Goal: Task Accomplishment & Management: Manage account settings

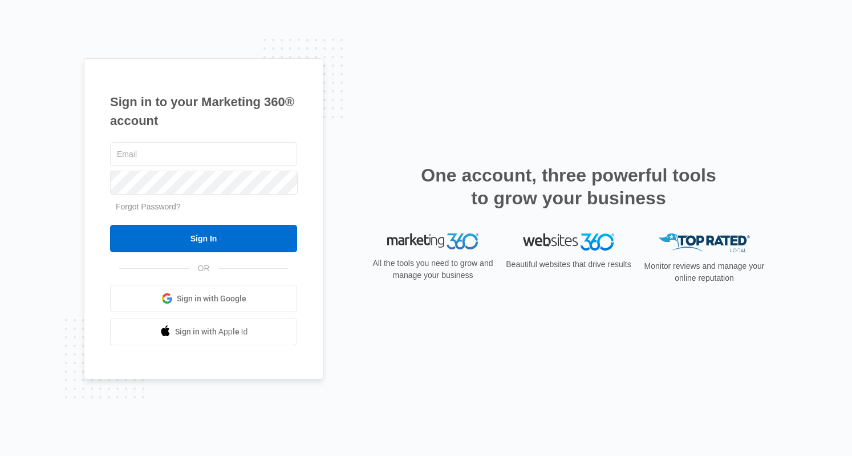
click at [187, 302] on span "Sign in with Google" at bounding box center [212, 299] width 70 height 12
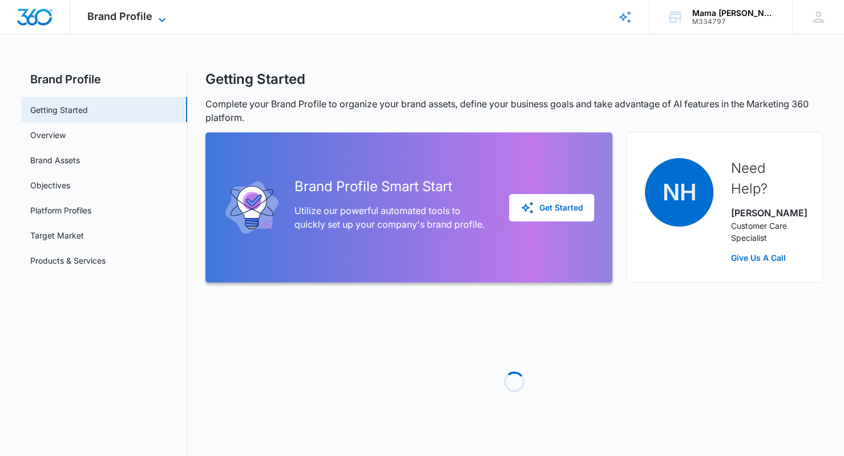
click at [161, 17] on icon at bounding box center [162, 20] width 14 height 14
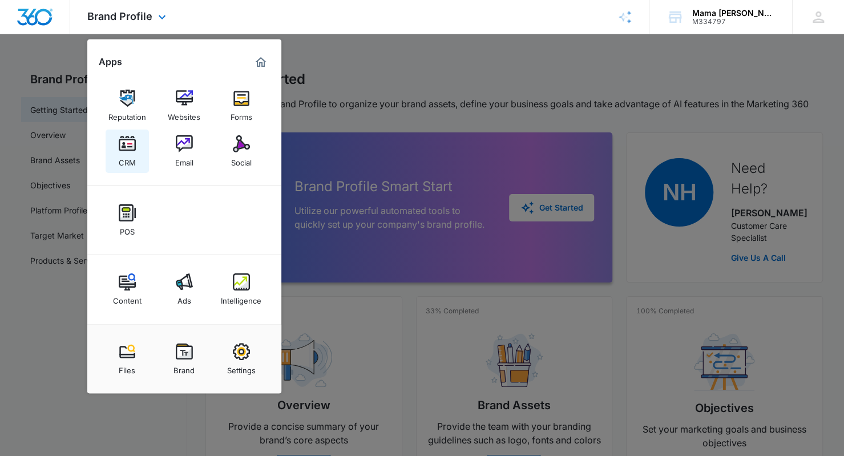
click at [129, 146] on img at bounding box center [127, 143] width 17 height 17
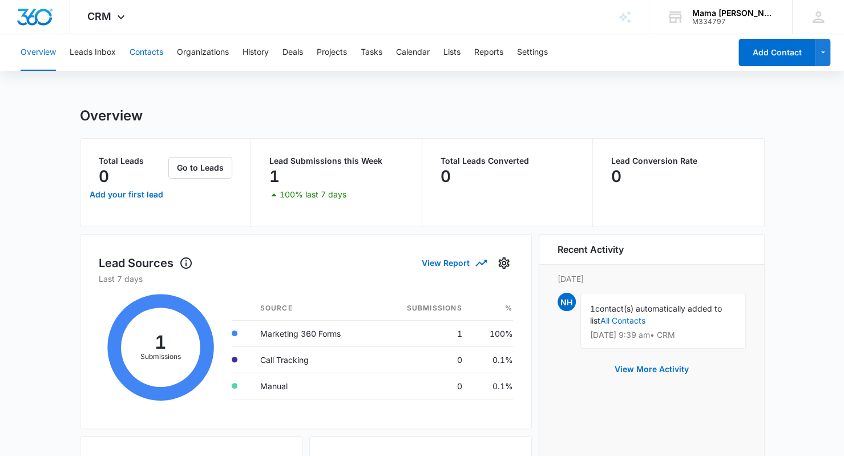
click at [151, 50] on button "Contacts" at bounding box center [147, 52] width 34 height 37
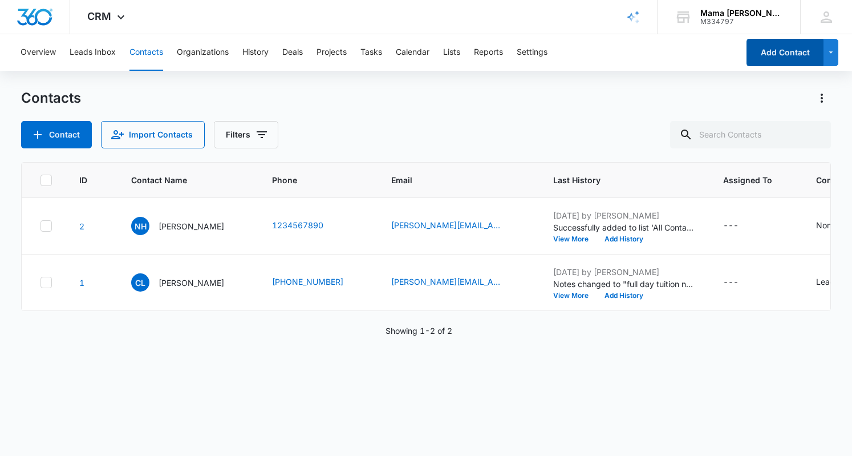
click at [774, 49] on button "Add Contact" at bounding box center [785, 52] width 77 height 27
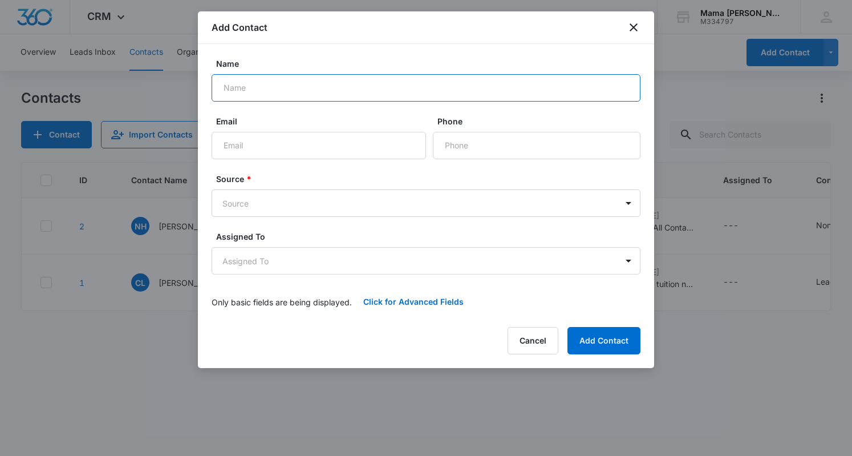
click at [328, 86] on input "Name" at bounding box center [426, 87] width 429 height 27
type input "[PERSON_NAME]"
type input "[EMAIL_ADDRESS][DOMAIN_NAME]"
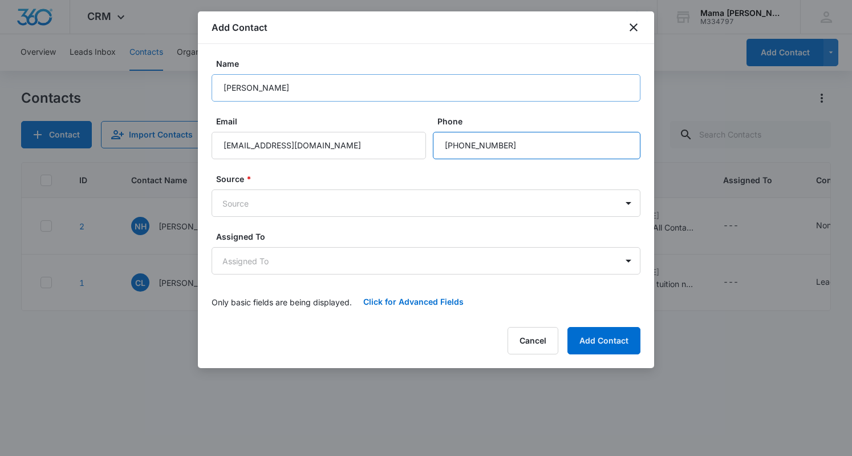
type input "[PHONE_NUMBER]"
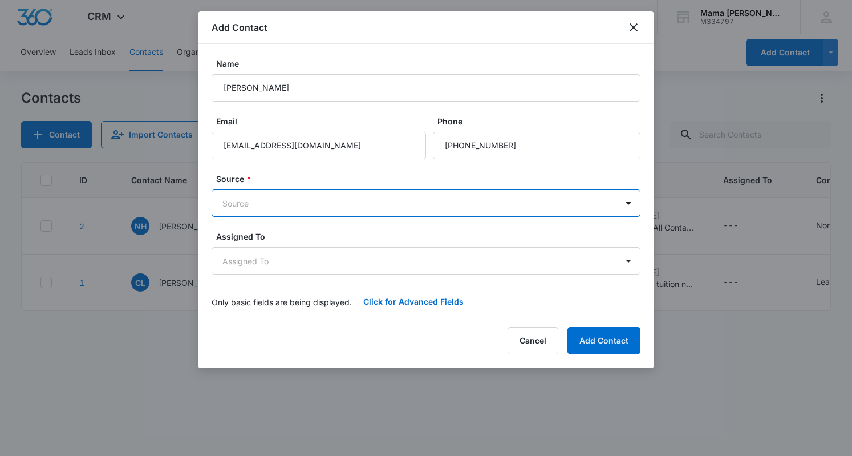
click at [477, 204] on body "CRM Apps Reputation Websites Forms CRM Email Social POS Content Ads Intelligenc…" at bounding box center [426, 228] width 852 height 456
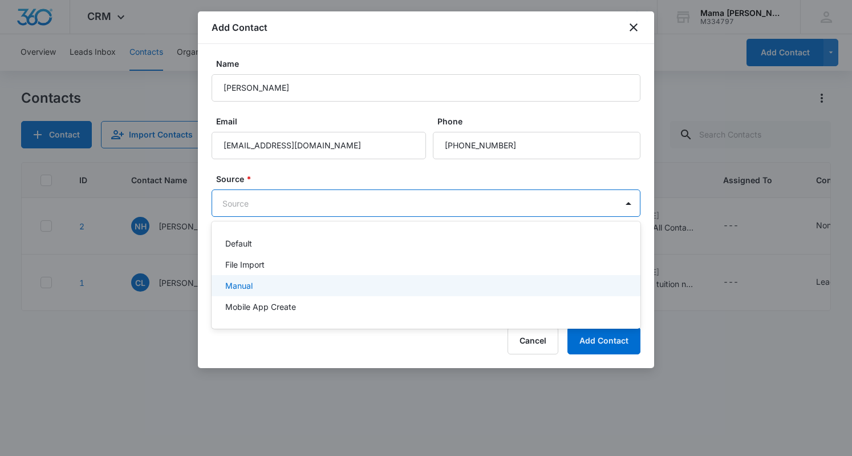
click at [247, 286] on p "Manual" at bounding box center [238, 286] width 27 height 12
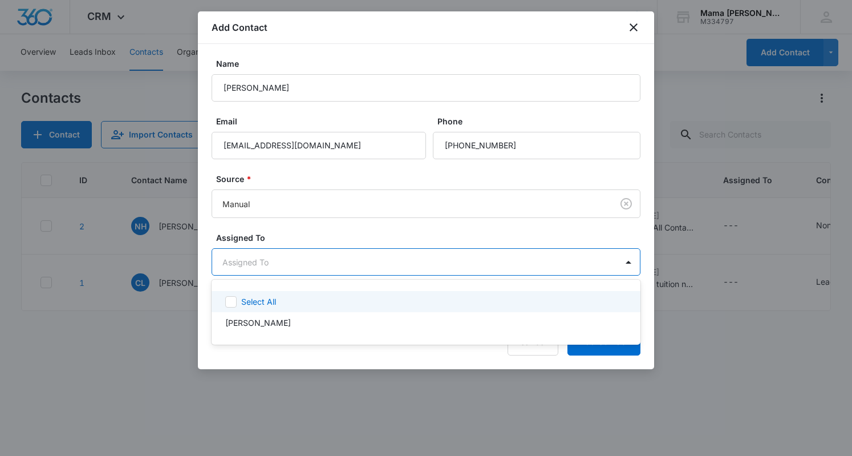
click at [267, 260] on body "CRM Apps Reputation Websites Forms CRM Email Social POS Content Ads Intelligenc…" at bounding box center [426, 228] width 852 height 456
click at [228, 302] on icon at bounding box center [231, 302] width 10 height 10
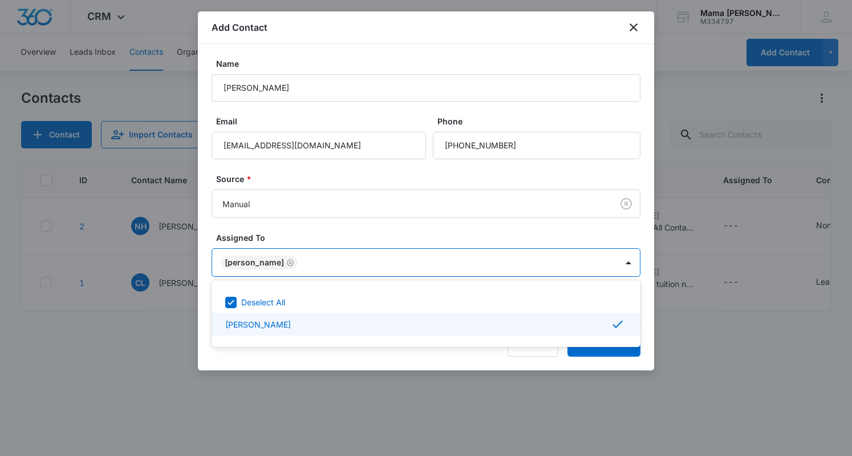
click at [262, 325] on p "[PERSON_NAME]" at bounding box center [258, 324] width 66 height 12
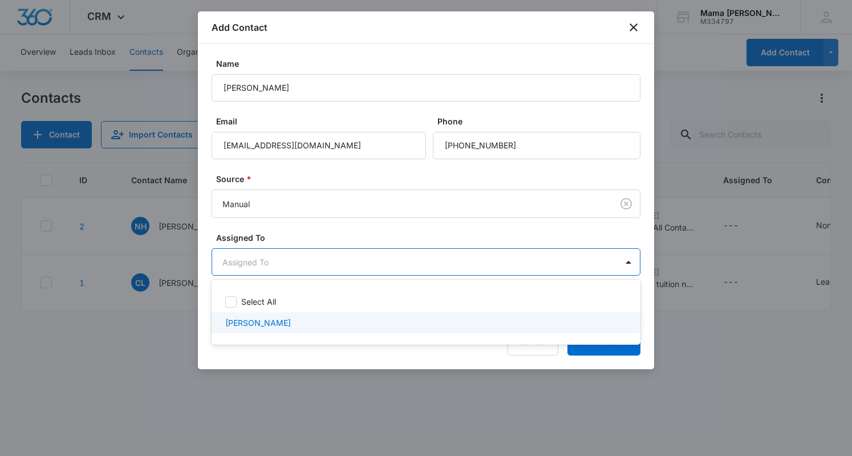
click at [249, 318] on p "[PERSON_NAME]" at bounding box center [258, 323] width 66 height 12
checkbox input "true"
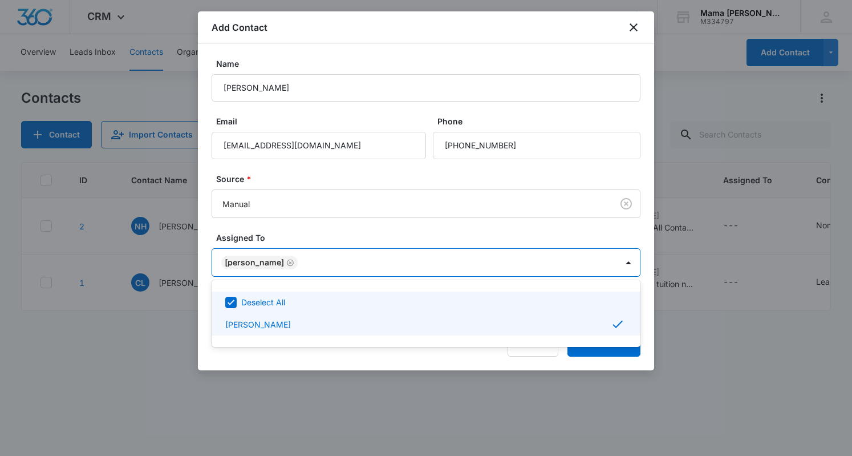
click at [439, 221] on div at bounding box center [426, 228] width 852 height 456
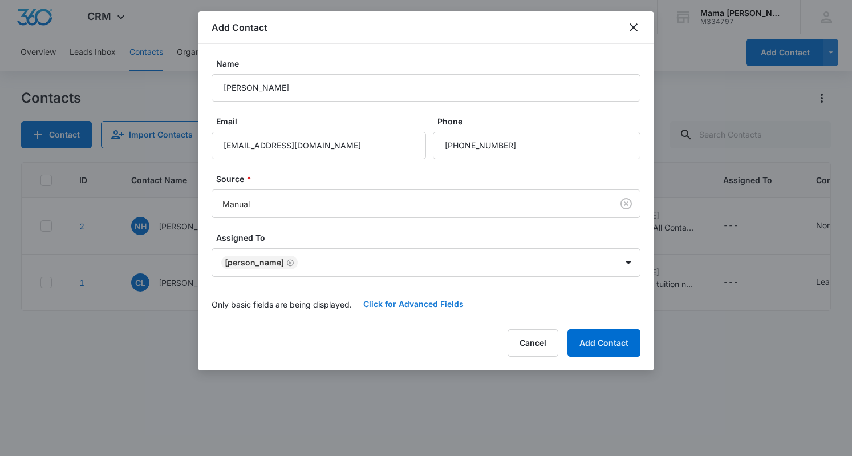
click at [427, 303] on button "Click for Advanced Fields" at bounding box center [413, 303] width 123 height 27
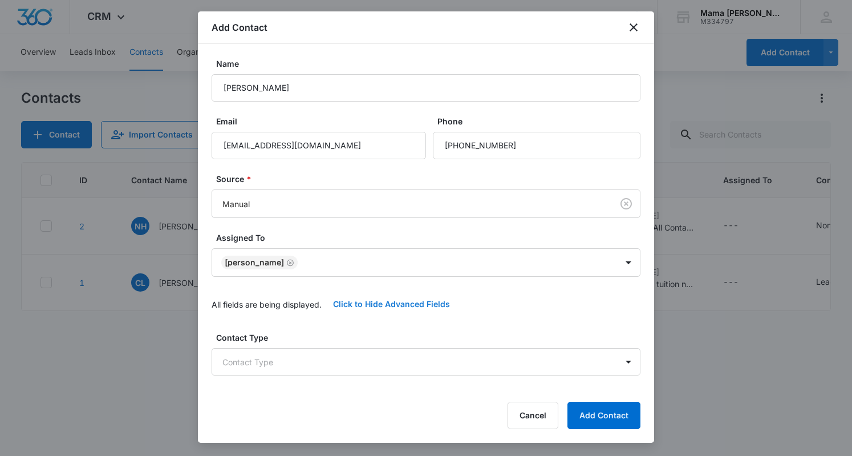
scroll to position [155, 0]
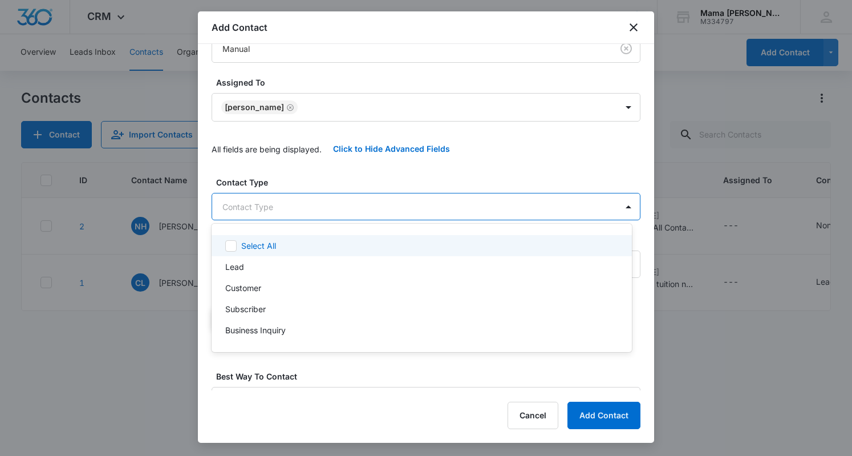
click at [404, 209] on body "CRM Apps Reputation Websites Forms CRM Email Social POS Content Ads Intelligenc…" at bounding box center [426, 228] width 852 height 456
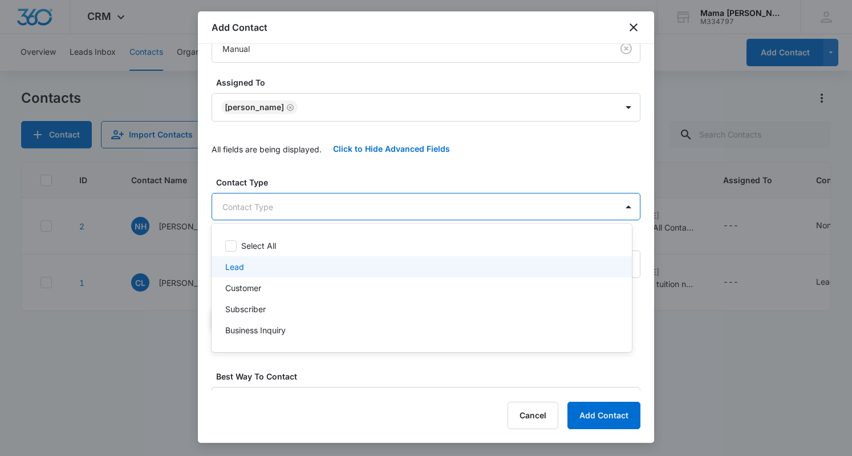
click at [238, 264] on p "Lead" at bounding box center [234, 267] width 19 height 12
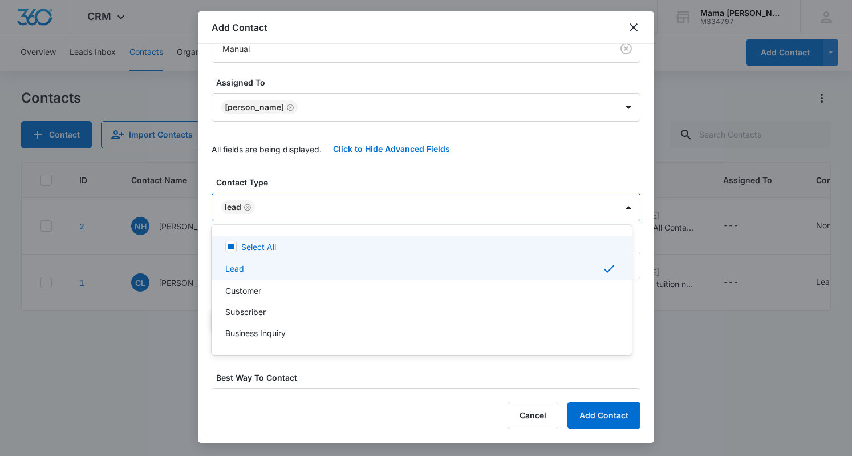
click at [347, 210] on div at bounding box center [426, 228] width 852 height 456
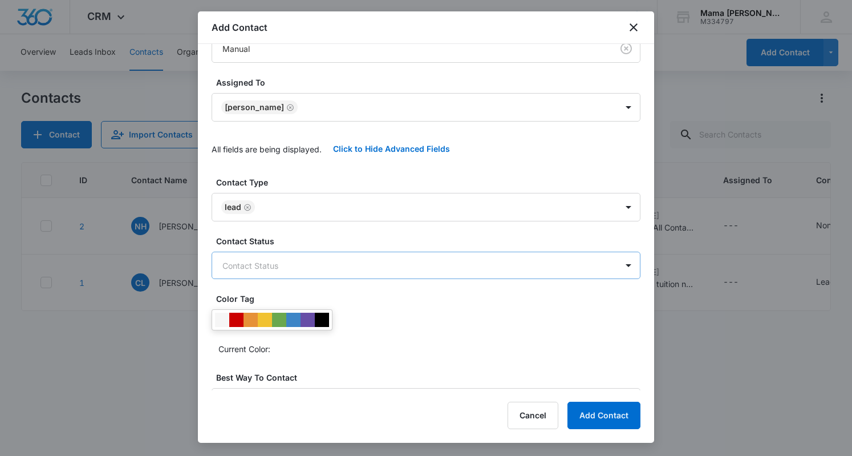
click at [337, 263] on body "CRM Apps Reputation Websites Forms CRM Email Social POS Content Ads Intelligenc…" at bounding box center [426, 228] width 852 height 456
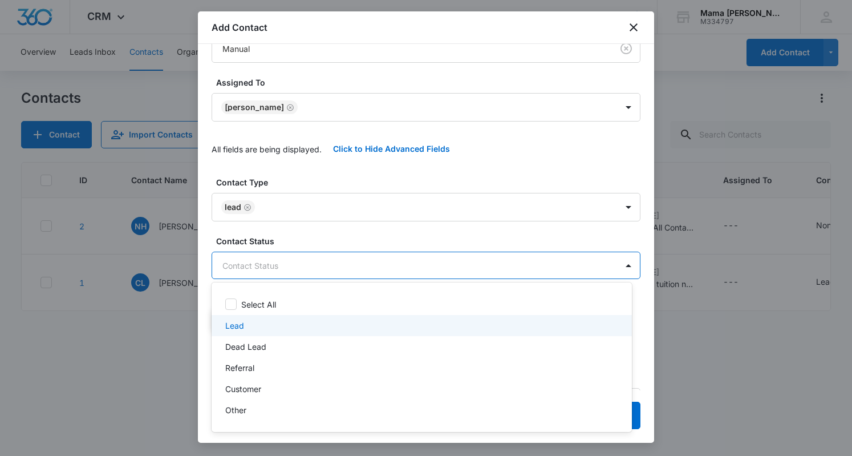
click at [235, 325] on p "Lead" at bounding box center [234, 326] width 19 height 12
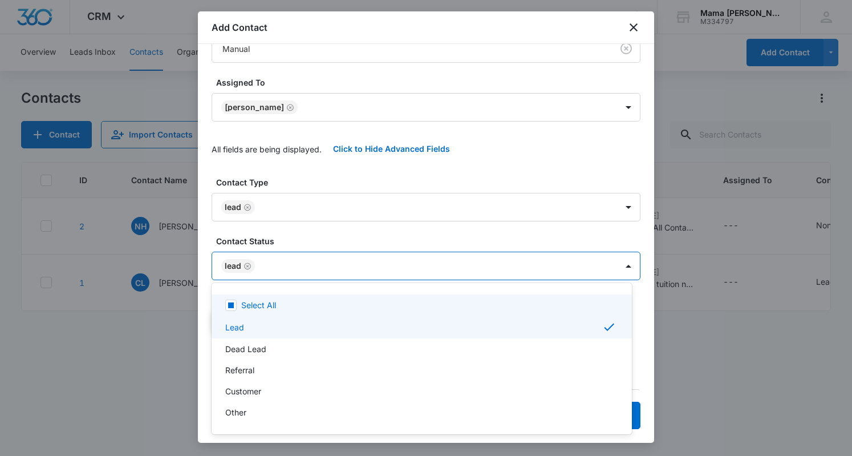
click at [353, 269] on div at bounding box center [426, 228] width 852 height 456
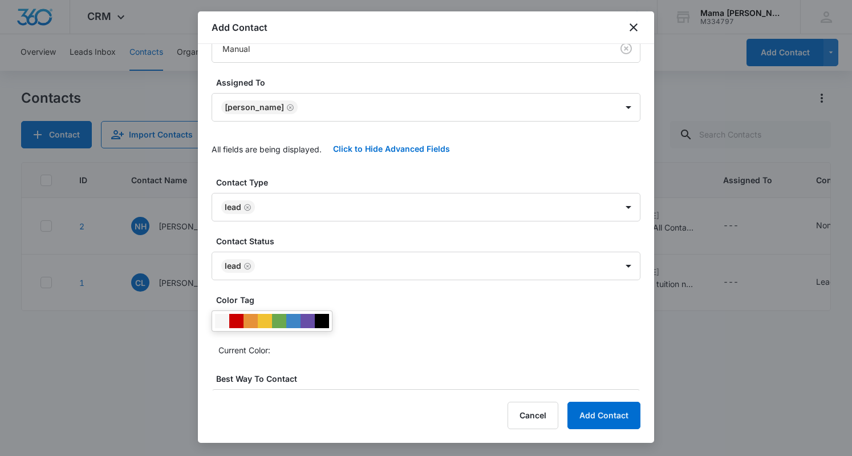
scroll to position [250, 0]
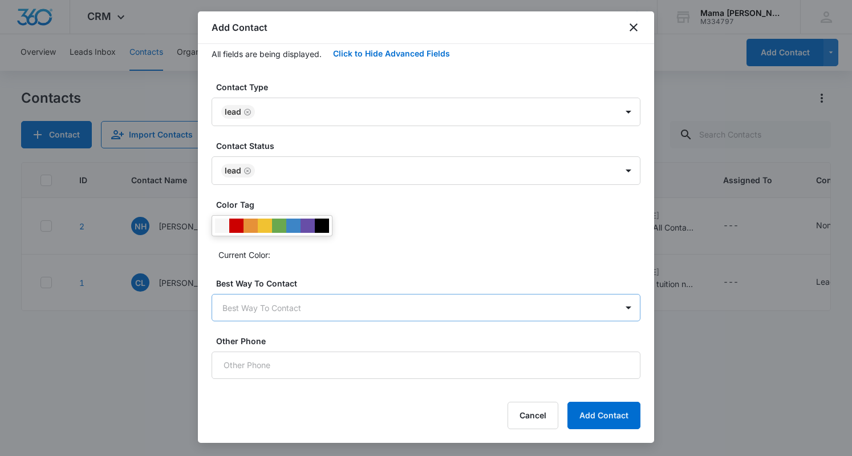
click at [371, 301] on body "CRM Apps Reputation Websites Forms CRM Email Social POS Content Ads Intelligenc…" at bounding box center [426, 228] width 852 height 456
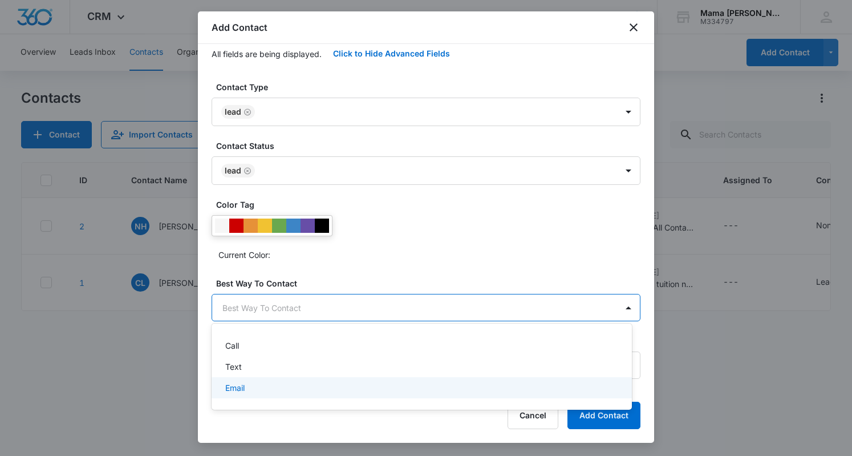
click at [244, 383] on p "Email" at bounding box center [234, 388] width 19 height 12
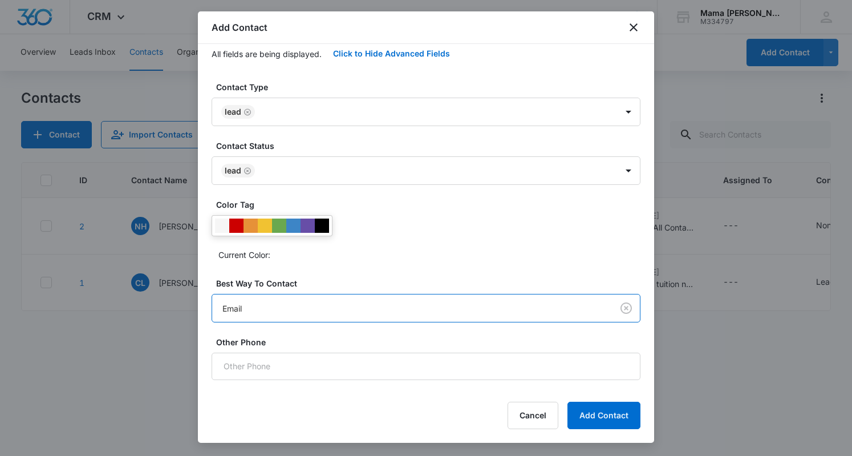
scroll to position [251, 0]
click at [606, 411] on button "Add Contact" at bounding box center [604, 415] width 73 height 27
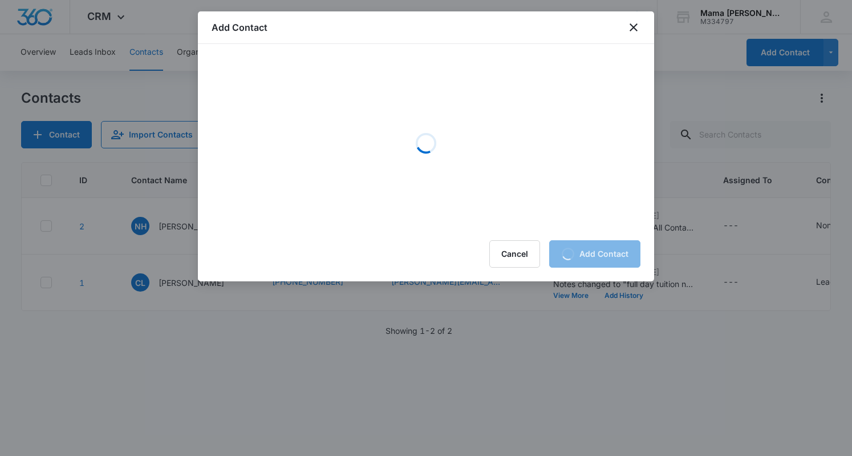
scroll to position [0, 0]
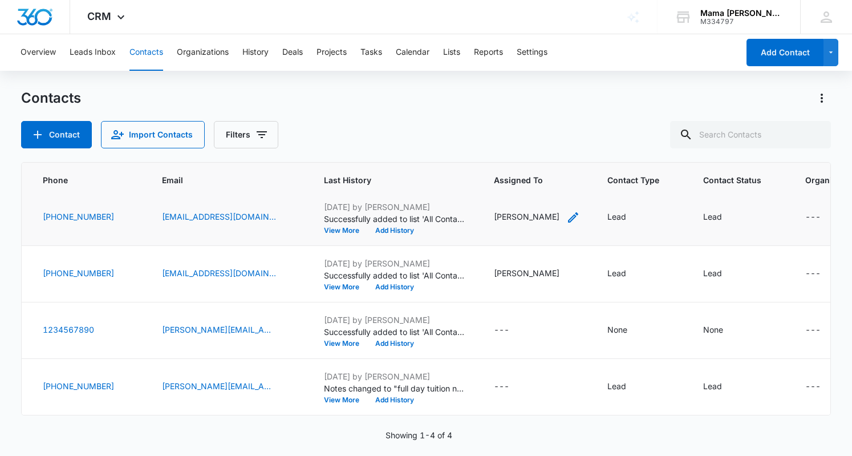
scroll to position [15, 0]
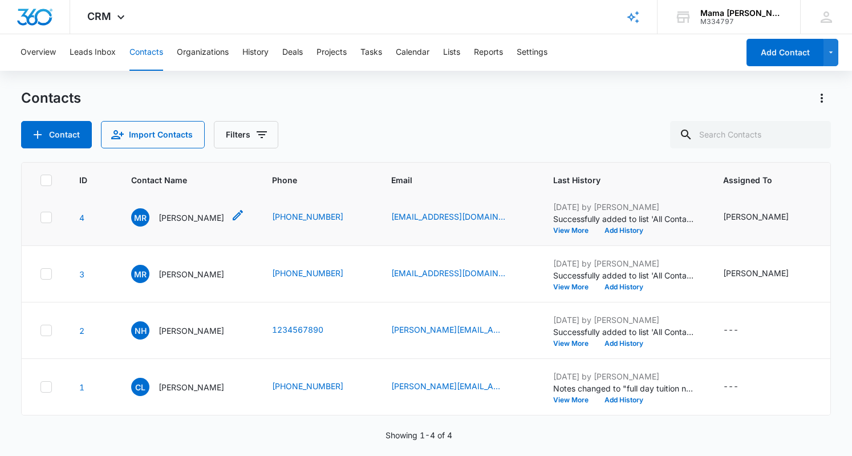
click at [177, 212] on p "[PERSON_NAME]" at bounding box center [192, 218] width 66 height 12
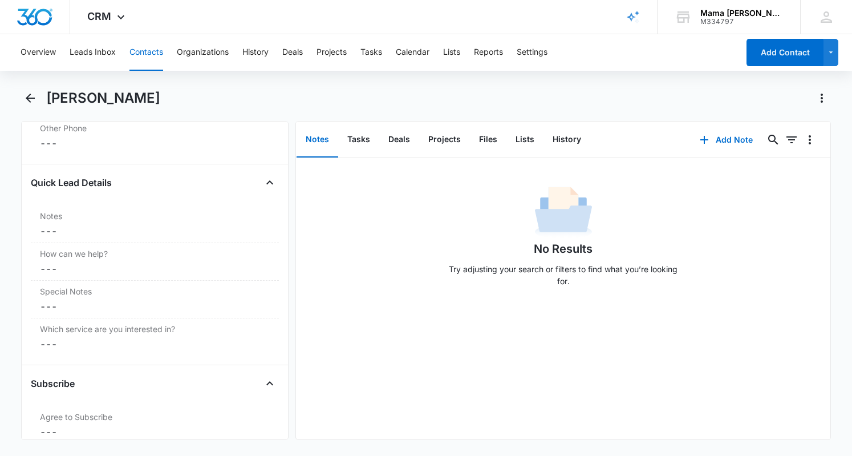
scroll to position [927, 0]
click at [156, 210] on label "Notes" at bounding box center [155, 214] width 230 height 12
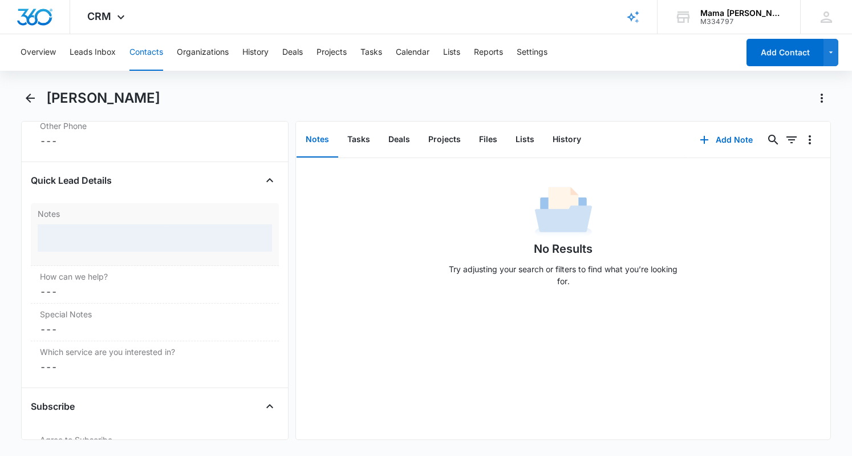
click at [98, 229] on div at bounding box center [155, 237] width 235 height 27
click at [102, 240] on div at bounding box center [155, 237] width 235 height 27
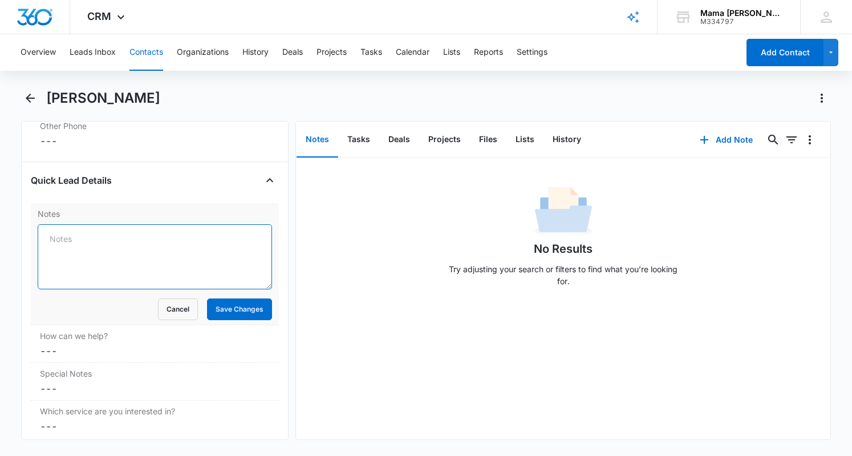
click at [142, 237] on textarea "Notes" at bounding box center [155, 256] width 235 height 65
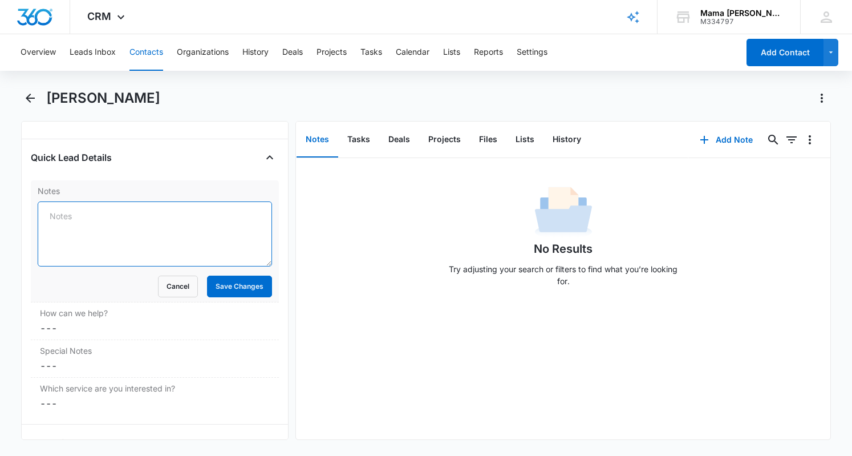
scroll to position [952, 0]
click at [88, 199] on textarea "Notes" at bounding box center [155, 231] width 235 height 65
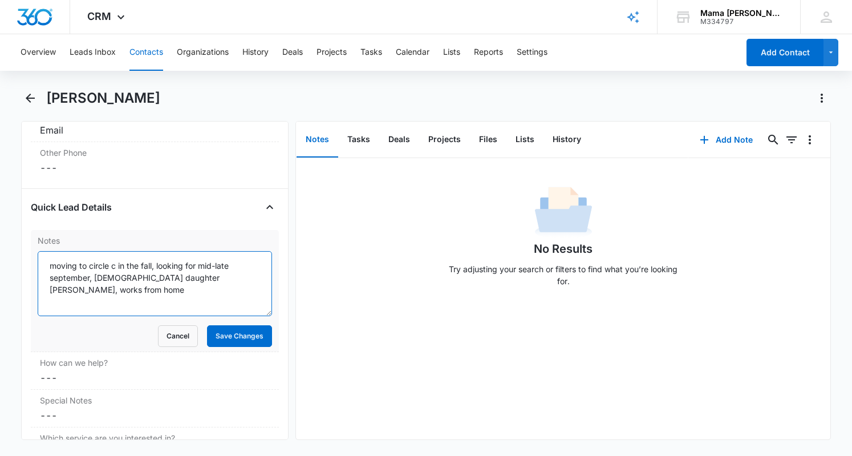
scroll to position [896, 0]
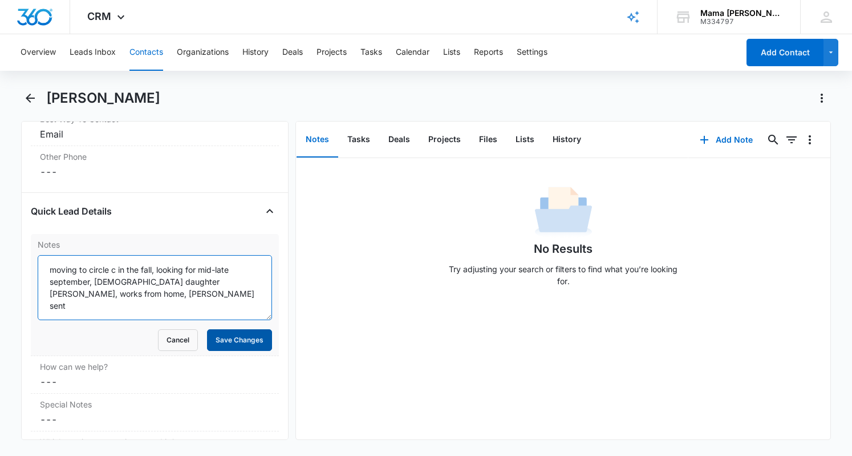
type textarea "moving to circle c in the fall, looking for mid-late september, 20 month old da…"
click at [233, 332] on button "Save Changes" at bounding box center [239, 340] width 65 height 22
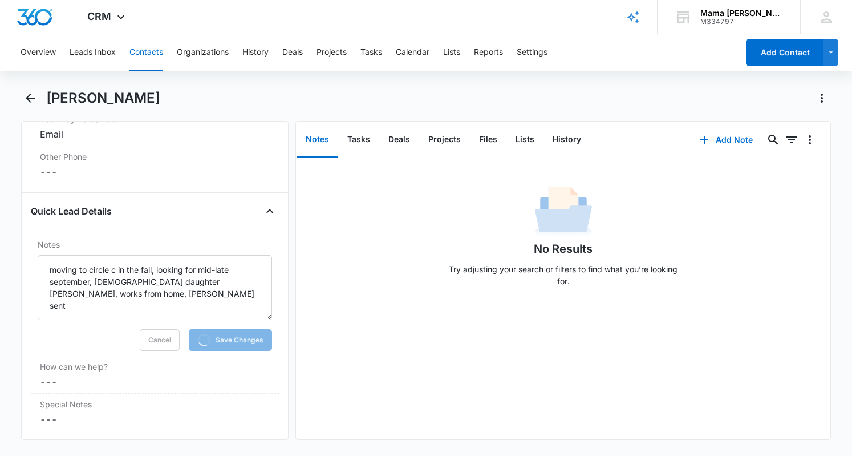
scroll to position [1003, 0]
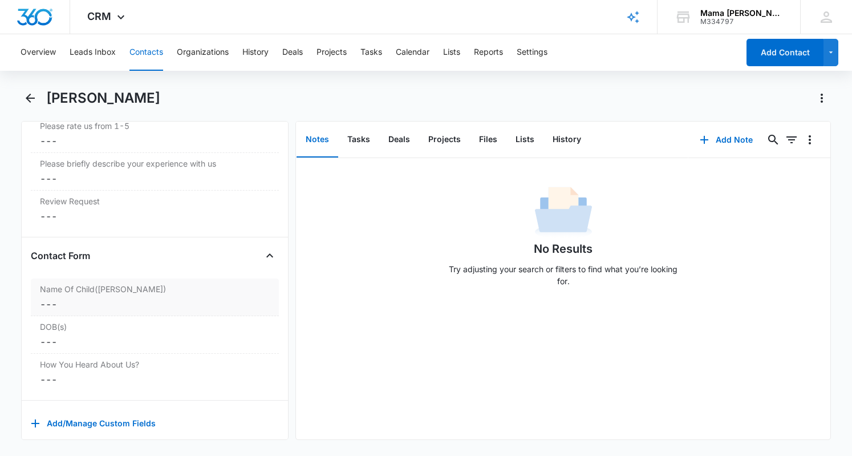
click at [77, 283] on label "Name Of Child(ren)" at bounding box center [155, 289] width 230 height 12
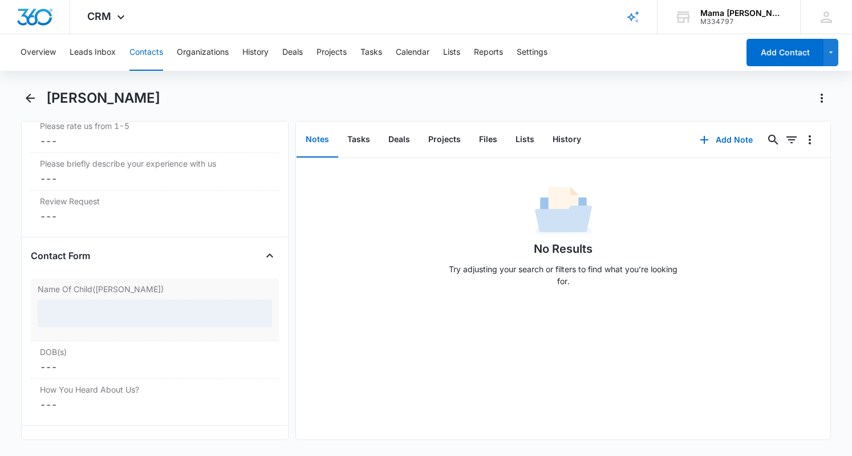
click at [82, 300] on div at bounding box center [155, 313] width 235 height 27
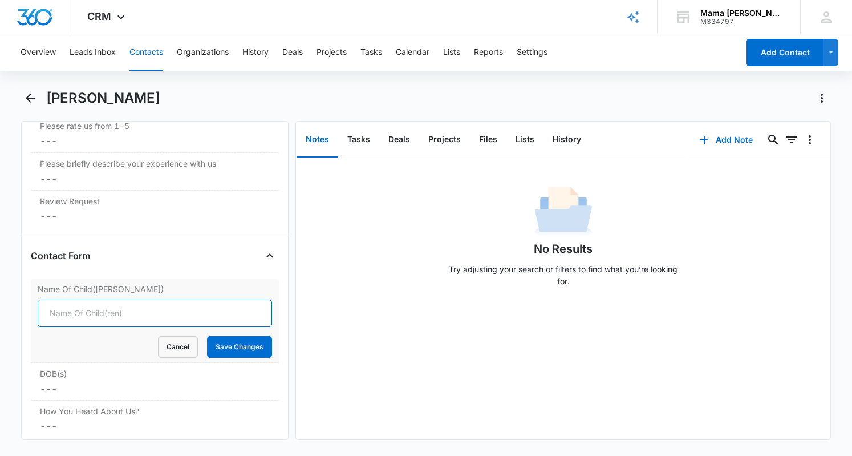
click at [82, 300] on input "Name Of Child(ren)" at bounding box center [155, 313] width 235 height 27
type input "Eve"
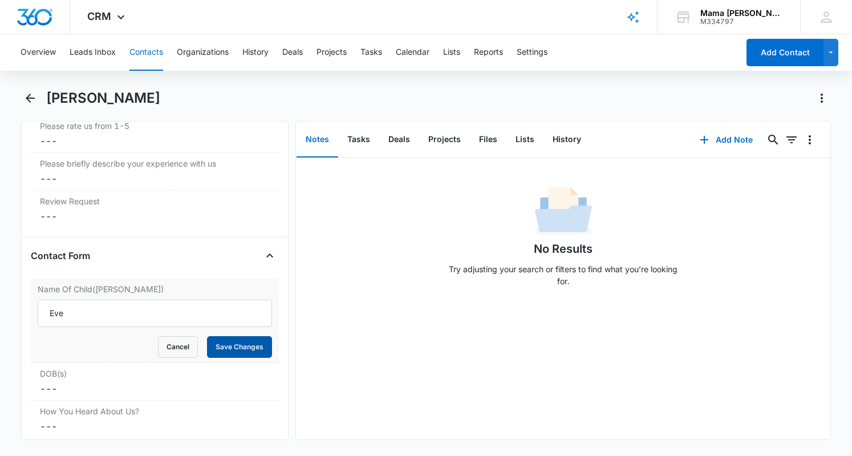
click at [233, 336] on button "Save Changes" at bounding box center [239, 347] width 65 height 22
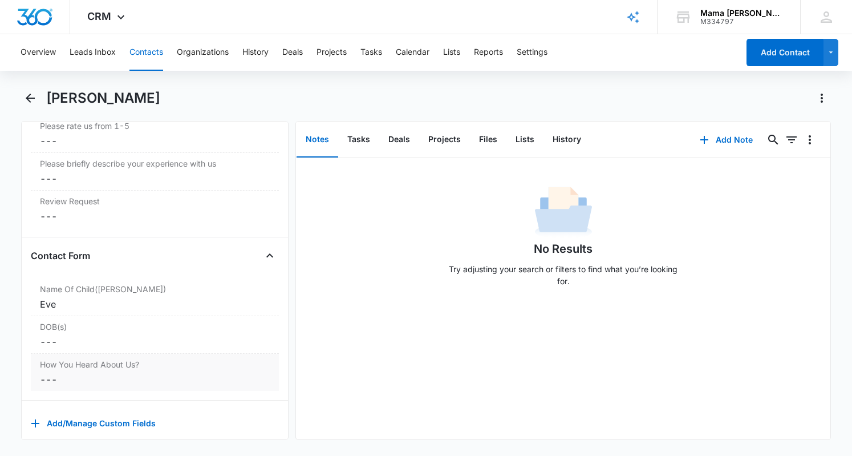
click at [94, 373] on dd "Cancel Save Changes ---" at bounding box center [155, 380] width 230 height 14
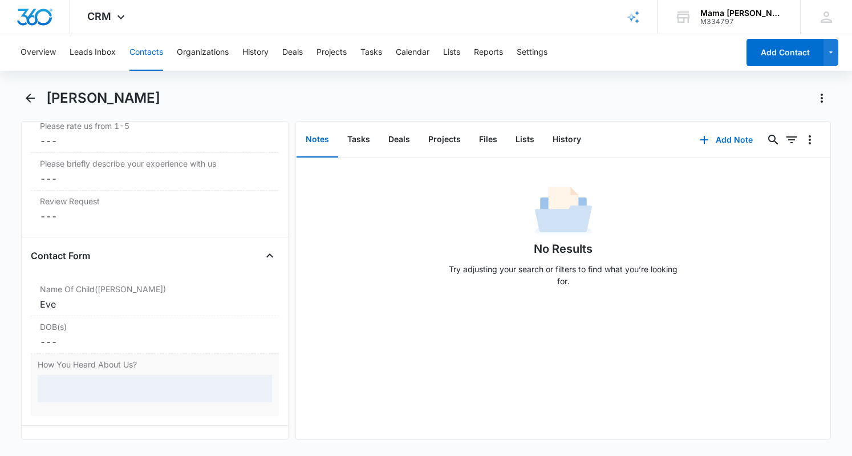
click at [92, 375] on div at bounding box center [155, 388] width 235 height 27
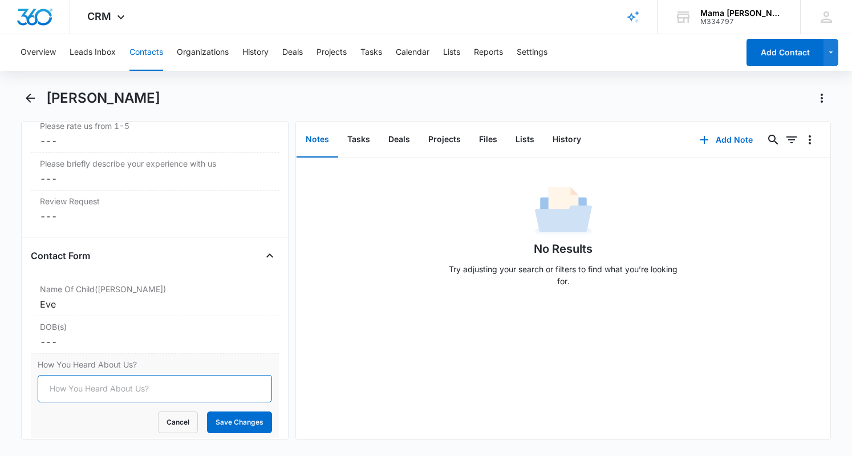
click at [72, 375] on input "How You Heard About Us?" at bounding box center [155, 388] width 235 height 27
type input "internet search"
click at [221, 411] on button "Save Changes" at bounding box center [239, 422] width 65 height 22
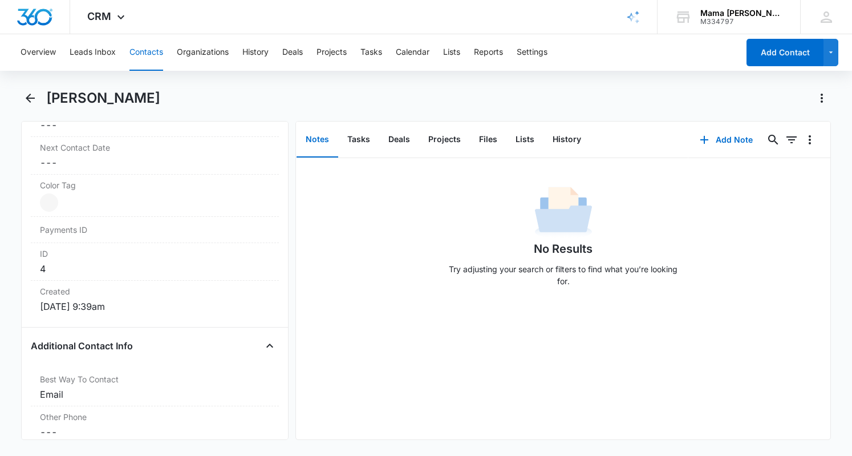
scroll to position [603, 0]
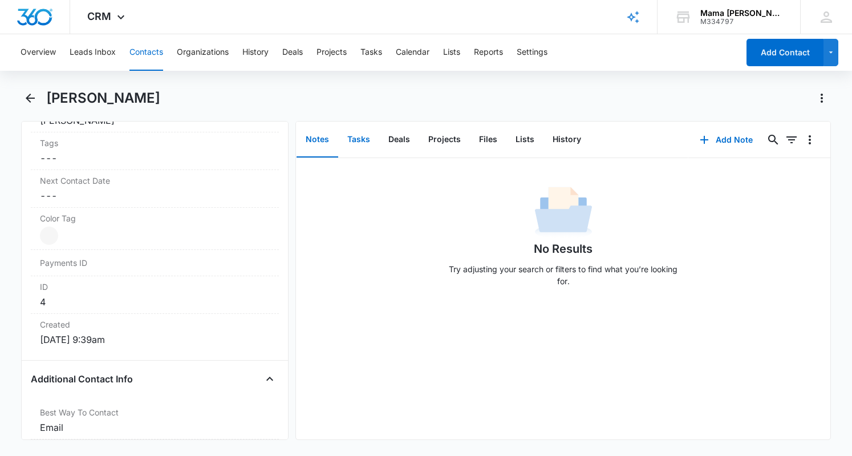
click at [365, 134] on button "Tasks" at bounding box center [358, 139] width 41 height 35
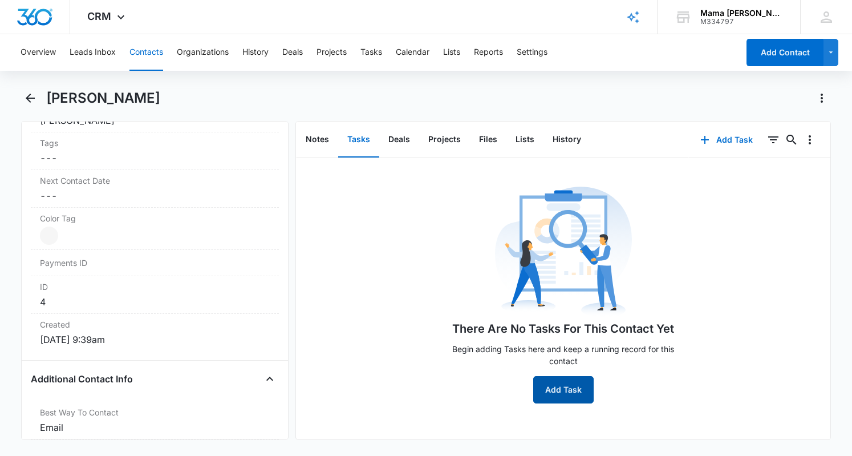
click at [557, 390] on button "Add Task" at bounding box center [564, 389] width 60 height 27
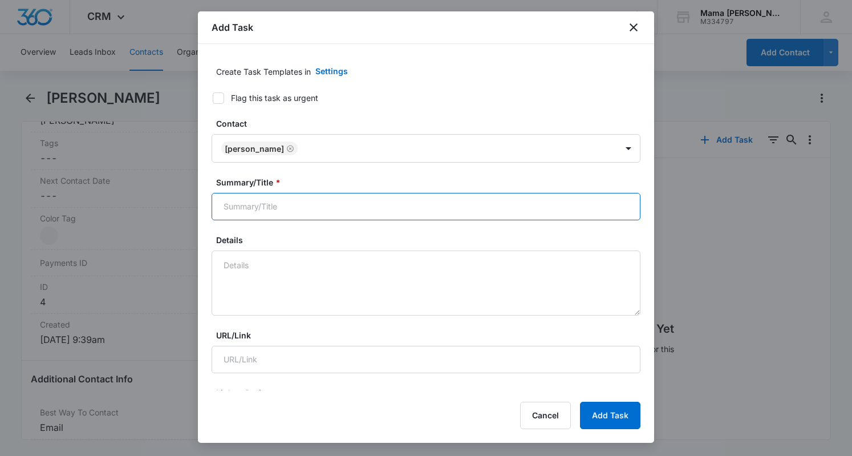
click at [270, 206] on input "Summary/Title *" at bounding box center [426, 206] width 429 height 27
type input "Follow Up"
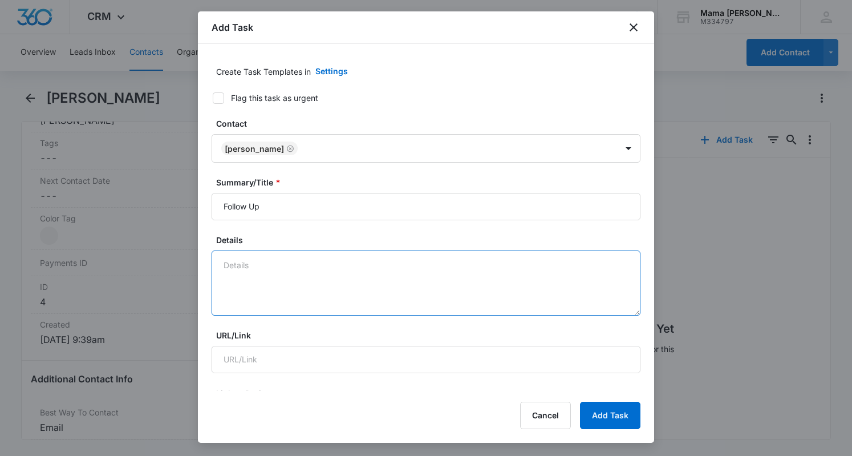
click at [237, 255] on textarea "Details" at bounding box center [426, 282] width 429 height 65
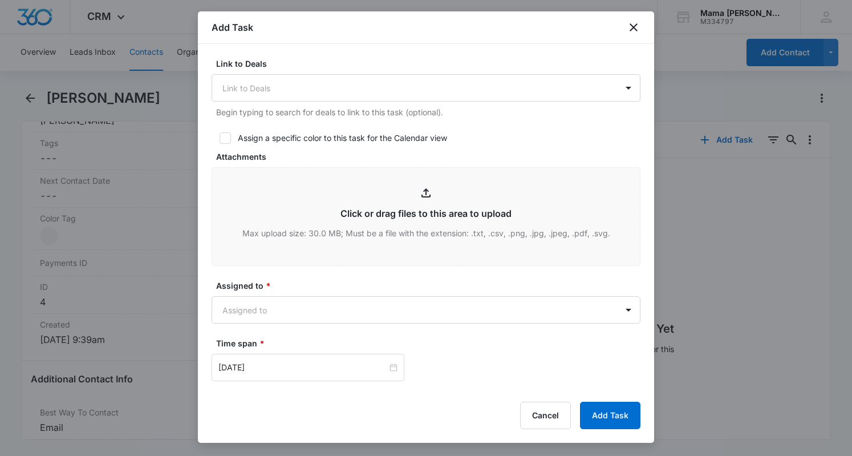
scroll to position [404, 0]
type textarea "Follow up to schedule a tour for next week"
click at [246, 305] on body "CRM Apps Reputation Websites Forms CRM Email Social POS Content Ads Intelligenc…" at bounding box center [426, 228] width 852 height 456
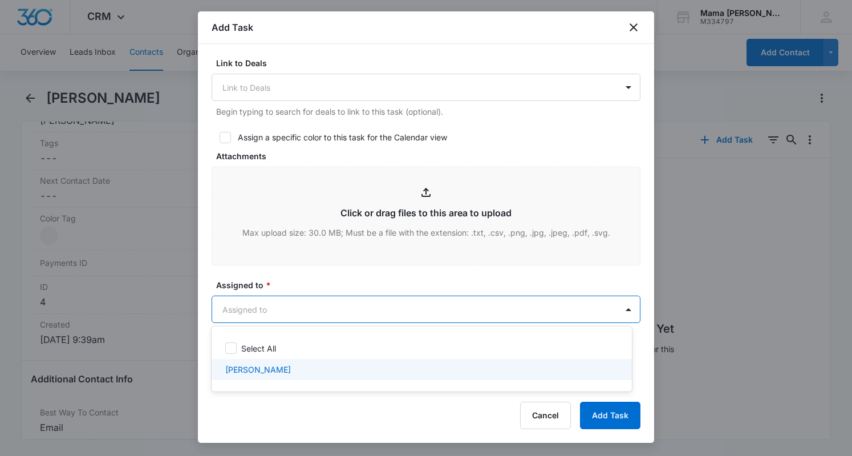
click at [251, 369] on p "[PERSON_NAME]" at bounding box center [258, 369] width 66 height 12
checkbox input "true"
click at [345, 295] on div at bounding box center [426, 228] width 852 height 456
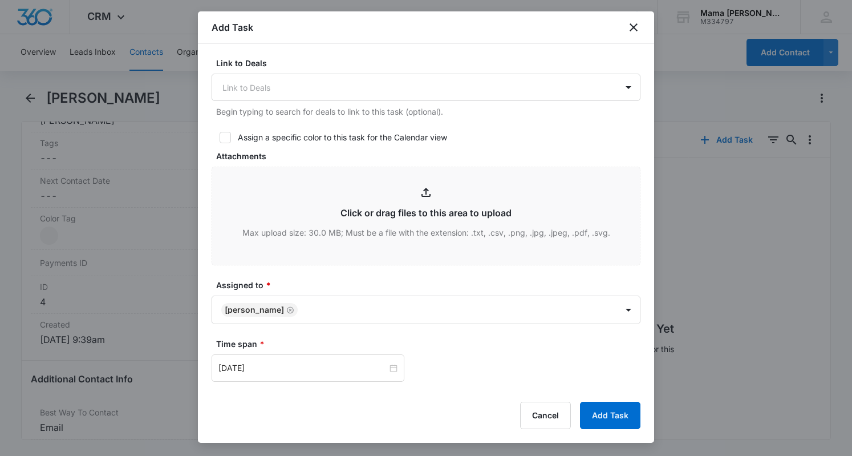
click at [341, 272] on form "Create Task Templates in Settings Flag this task as urgent Contact Margaret Rod…" at bounding box center [426, 129] width 429 height 951
drag, startPoint x: 392, startPoint y: 367, endPoint x: 307, endPoint y: 359, distance: 85.4
click at [307, 359] on div at bounding box center [308, 367] width 193 height 27
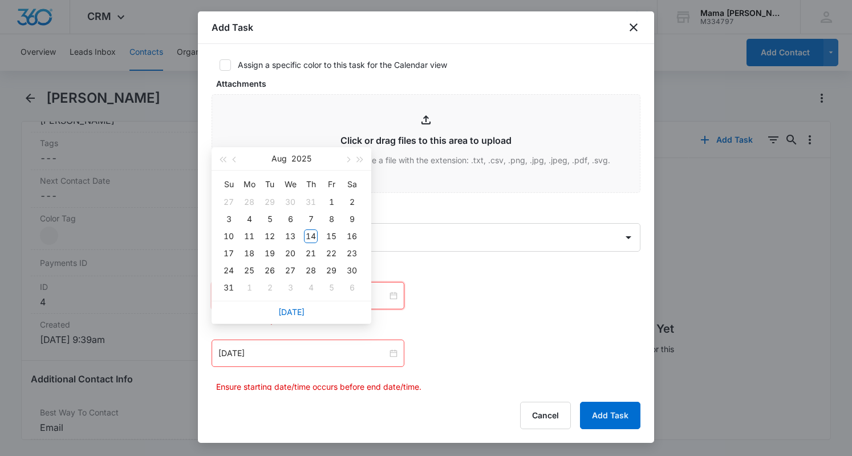
scroll to position [478, 0]
type input "Aug 15, 2025"
click at [332, 233] on div "15" at bounding box center [332, 236] width 14 height 14
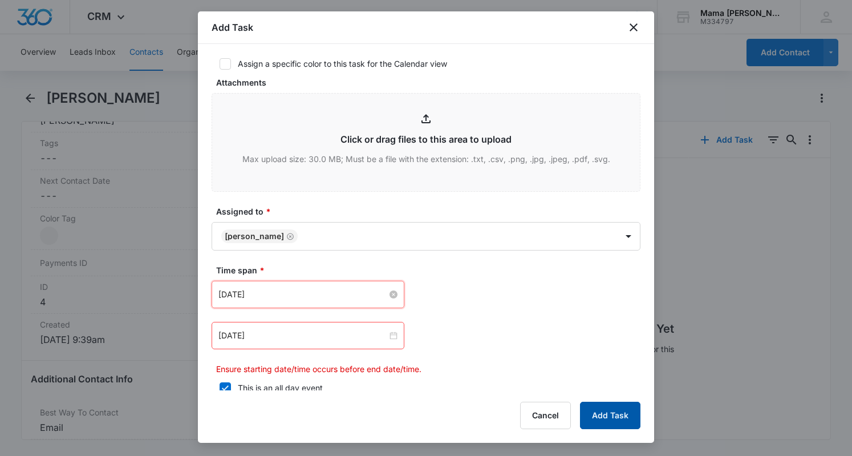
click at [611, 415] on button "Add Task" at bounding box center [610, 415] width 60 height 27
click at [394, 330] on div "[DATE]" at bounding box center [308, 335] width 193 height 27
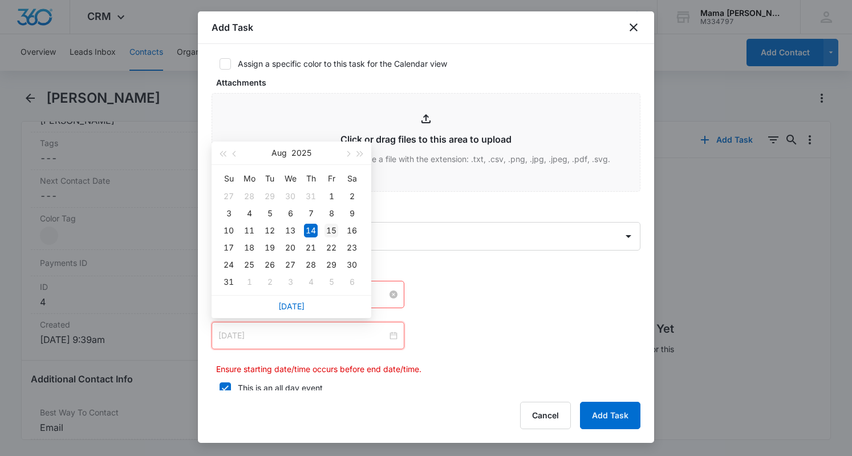
type input "Aug 15, 2025"
click at [329, 230] on div "15" at bounding box center [332, 231] width 14 height 14
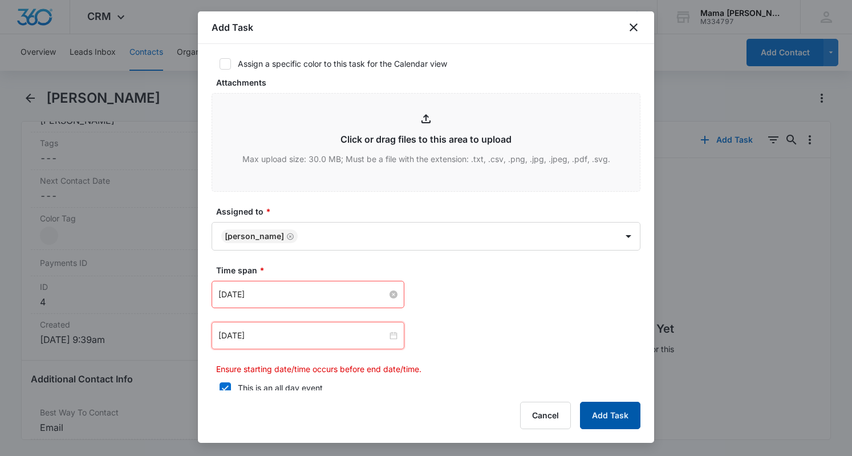
click at [588, 407] on button "Add Task" at bounding box center [610, 415] width 60 height 27
click at [240, 382] on div "This is an all day event" at bounding box center [280, 388] width 85 height 12
click at [220, 384] on input "This is an all day event" at bounding box center [216, 388] width 8 height 8
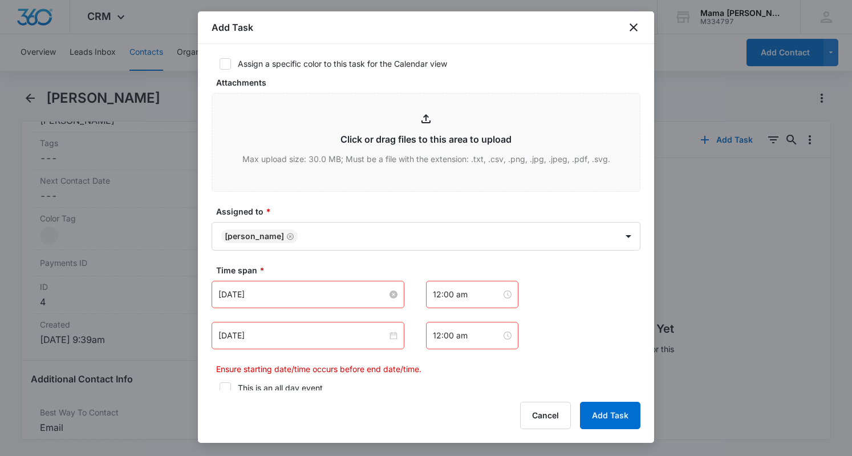
click at [225, 385] on icon at bounding box center [225, 388] width 10 height 10
click at [220, 385] on input "This is an all day event" at bounding box center [216, 388] width 8 height 8
checkbox input "true"
click at [343, 296] on input "Aug 15, 2025" at bounding box center [303, 294] width 169 height 13
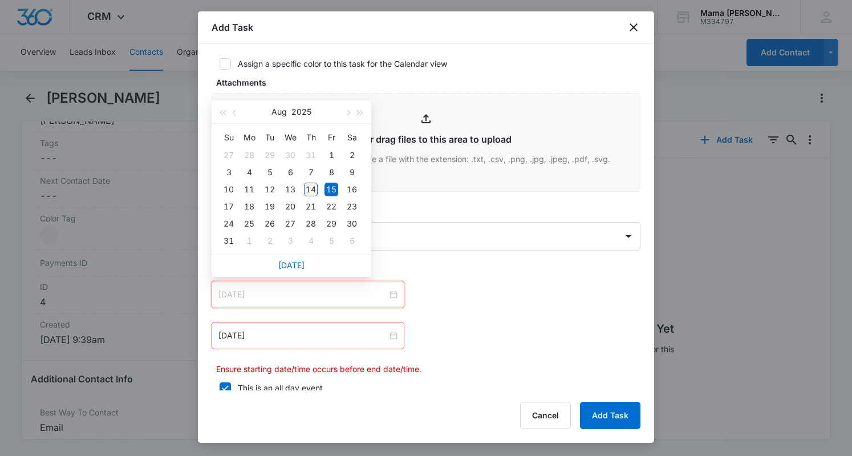
type input "[DATE]"
click at [310, 190] on div "14" at bounding box center [311, 190] width 14 height 14
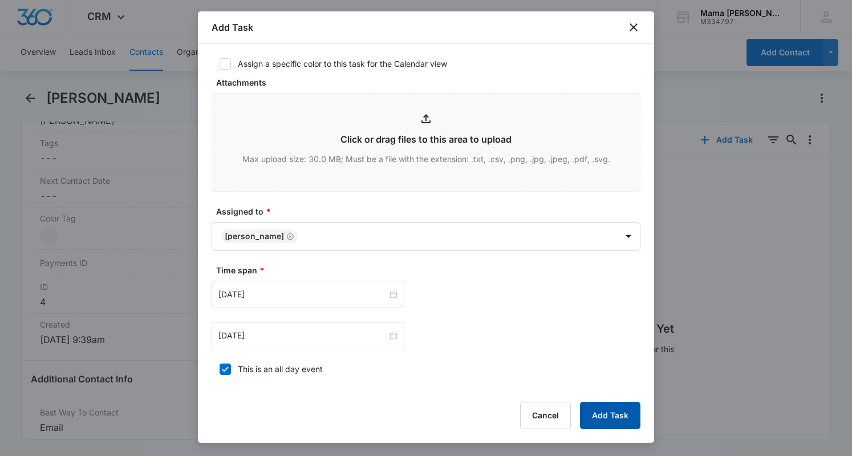
click at [625, 419] on button "Add Task" at bounding box center [610, 415] width 60 height 27
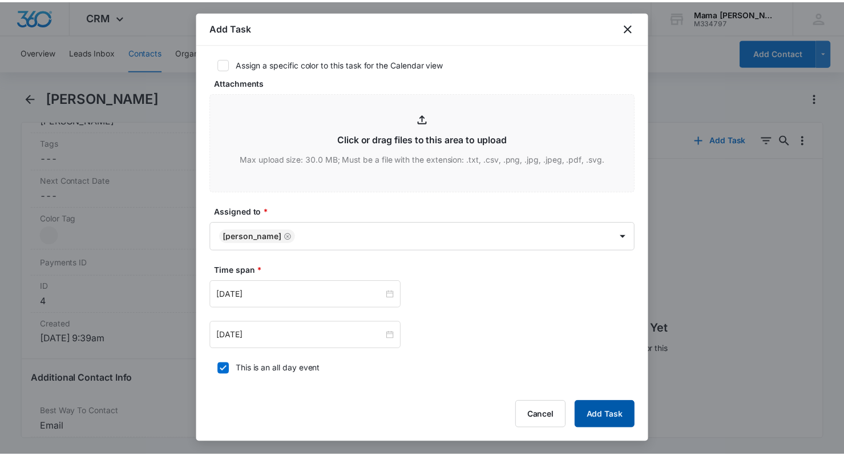
scroll to position [0, 0]
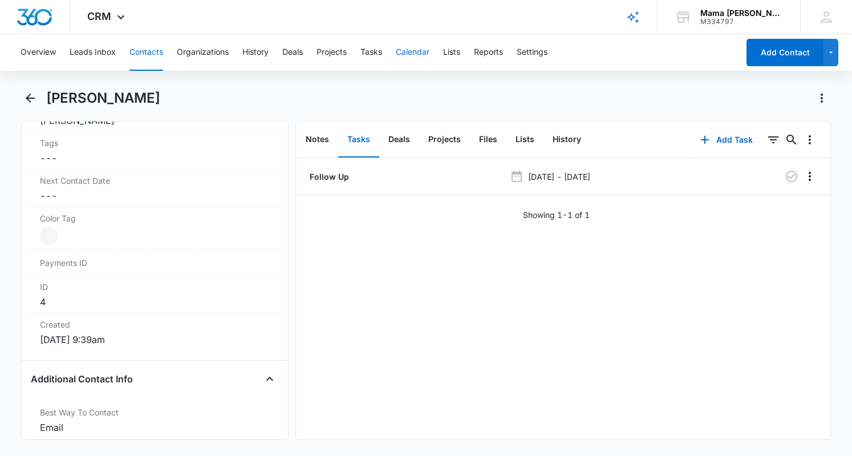
click at [411, 54] on button "Calendar" at bounding box center [413, 52] width 34 height 37
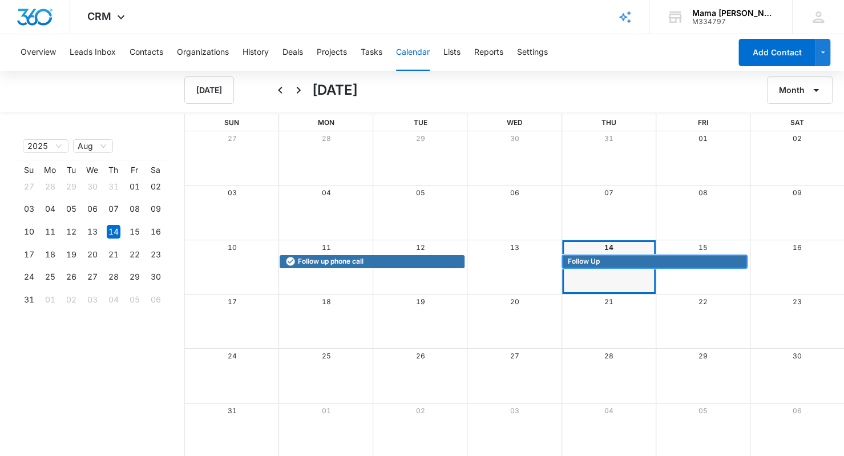
click at [585, 258] on span "Follow Up" at bounding box center [584, 261] width 32 height 10
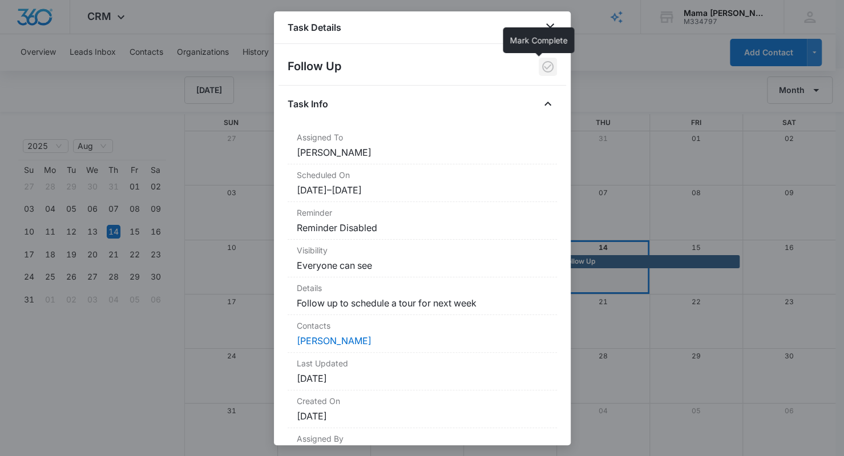
click at [542, 66] on icon "button" at bounding box center [547, 66] width 11 height 11
click at [549, 29] on icon "close" at bounding box center [550, 28] width 14 height 14
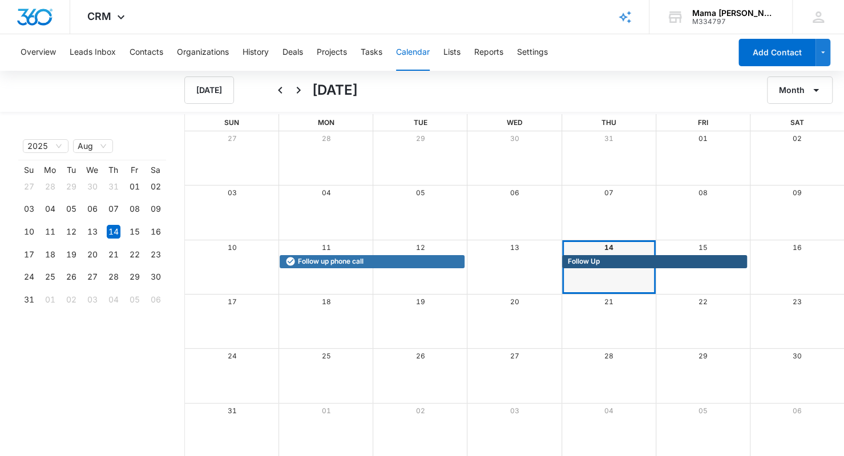
click at [609, 334] on div "Month View" at bounding box center [608, 321] width 94 height 54
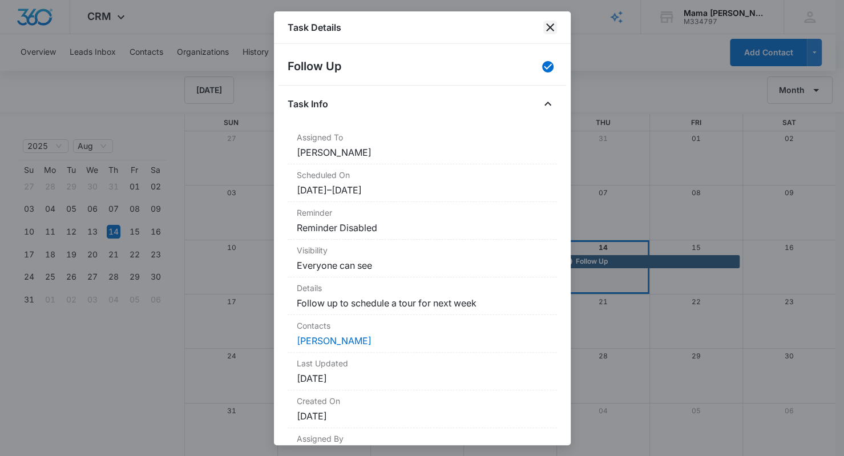
click at [554, 21] on icon "close" at bounding box center [550, 28] width 14 height 14
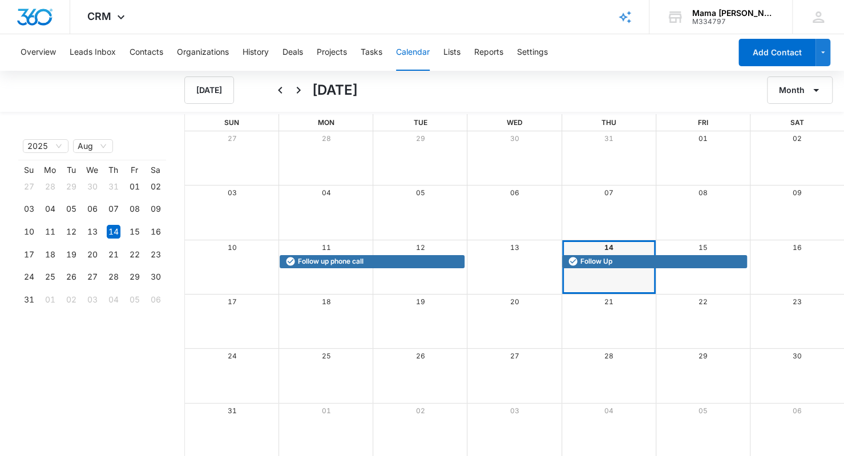
click at [333, 375] on div "Month View" at bounding box center [325, 376] width 94 height 54
click at [375, 51] on button "Tasks" at bounding box center [372, 52] width 22 height 37
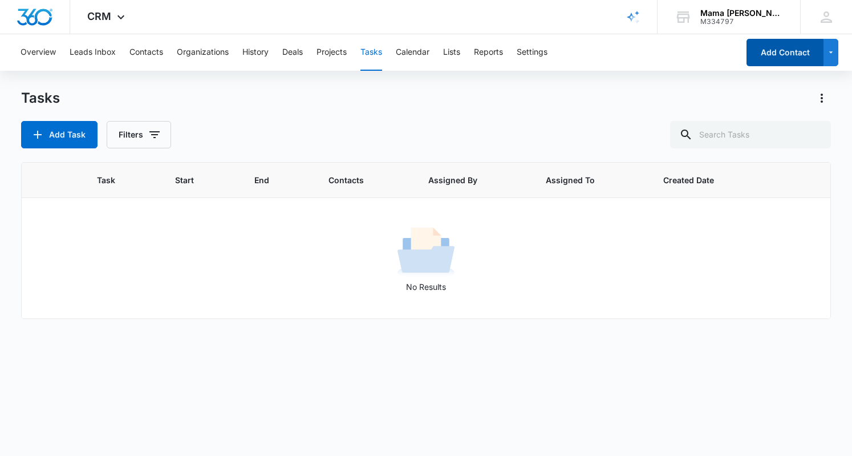
click at [777, 54] on button "Add Contact" at bounding box center [785, 52] width 77 height 27
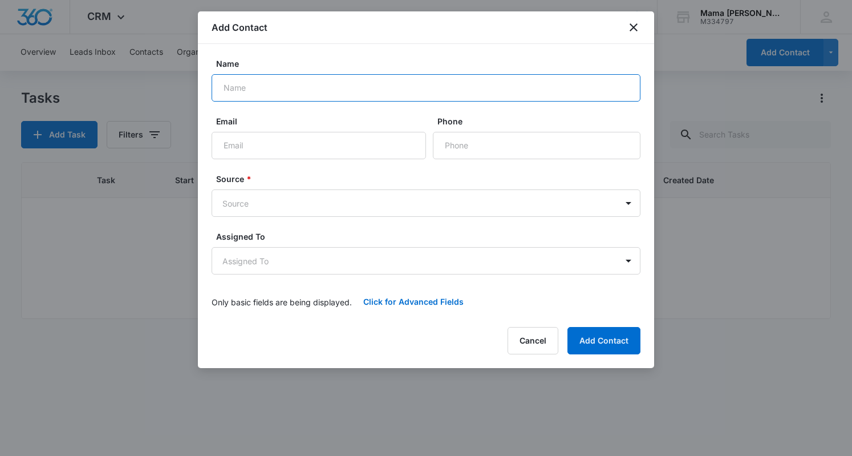
click at [303, 78] on input "Name" at bounding box center [426, 87] width 429 height 27
type input "[PERSON_NAME]"
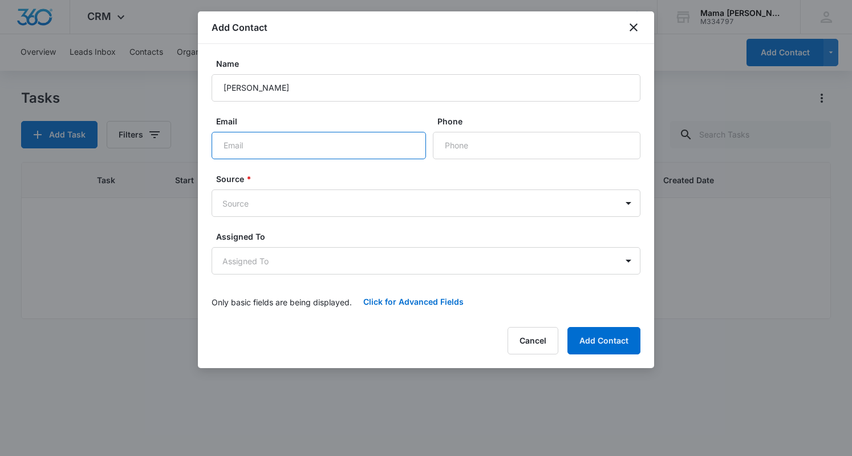
click at [301, 153] on input "Email" at bounding box center [319, 145] width 215 height 27
click at [269, 142] on input "Email" at bounding box center [319, 145] width 215 height 27
paste input "mailto:heatherschmidt@outlook.com"
click at [249, 144] on input "mailto:heatherschmidt@outlook.com" at bounding box center [319, 145] width 215 height 27
type input "[PERSON_NAME][EMAIL_ADDRESS][DOMAIN_NAME]"
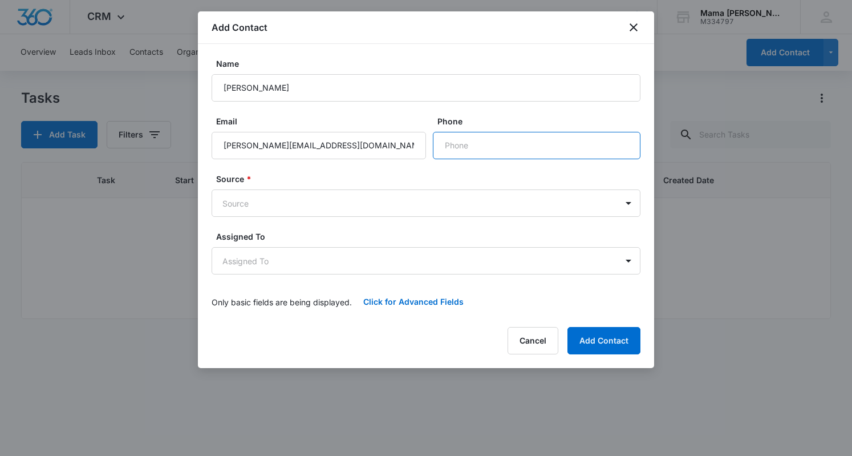
paste input "[PHONE_NUMBER]"
type input "[PHONE_NUMBER]"
click at [278, 197] on body "CRM Apps Reputation Websites Forms CRM Email Social POS Content Ads Intelligenc…" at bounding box center [426, 228] width 852 height 456
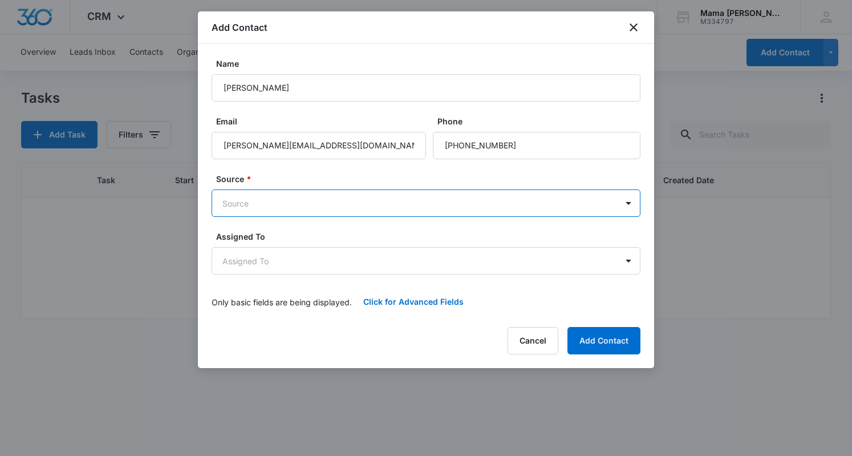
click at [313, 195] on body "CRM Apps Reputation Websites Forms CRM Email Social POS Content Ads Intelligenc…" at bounding box center [426, 228] width 852 height 456
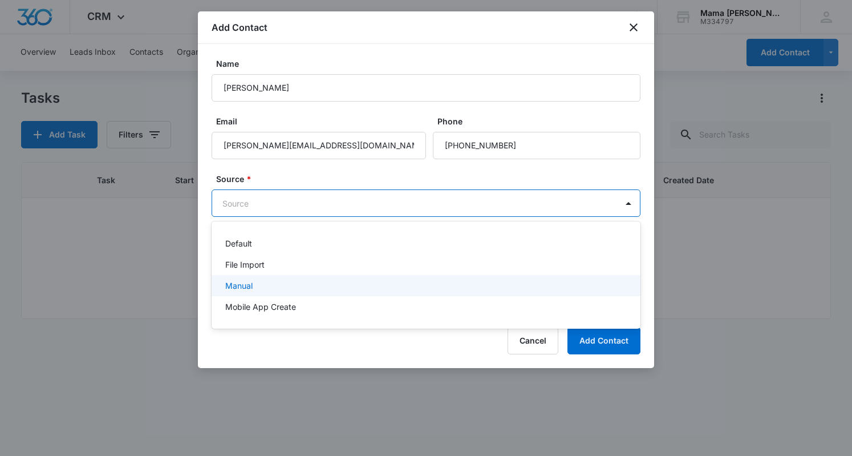
click at [300, 284] on div "Manual" at bounding box center [424, 286] width 399 height 12
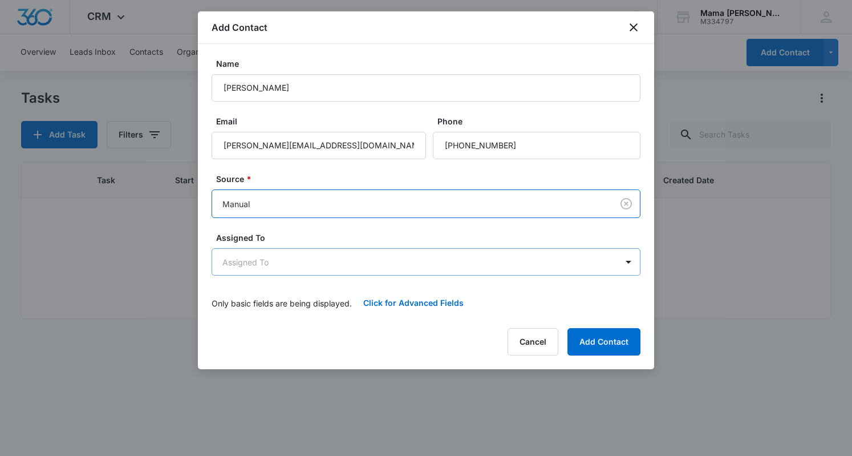
click at [299, 260] on body "CRM Apps Reputation Websites Forms CRM Email Social POS Content Ads Intelligenc…" at bounding box center [426, 228] width 852 height 456
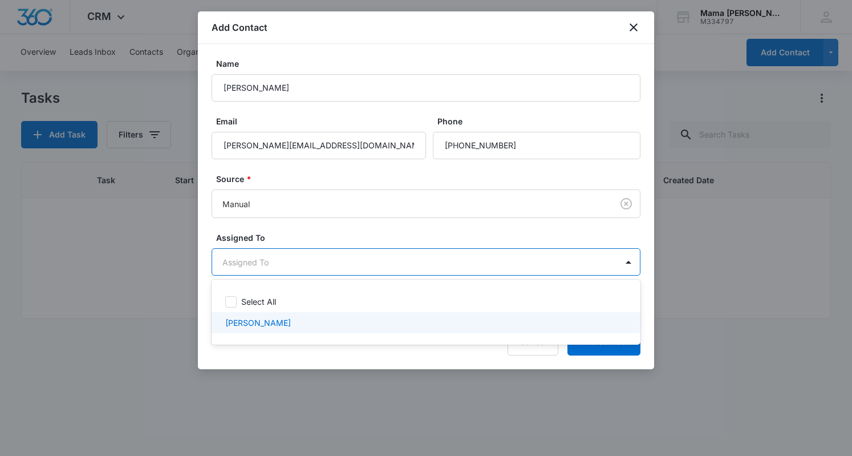
click at [249, 322] on p "[PERSON_NAME]" at bounding box center [258, 323] width 66 height 12
checkbox input "true"
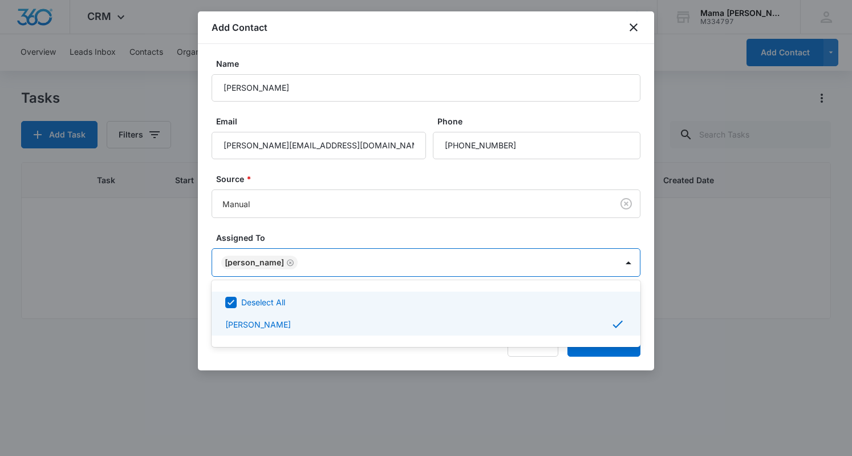
click at [324, 236] on div at bounding box center [426, 228] width 852 height 456
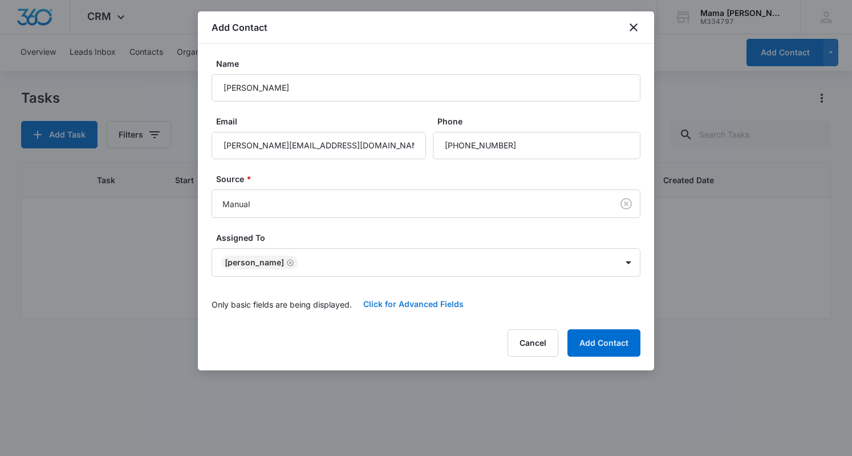
click at [405, 305] on button "Click for Advanced Fields" at bounding box center [413, 303] width 123 height 27
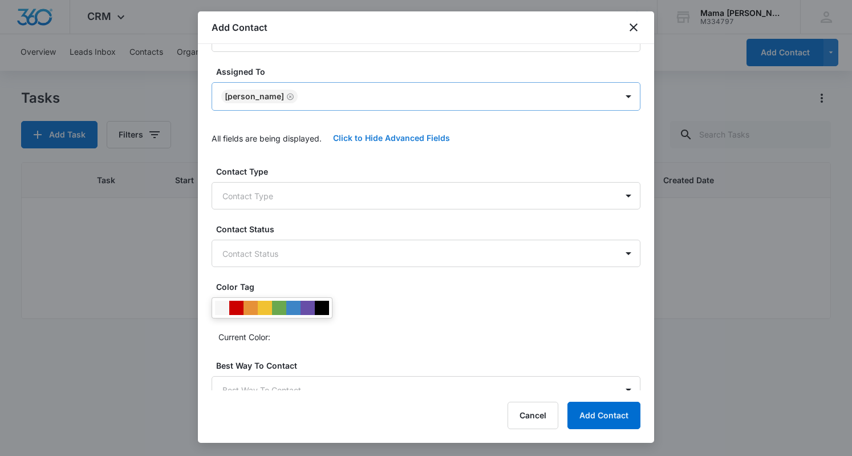
scroll to position [167, 0]
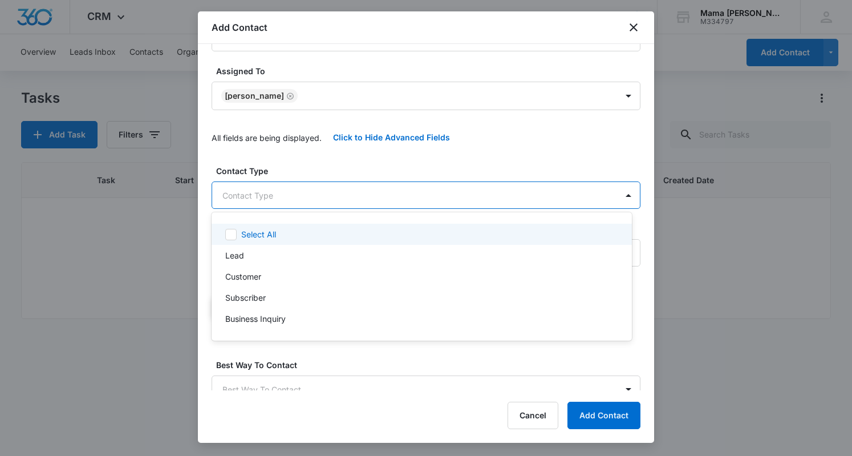
click at [361, 188] on body "CRM Apps Reputation Websites Forms CRM Email Social POS Content Ads Intelligenc…" at bounding box center [426, 228] width 852 height 456
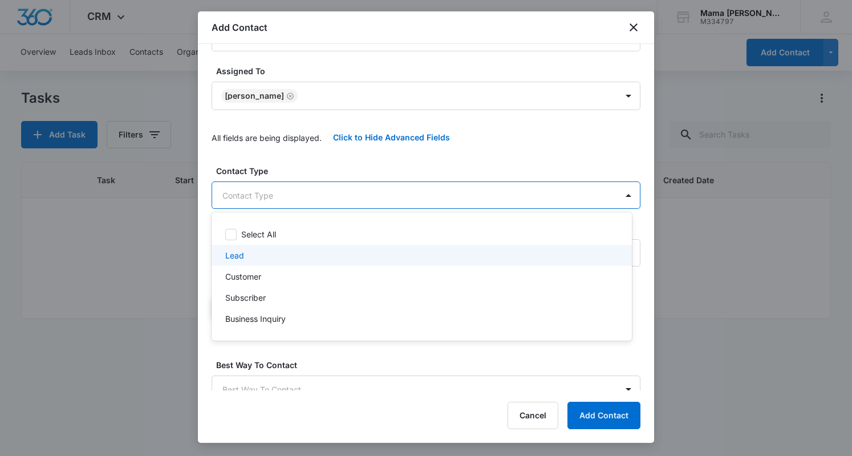
click at [233, 259] on p "Lead" at bounding box center [234, 255] width 19 height 12
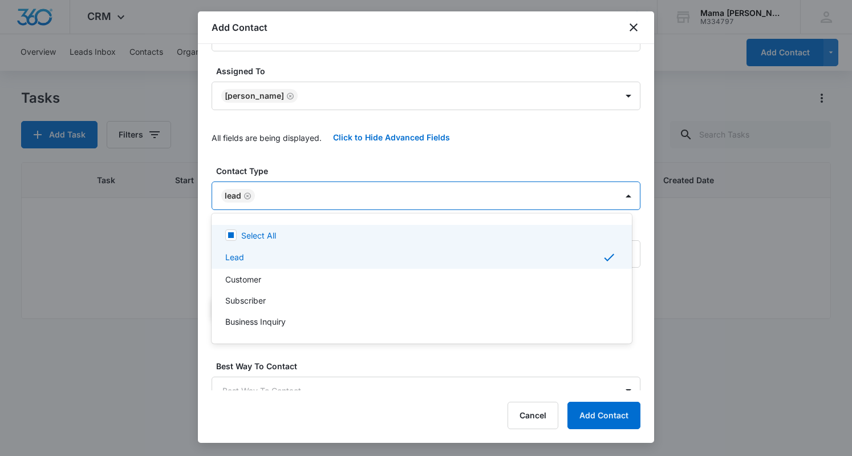
click at [329, 193] on div at bounding box center [426, 228] width 852 height 456
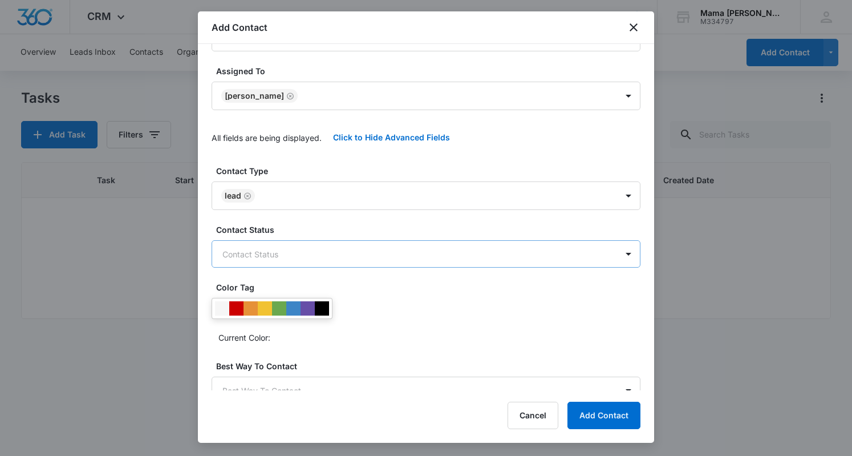
click at [317, 241] on body "CRM Apps Reputation Websites Forms CRM Email Social POS Content Ads Intelligenc…" at bounding box center [426, 228] width 852 height 456
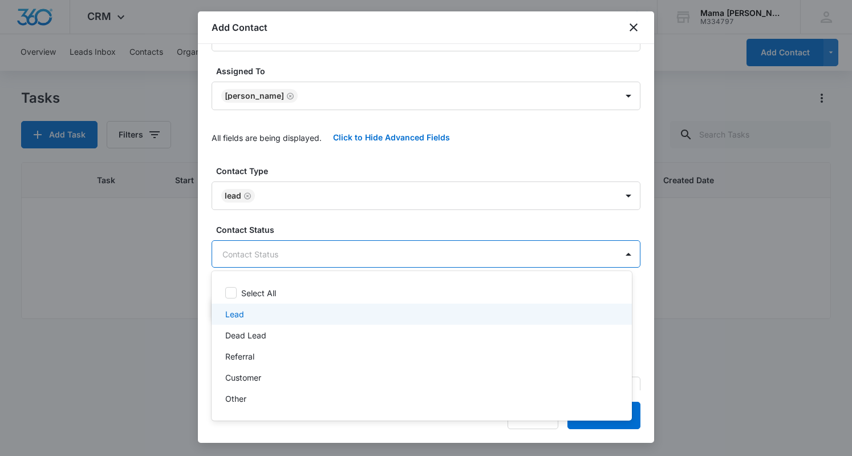
click at [245, 314] on div "Lead" at bounding box center [420, 314] width 391 height 12
click at [396, 197] on div at bounding box center [426, 228] width 852 height 456
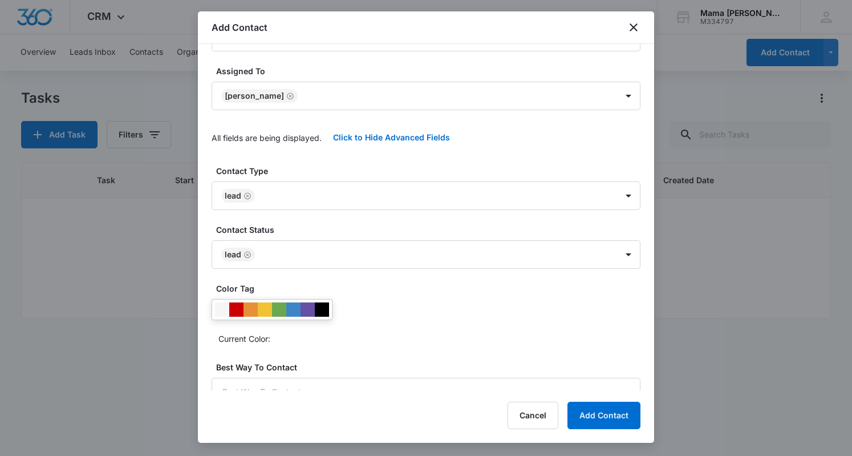
scroll to position [250, 0]
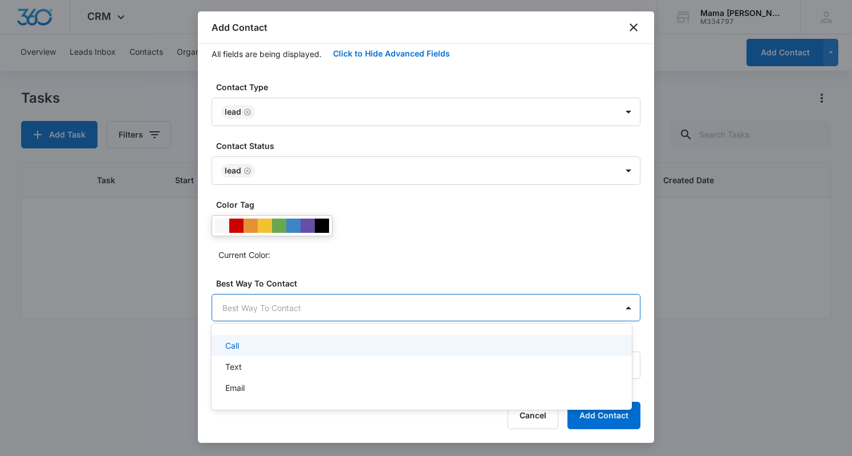
click at [335, 305] on body "CRM Apps Reputation Websites Forms CRM Email Social POS Content Ads Intelligenc…" at bounding box center [426, 228] width 852 height 456
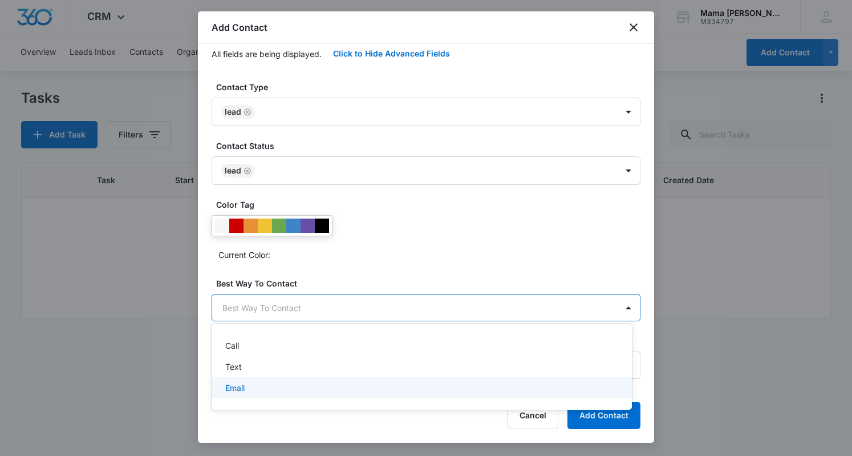
click at [285, 387] on div "Email" at bounding box center [420, 388] width 391 height 12
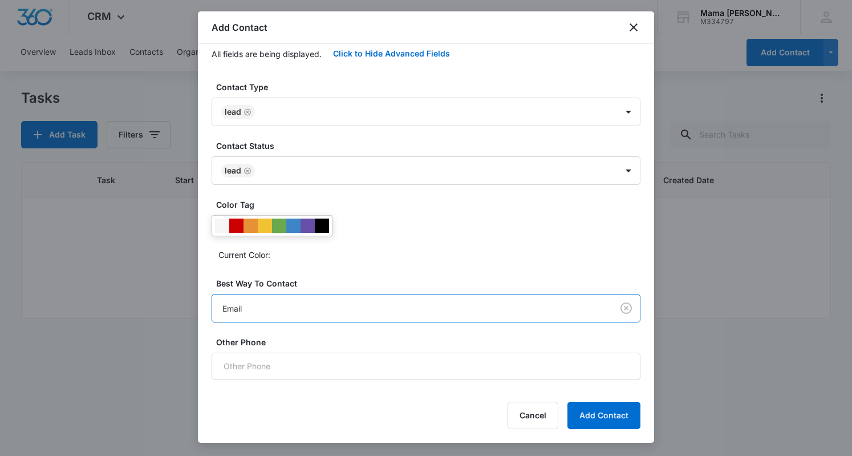
click at [294, 332] on div "Contact Type Lead Contact Status Lead Color Tag Current Color: Best Way To Cont…" at bounding box center [426, 230] width 429 height 299
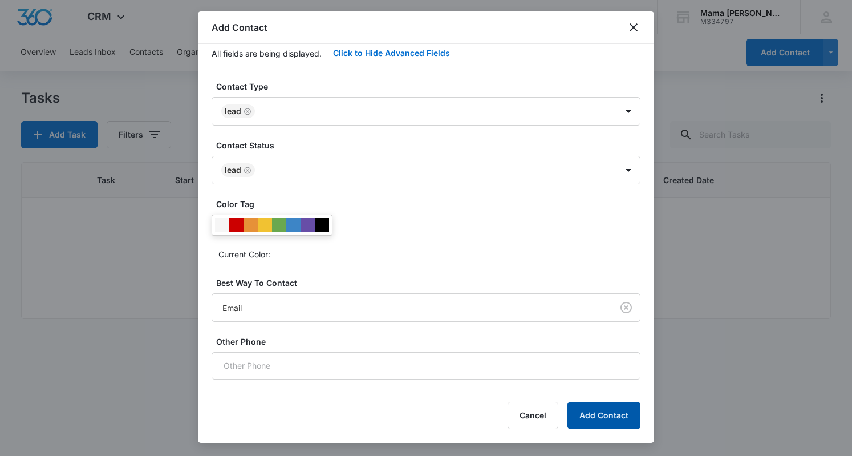
click at [602, 413] on button "Add Contact" at bounding box center [604, 415] width 73 height 27
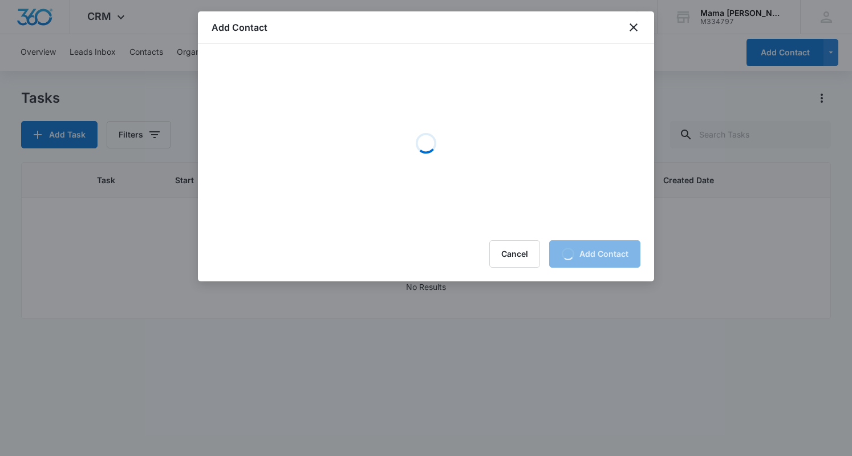
scroll to position [0, 0]
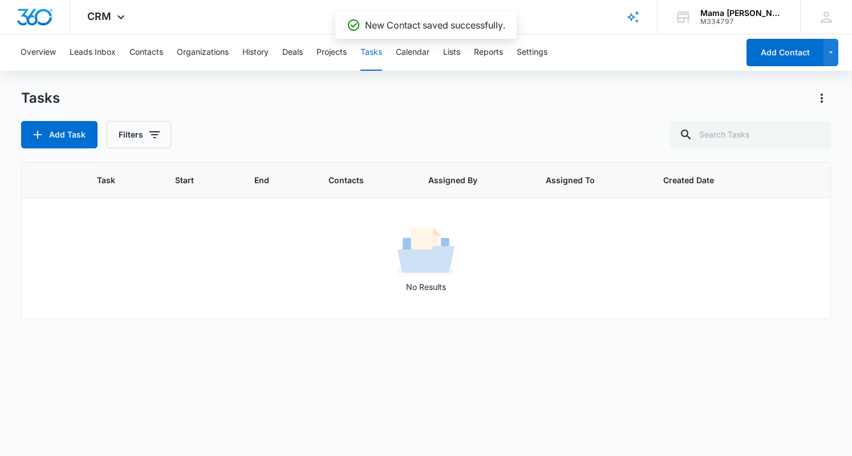
click at [377, 55] on button "Tasks" at bounding box center [372, 52] width 22 height 37
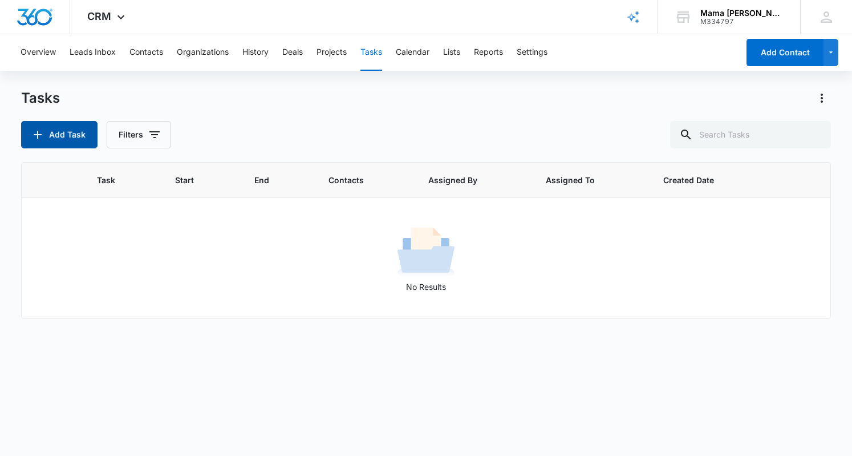
click at [71, 136] on button "Add Task" at bounding box center [59, 134] width 76 height 27
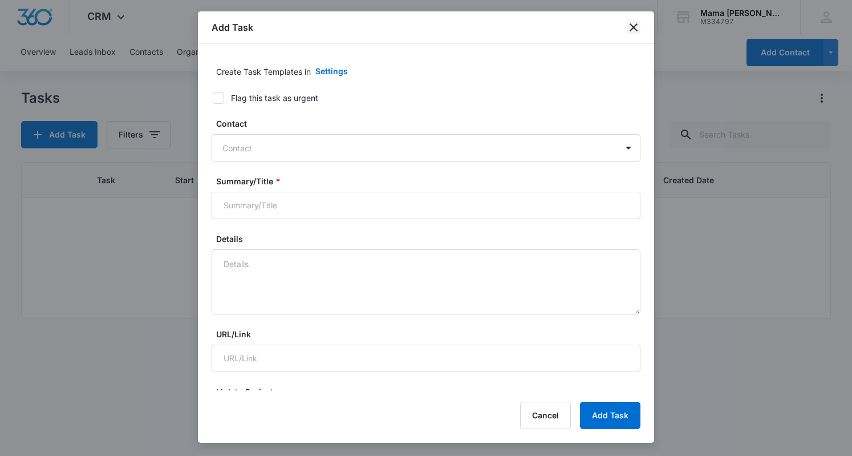
click at [632, 30] on icon "close" at bounding box center [634, 27] width 8 height 8
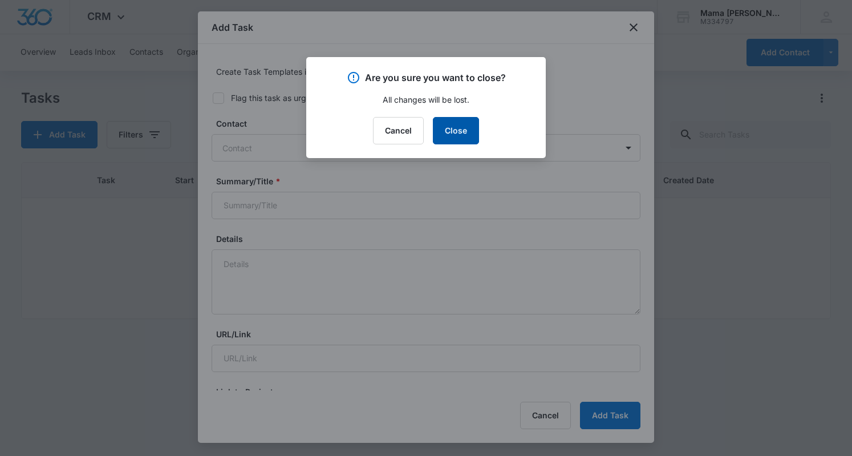
click at [445, 142] on button "Close" at bounding box center [456, 130] width 46 height 27
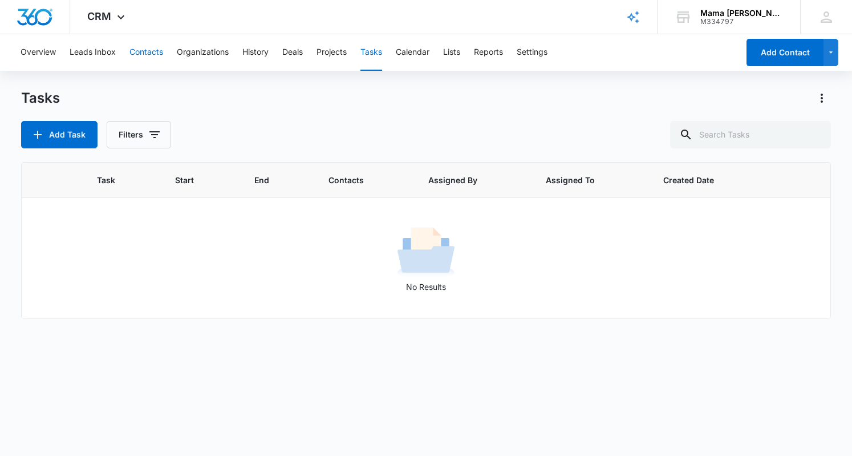
click at [153, 49] on button "Contacts" at bounding box center [147, 52] width 34 height 37
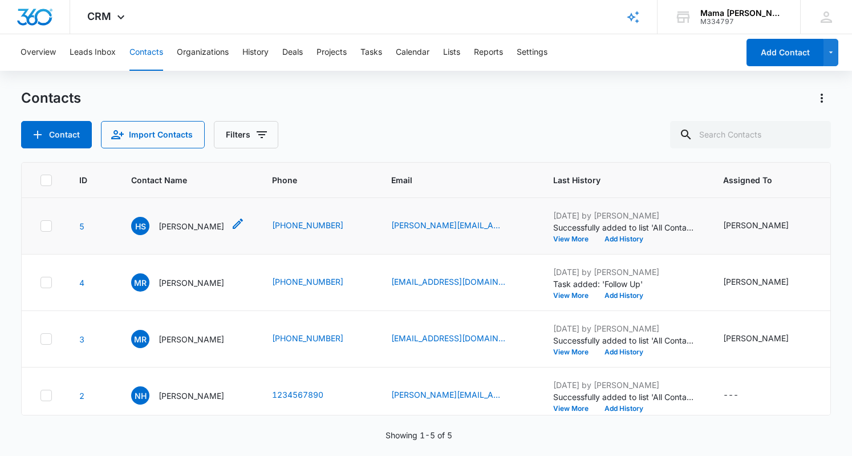
click at [189, 222] on p "[PERSON_NAME]" at bounding box center [192, 226] width 66 height 12
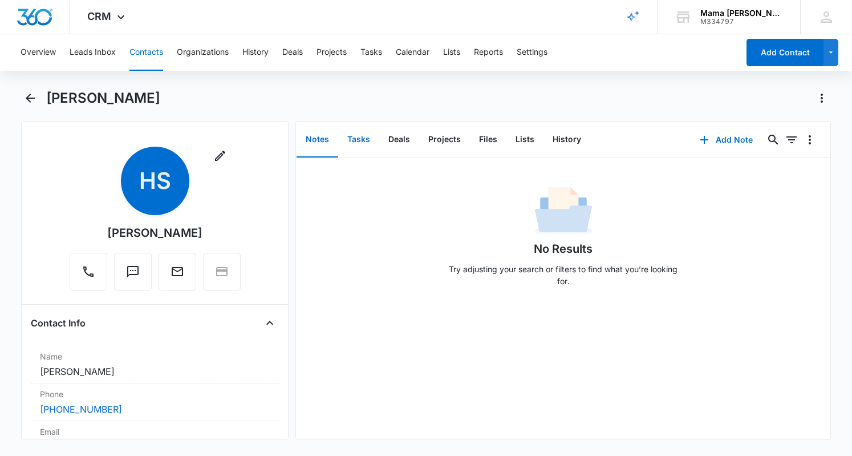
click at [359, 138] on button "Tasks" at bounding box center [358, 139] width 41 height 35
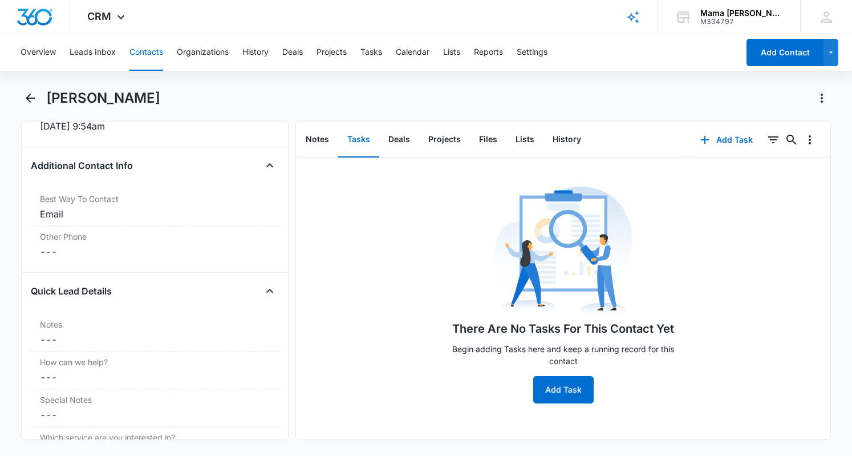
scroll to position [849, 0]
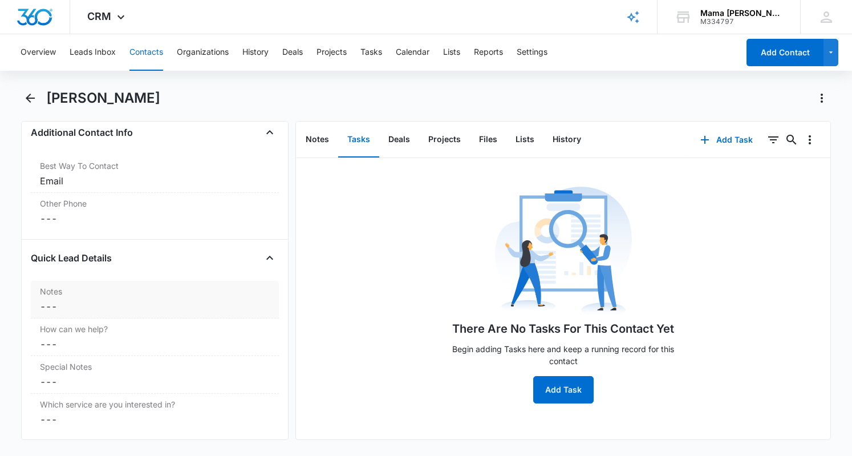
click at [153, 288] on label "Notes" at bounding box center [155, 291] width 230 height 12
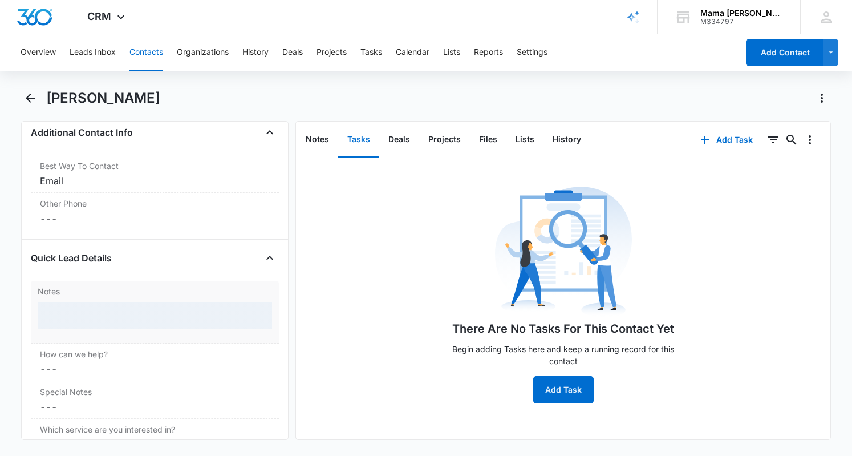
click at [111, 304] on div at bounding box center [155, 315] width 235 height 27
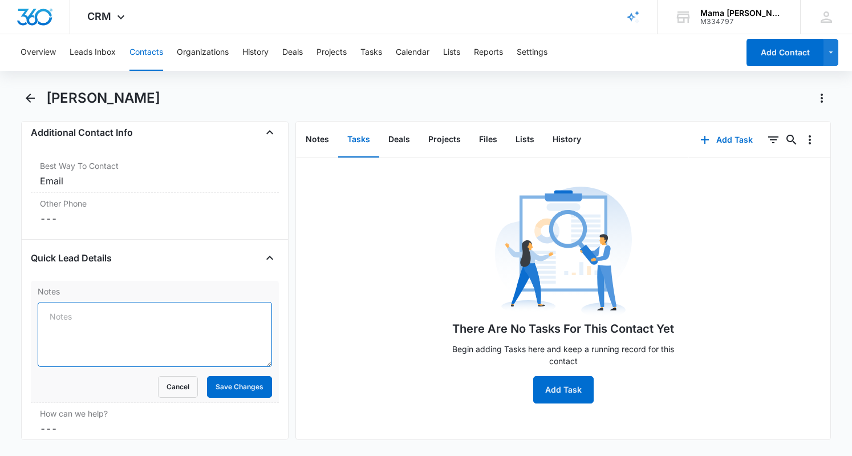
click at [158, 316] on textarea "Notes" at bounding box center [155, 334] width 235 height 65
type textarea "Asa in traditional daycare and looking at other options, 2 in September"
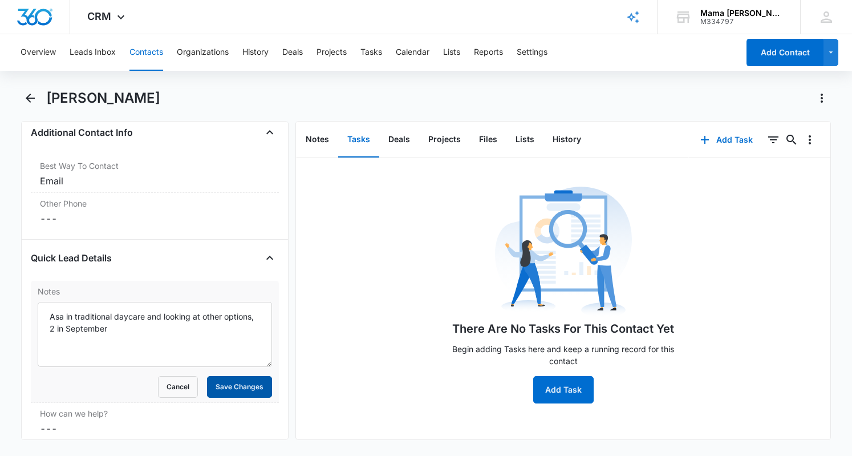
click at [233, 382] on button "Save Changes" at bounding box center [239, 387] width 65 height 22
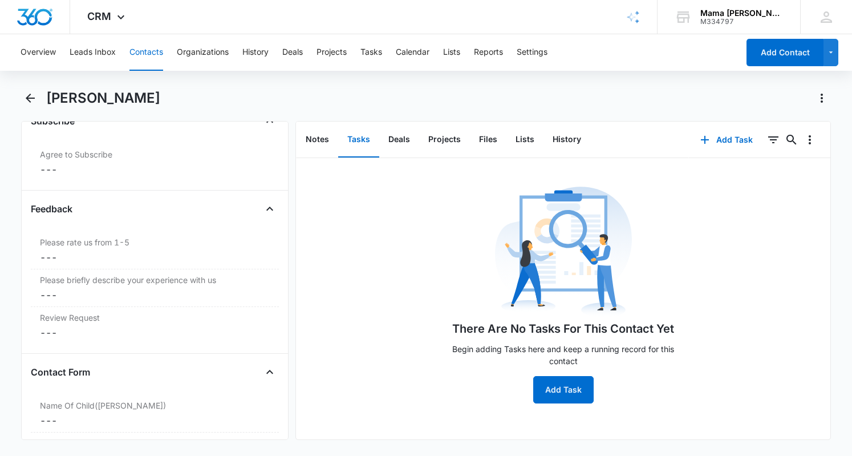
scroll to position [1401, 0]
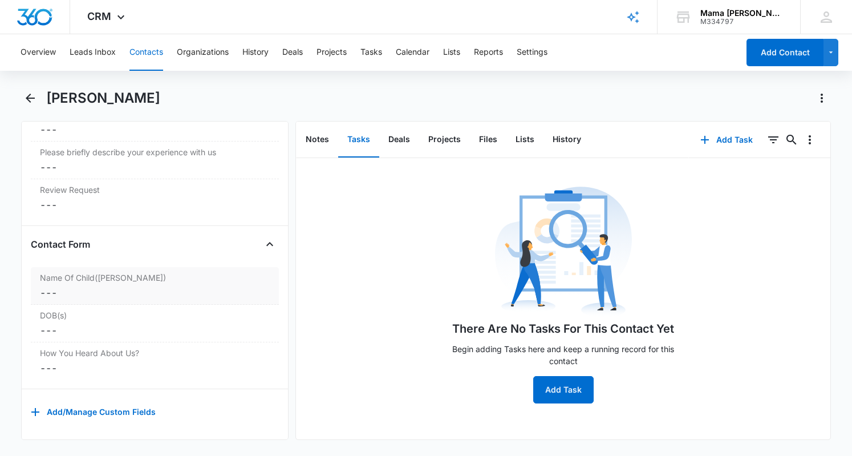
click at [80, 286] on dd "Cancel Save Changes ---" at bounding box center [155, 293] width 230 height 14
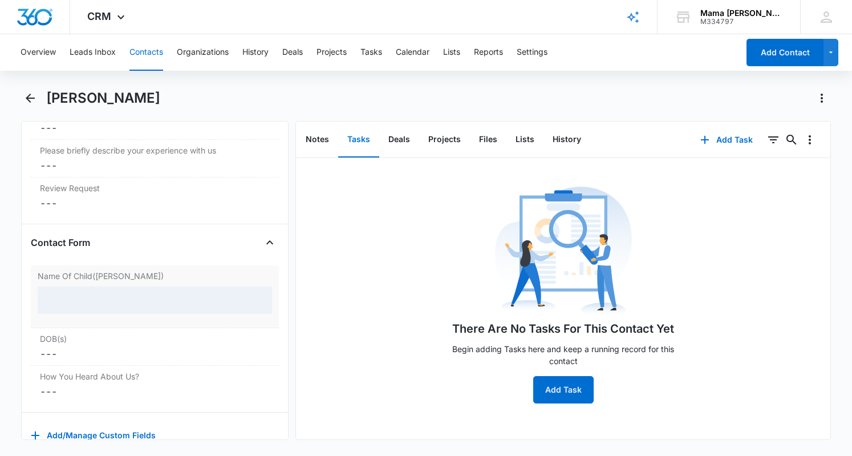
click at [76, 293] on div at bounding box center [155, 299] width 235 height 27
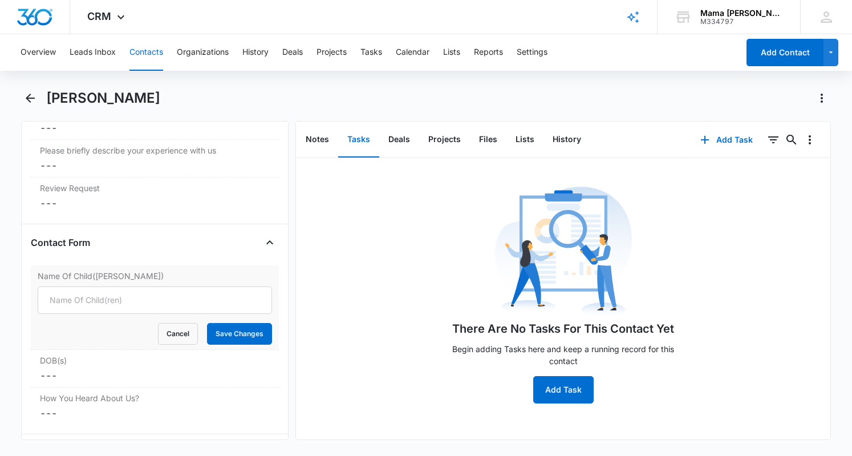
click at [80, 277] on div "Name Of Child(ren) Cancel Save Changes" at bounding box center [155, 307] width 248 height 84
click at [84, 287] on input "Name Of Child([PERSON_NAME])" at bounding box center [155, 299] width 235 height 27
type input "Asa"
click at [217, 322] on button "Save Changes" at bounding box center [239, 333] width 65 height 22
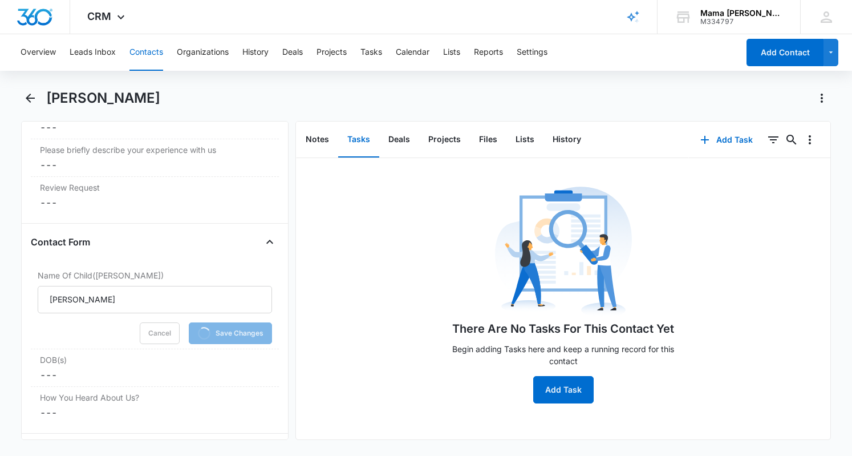
scroll to position [1377, 0]
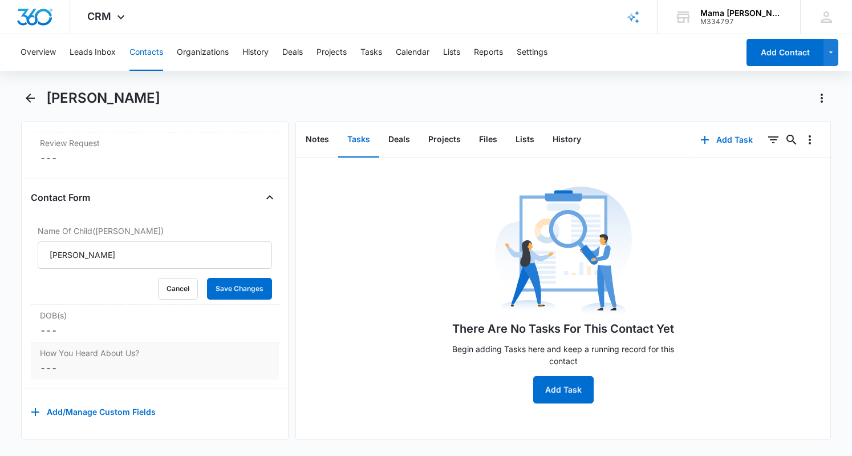
click at [72, 366] on dd "Cancel Save Changes ---" at bounding box center [155, 368] width 230 height 14
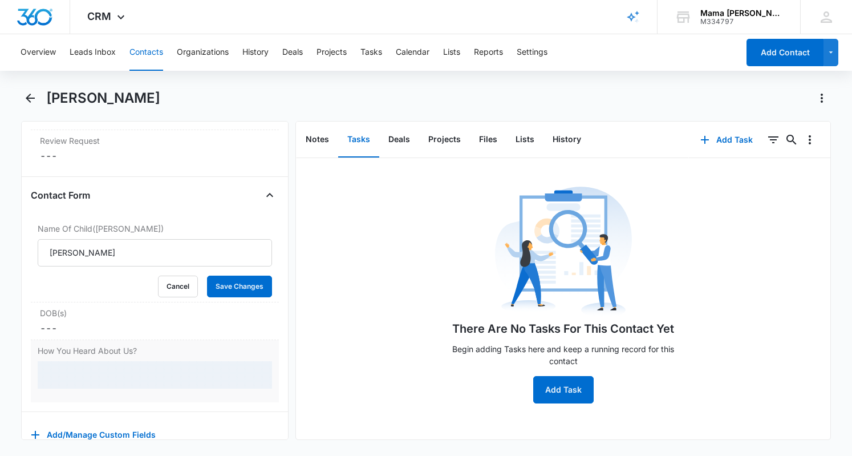
click at [72, 370] on div at bounding box center [155, 374] width 235 height 27
click at [101, 368] on div at bounding box center [155, 374] width 235 height 27
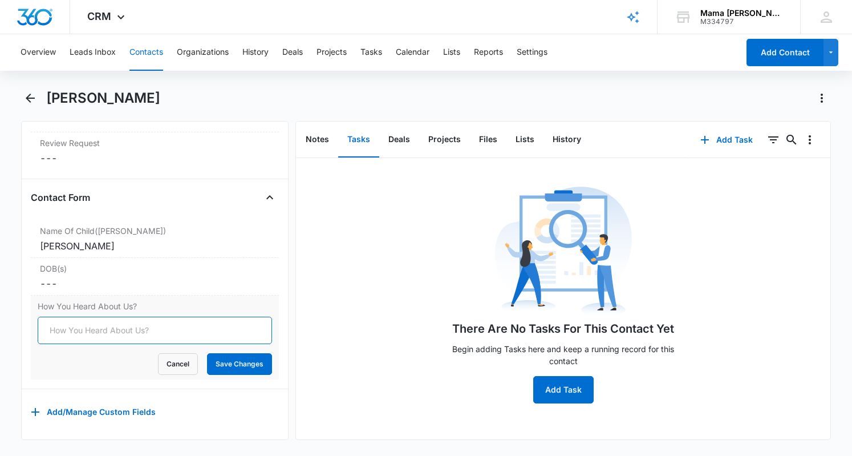
click at [98, 328] on input "How You Heard About Us?" at bounding box center [155, 330] width 235 height 27
type input "j"
type input "FB post"
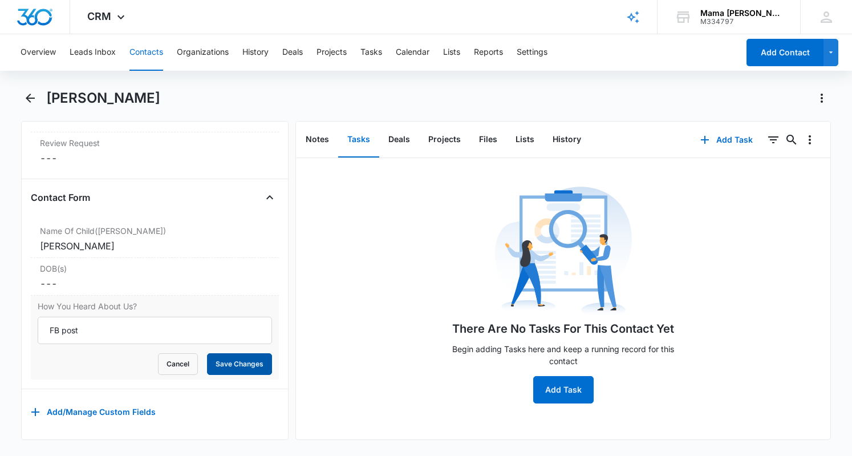
click at [210, 353] on button "Save Changes" at bounding box center [239, 364] width 65 height 22
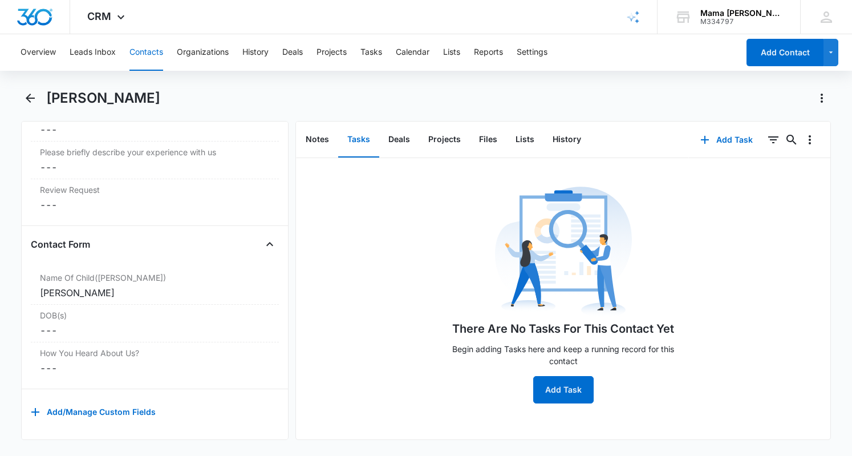
scroll to position [1331, 0]
click at [550, 382] on button "Add Task" at bounding box center [564, 389] width 60 height 27
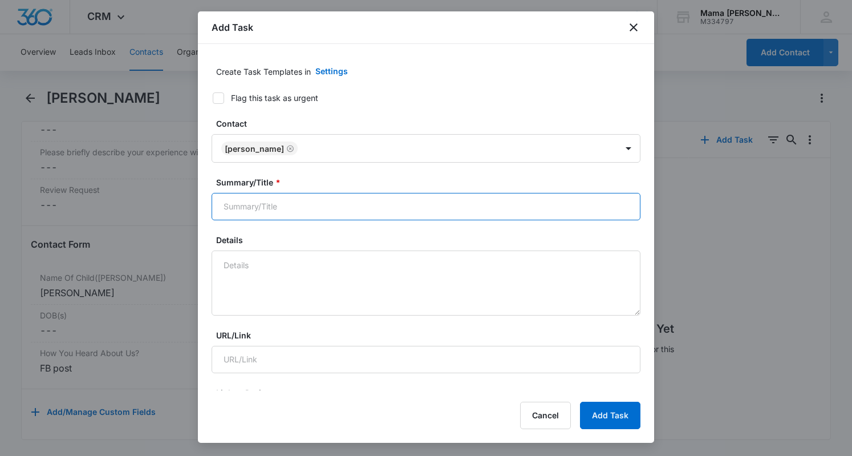
click at [280, 203] on input "Summary/Title *" at bounding box center [426, 206] width 429 height 27
type input "C"
type input "Follow up to schedule tour"
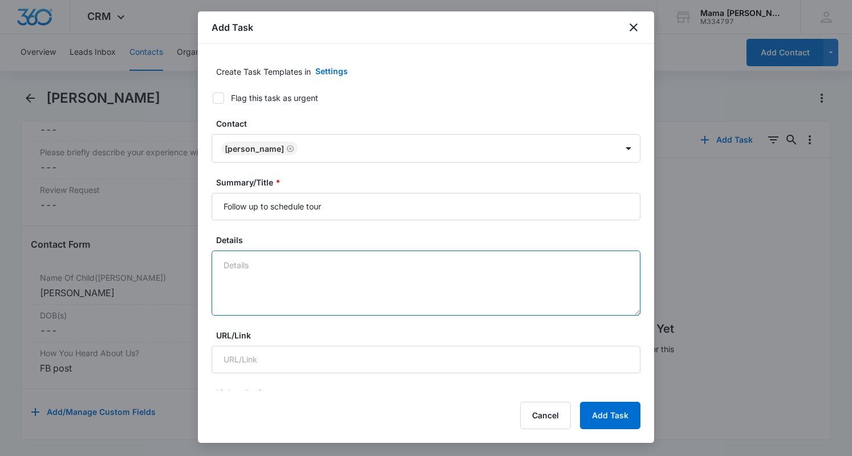
click at [239, 261] on textarea "Details" at bounding box center [426, 282] width 429 height 65
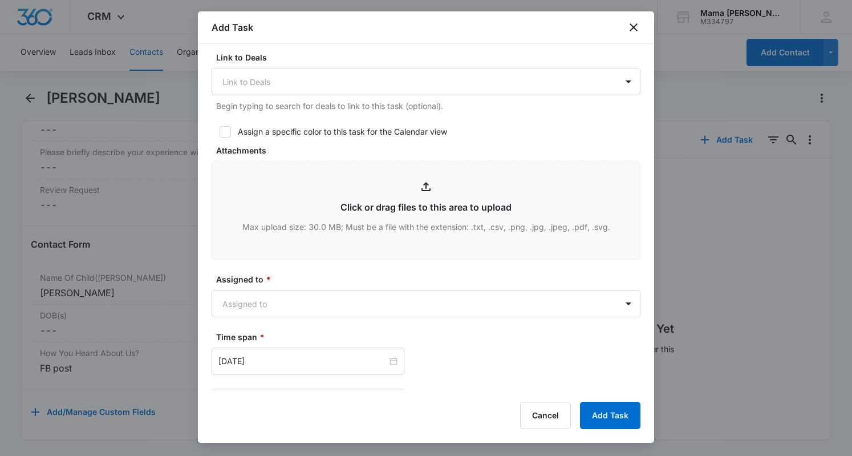
scroll to position [413, 0]
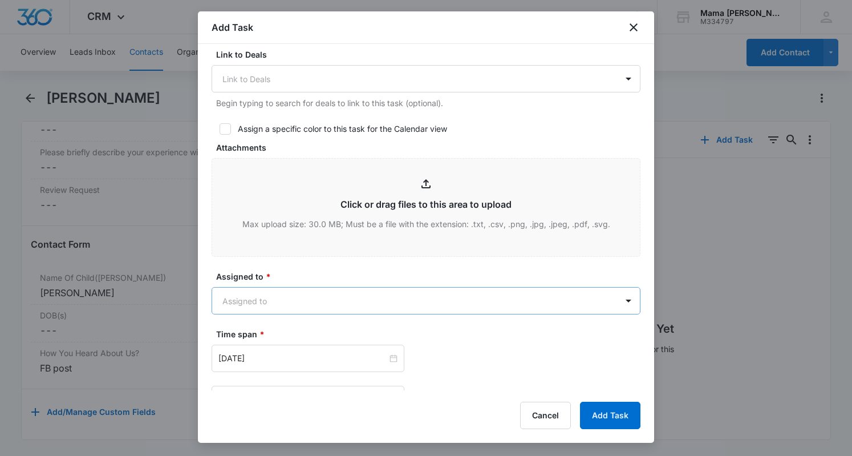
type textarea "On vacation, planning on scheduling a tour when get back"
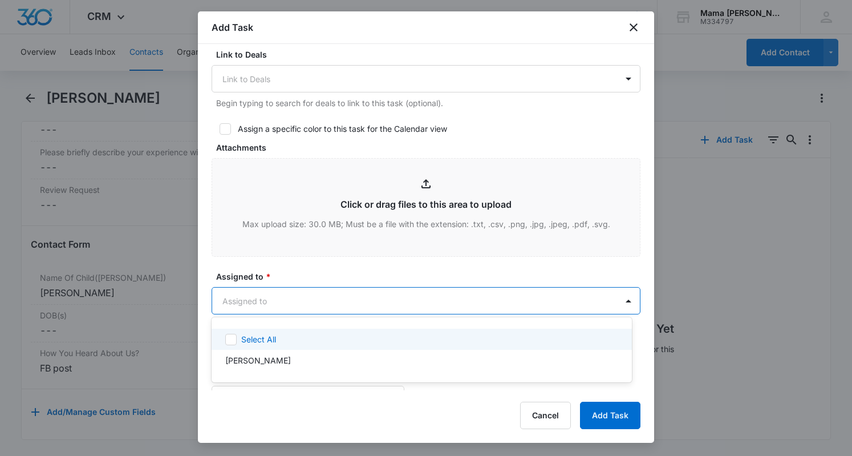
click at [240, 289] on body "CRM Apps Reputation Websites Forms CRM Email Social POS Content Ads Intelligenc…" at bounding box center [426, 228] width 852 height 456
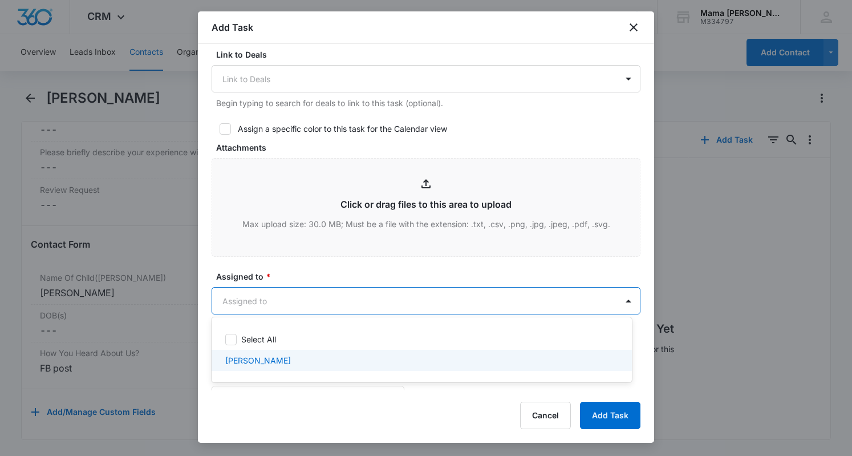
click at [241, 358] on p "[PERSON_NAME]" at bounding box center [258, 360] width 66 height 12
checkbox input "true"
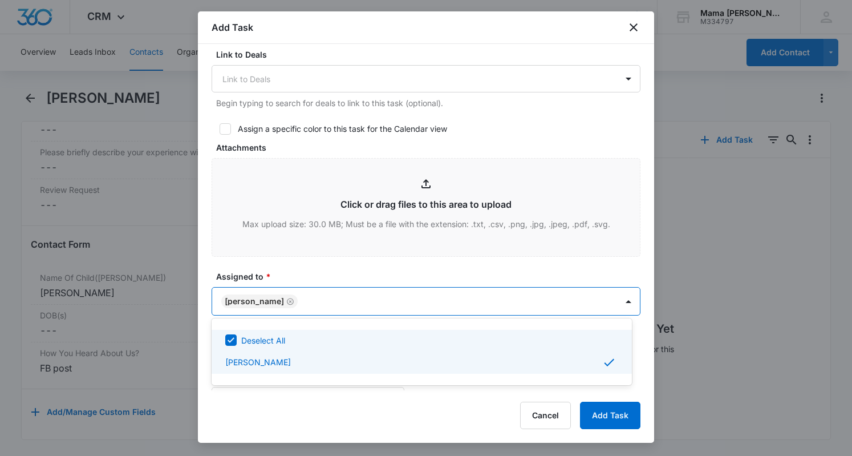
click at [323, 271] on div at bounding box center [426, 228] width 852 height 456
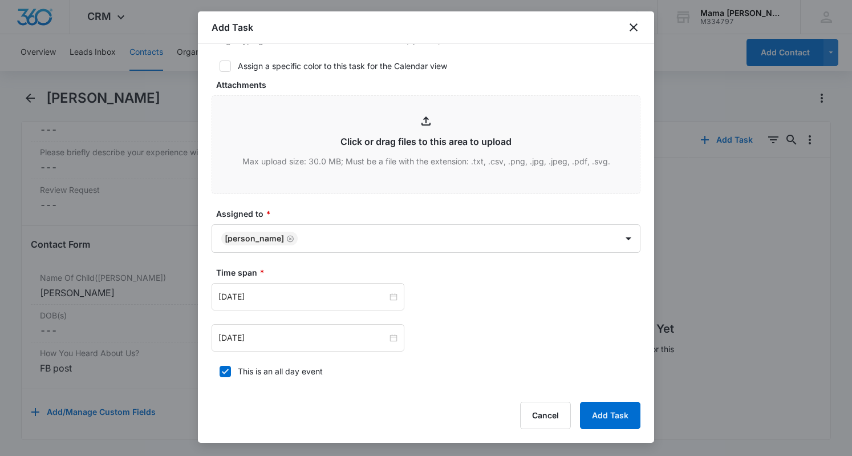
scroll to position [491, 0]
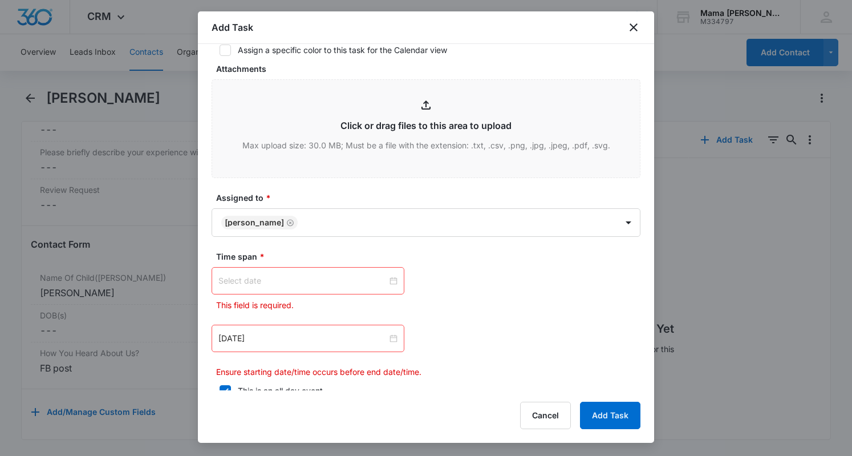
click at [391, 279] on div at bounding box center [308, 280] width 179 height 13
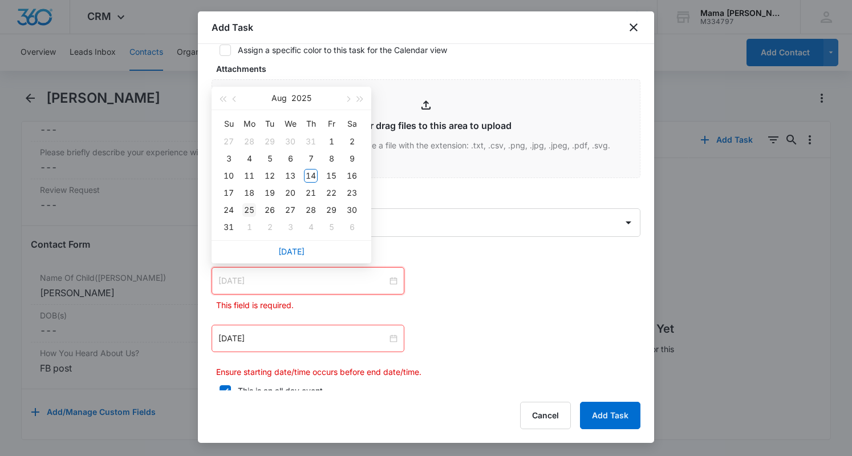
type input "[DATE]"
click at [249, 209] on div "25" at bounding box center [250, 210] width 14 height 14
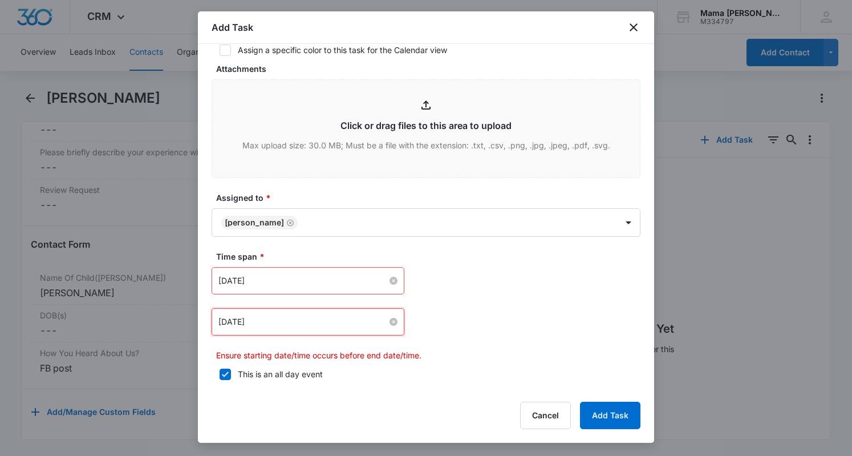
click at [281, 320] on input "[DATE]" at bounding box center [303, 322] width 169 height 13
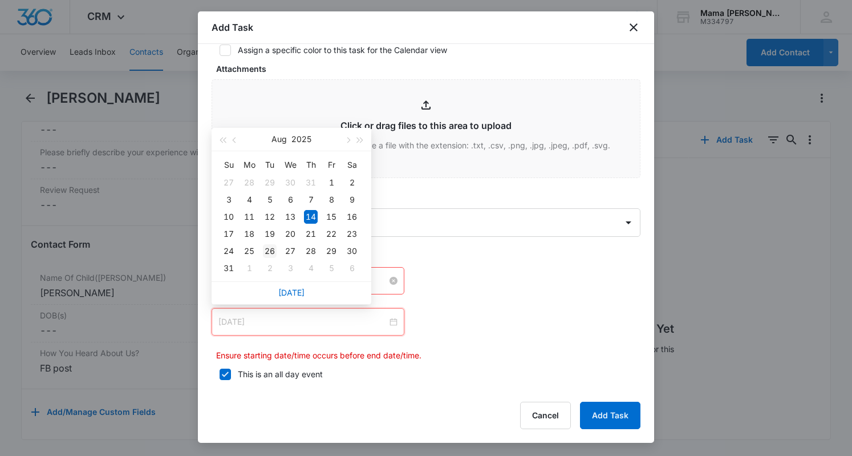
type input "[DATE]"
click at [270, 252] on div "26" at bounding box center [270, 251] width 14 height 14
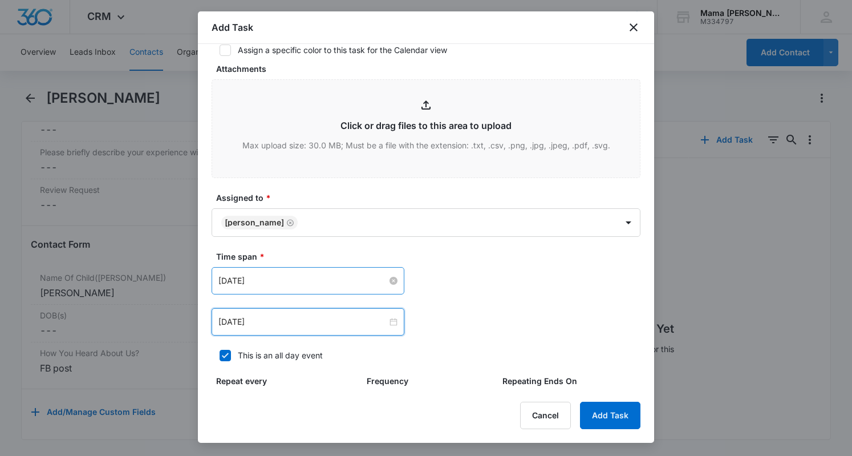
click at [476, 324] on div "Aug 26, 2025 Aug 2025 Su Mo Tu We Th Fr Sa 27 28 29 30 31 1 2 3 4 5 6 7 8 9 10 …" at bounding box center [426, 321] width 429 height 27
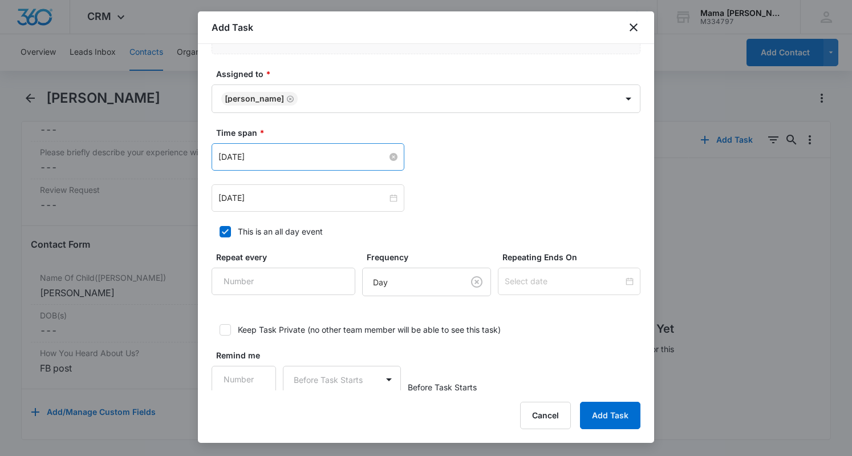
scroll to position [629, 0]
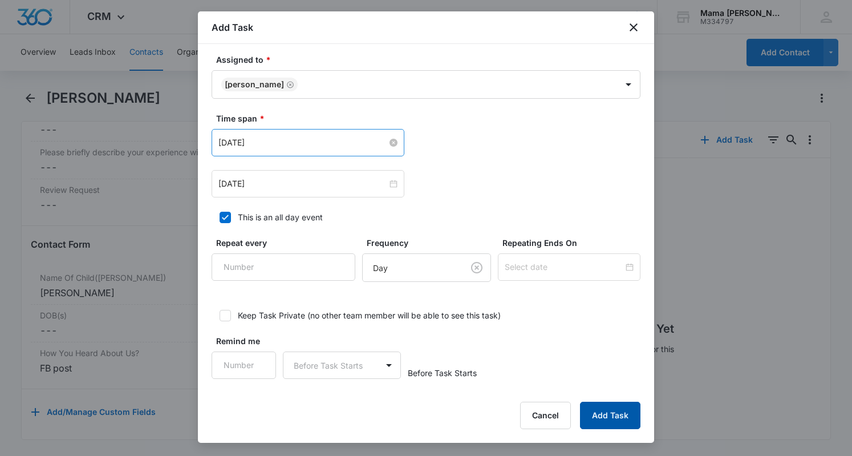
click at [612, 410] on button "Add Task" at bounding box center [610, 415] width 60 height 27
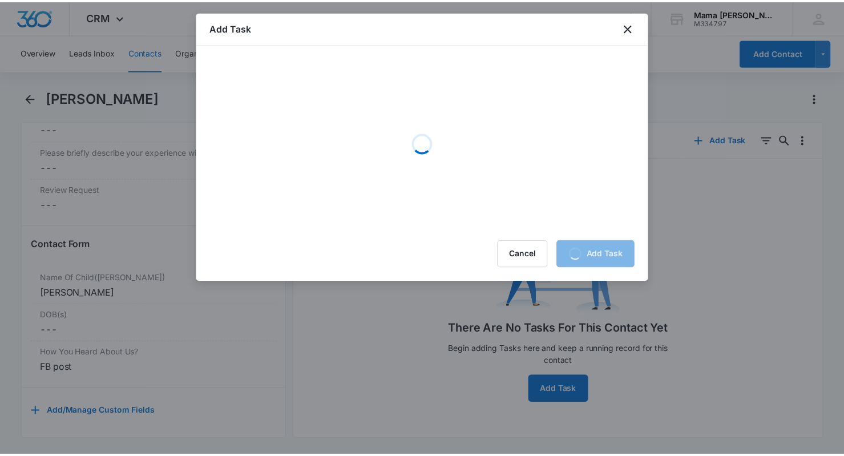
scroll to position [0, 0]
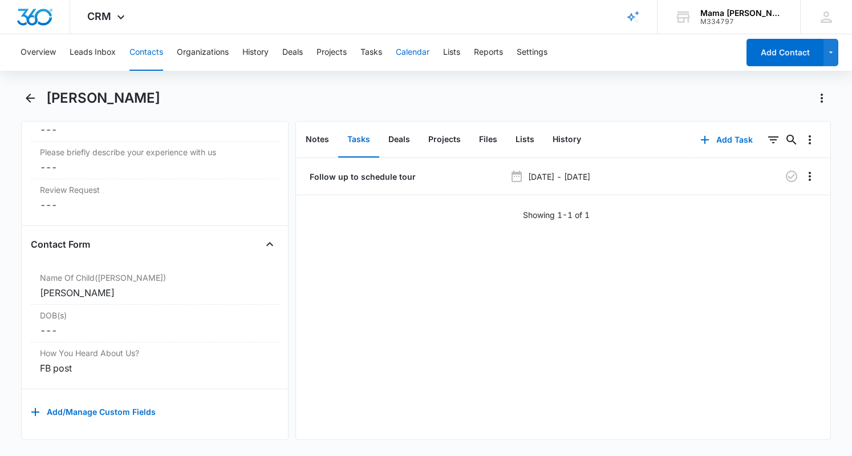
click at [426, 51] on button "Calendar" at bounding box center [413, 52] width 34 height 37
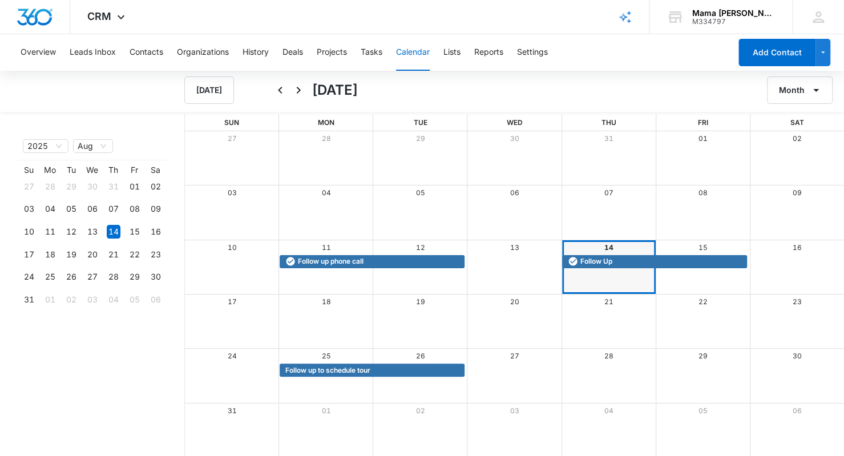
scroll to position [1, 0]
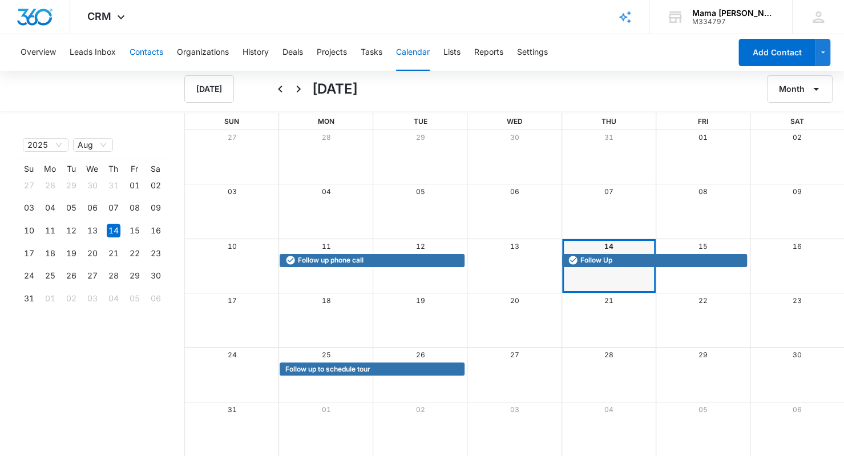
click at [156, 52] on button "Contacts" at bounding box center [147, 52] width 34 height 37
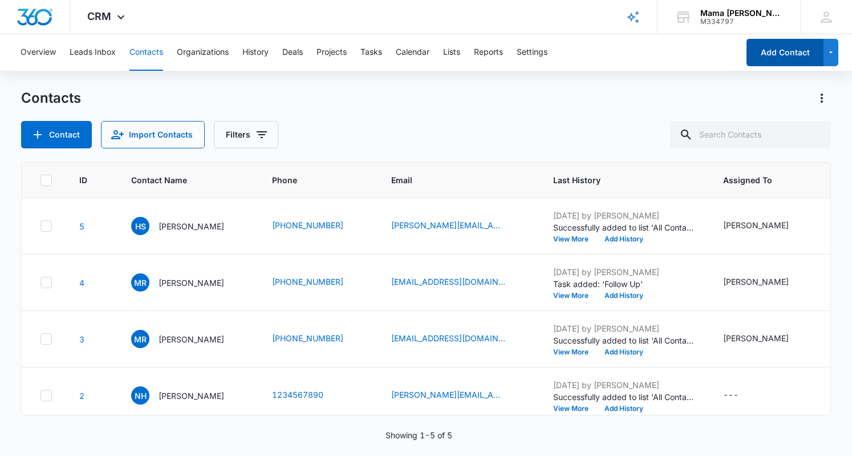
click at [784, 52] on button "Add Contact" at bounding box center [785, 52] width 77 height 27
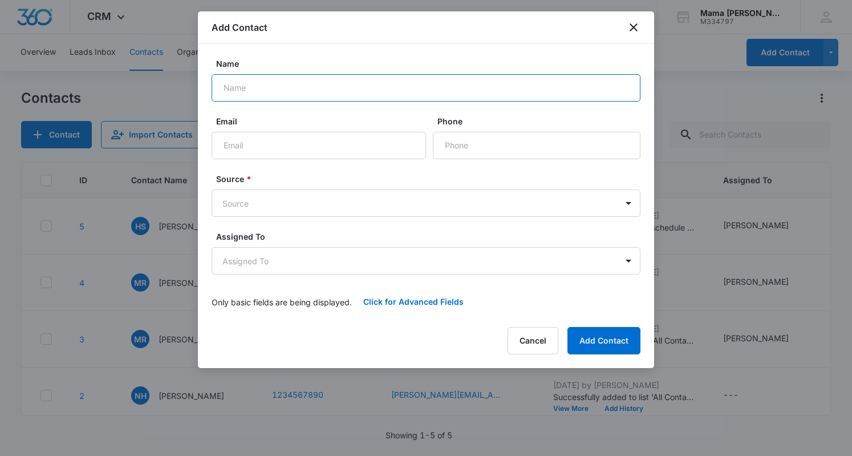
click at [301, 90] on input "Name" at bounding box center [426, 87] width 429 height 27
click at [301, 90] on input "A" at bounding box center [426, 87] width 429 height 27
type input "[PERSON_NAME]"
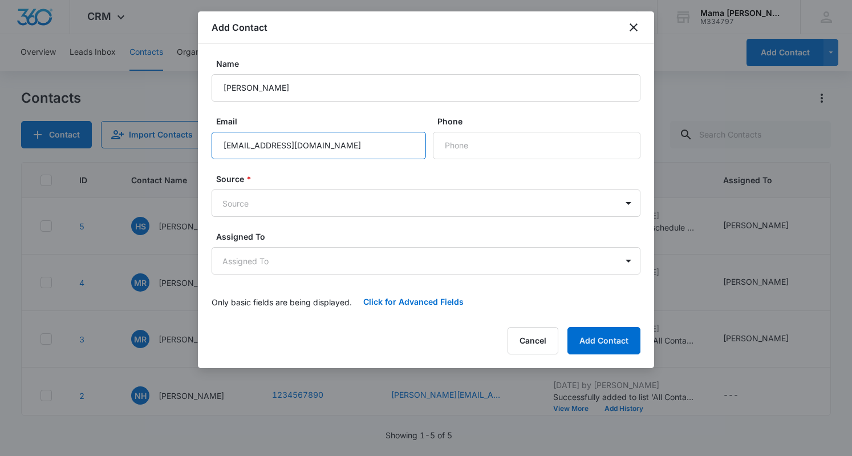
type input "[EMAIL_ADDRESS][DOMAIN_NAME]"
type input "[PHONE_NUMBER]"
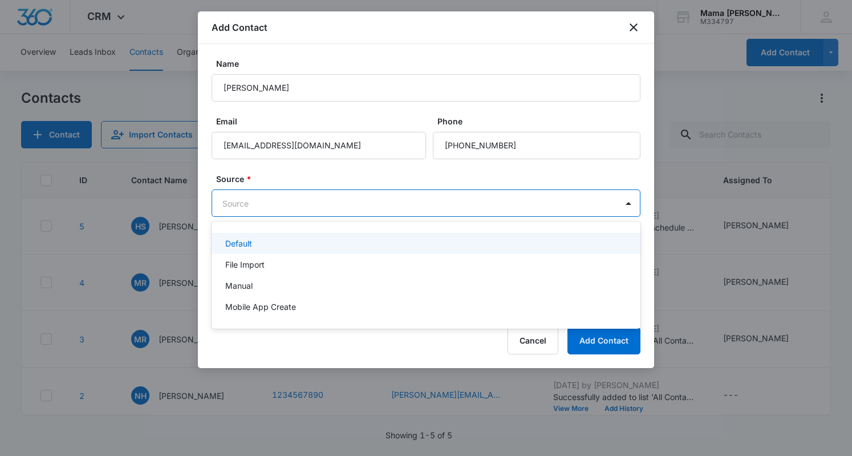
click at [291, 205] on body "CRM Apps Reputation Websites Forms CRM Email Social POS Content Ads Intelligenc…" at bounding box center [426, 228] width 852 height 456
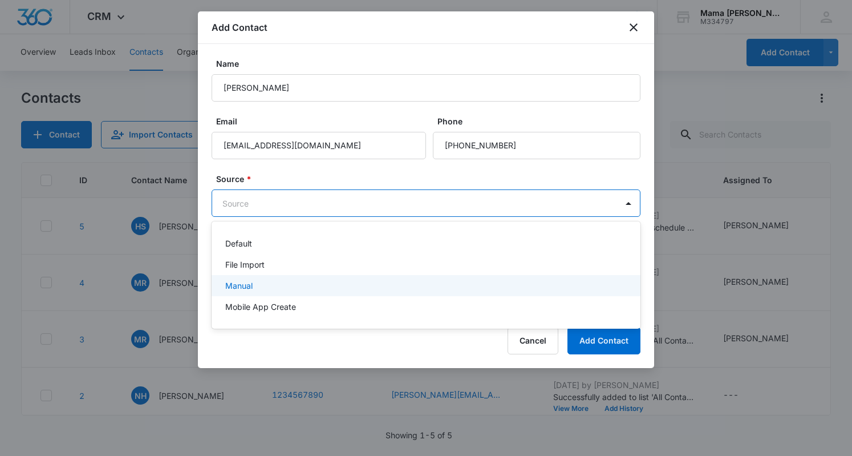
click at [269, 279] on div "Manual" at bounding box center [426, 285] width 429 height 21
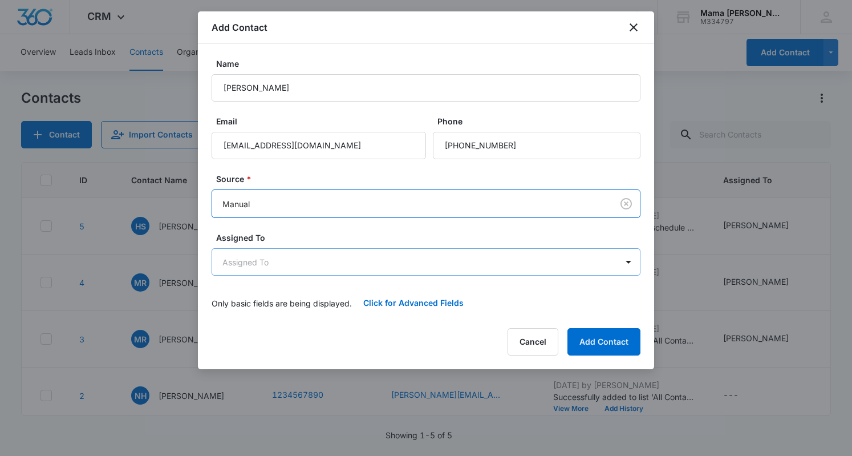
click at [273, 252] on body "CRM Apps Reputation Websites Forms CRM Email Social POS Content Ads Intelligenc…" at bounding box center [426, 228] width 852 height 456
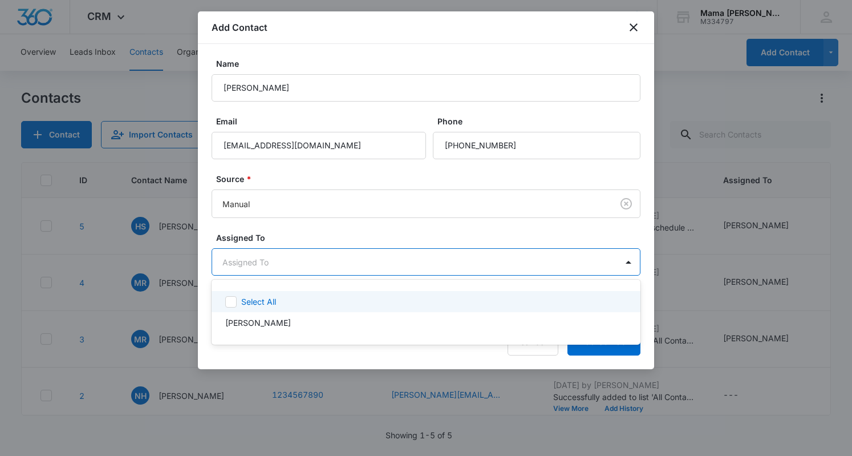
click at [301, 248] on div at bounding box center [426, 228] width 852 height 456
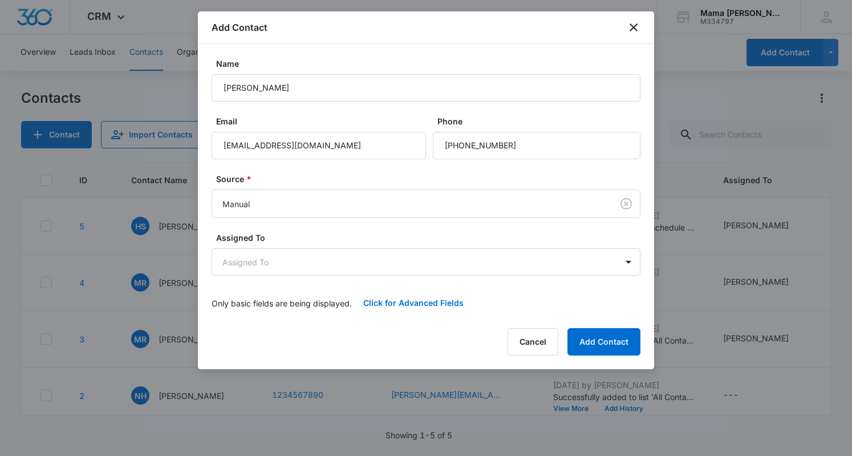
click at [312, 233] on label "Assigned To" at bounding box center [430, 238] width 429 height 12
click at [402, 304] on button "Click for Advanced Fields" at bounding box center [413, 302] width 123 height 27
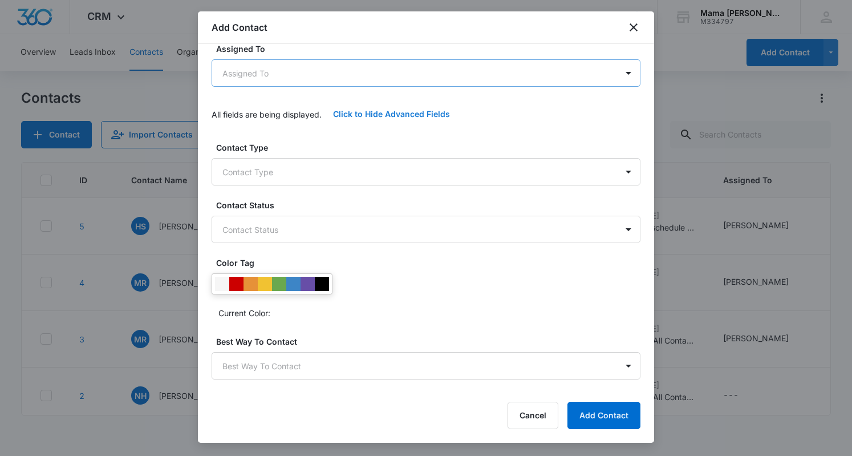
scroll to position [189, 0]
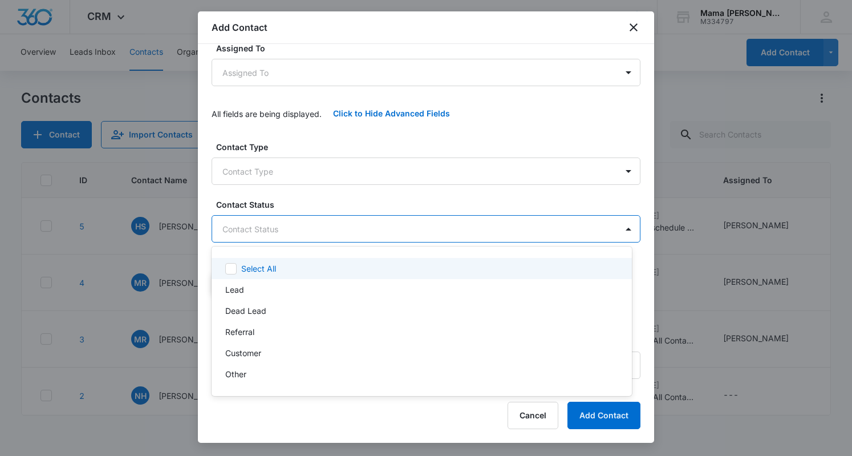
click at [368, 228] on body "CRM Apps Reputation Websites Forms CRM Email Social POS Content Ads Intelligenc…" at bounding box center [426, 228] width 852 height 456
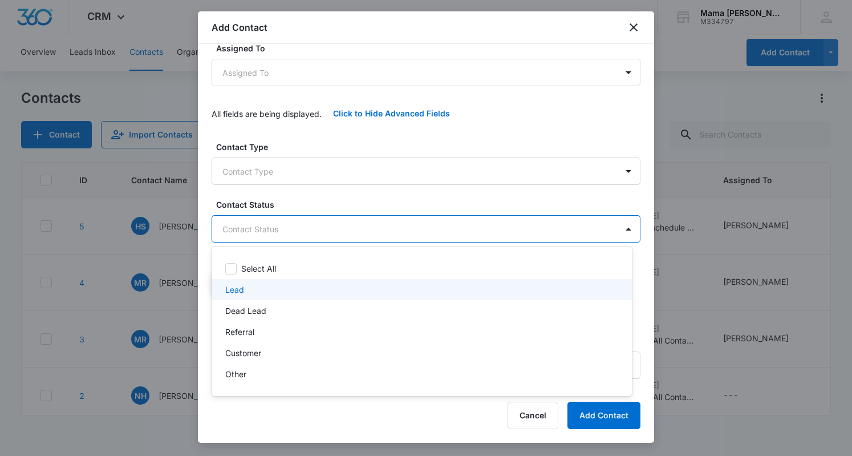
click at [241, 289] on p "Lead" at bounding box center [234, 290] width 19 height 12
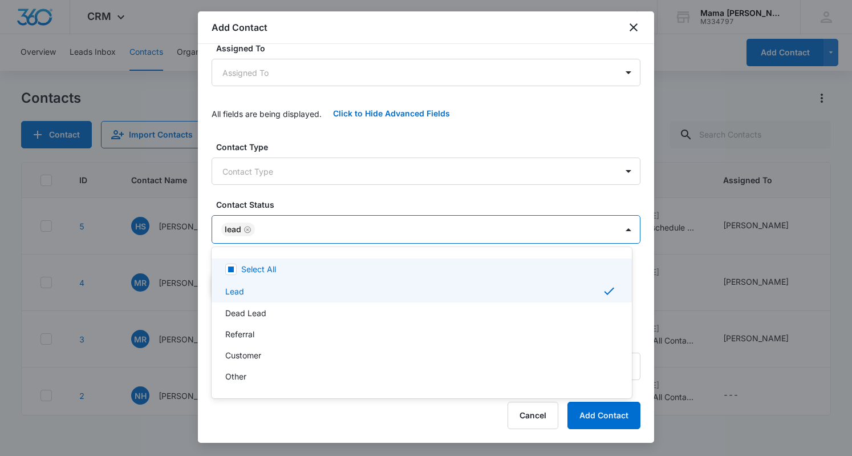
click at [391, 192] on div at bounding box center [426, 228] width 852 height 456
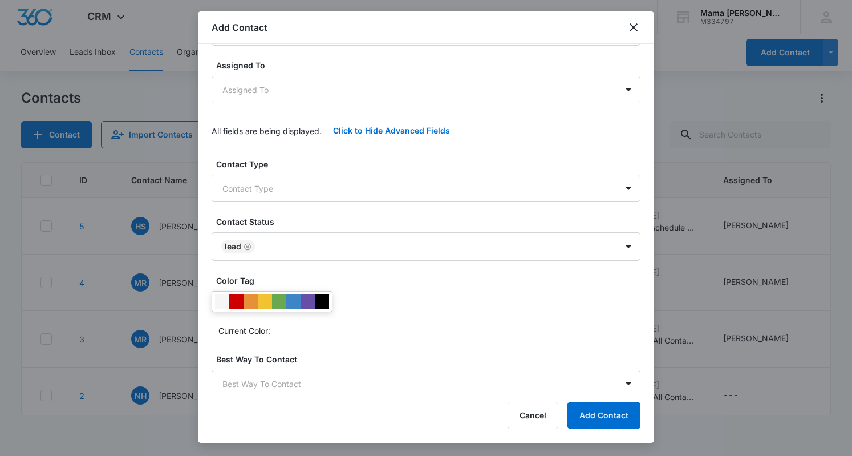
scroll to position [172, 0]
click at [611, 409] on button "Add Contact" at bounding box center [604, 415] width 73 height 27
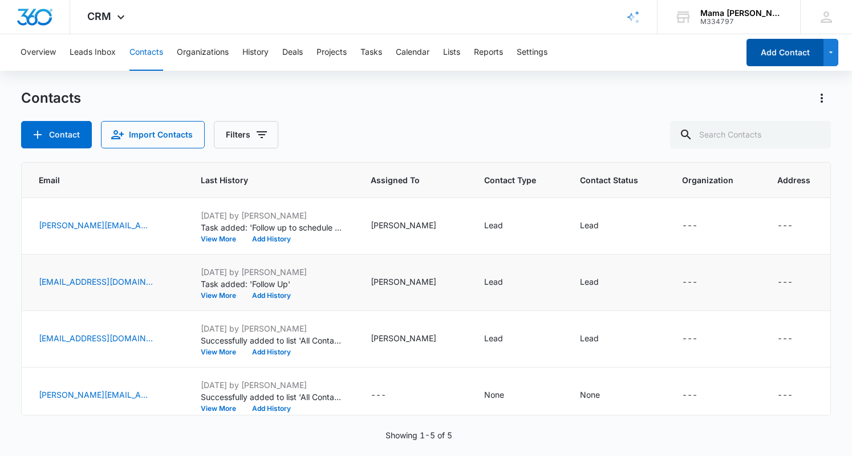
scroll to position [0, 0]
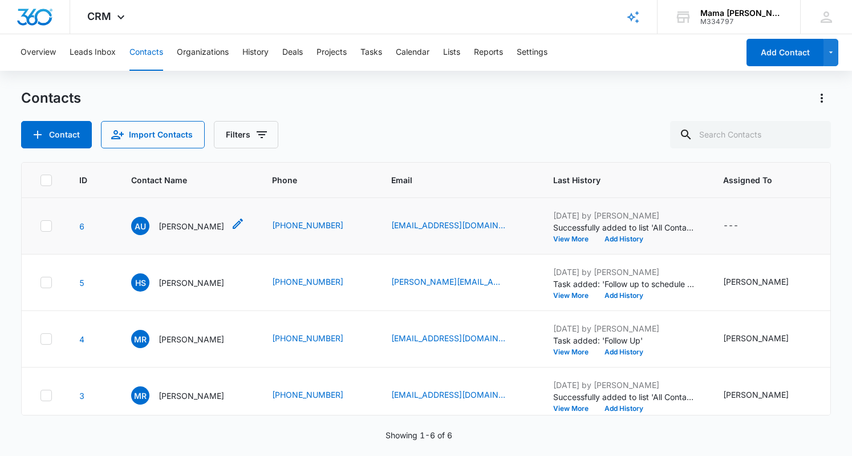
click at [186, 228] on p "Autumn Urbanovsky" at bounding box center [192, 226] width 66 height 12
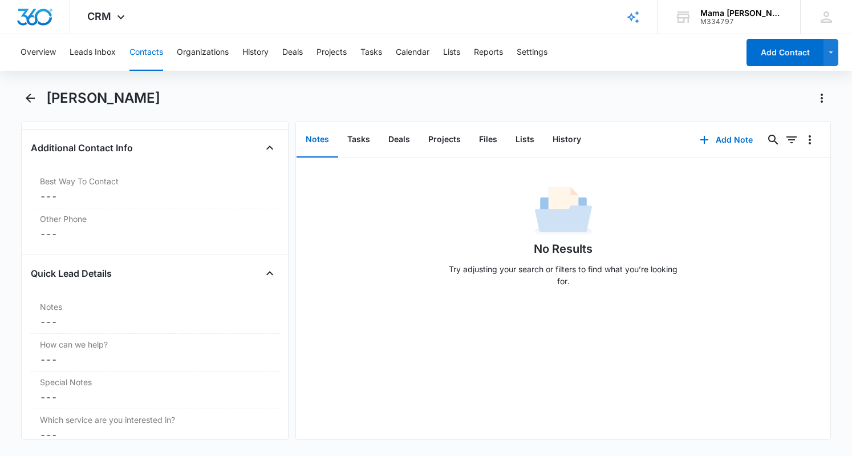
scroll to position [834, 0]
click at [94, 314] on dd "Cancel Save Changes ---" at bounding box center [155, 321] width 230 height 14
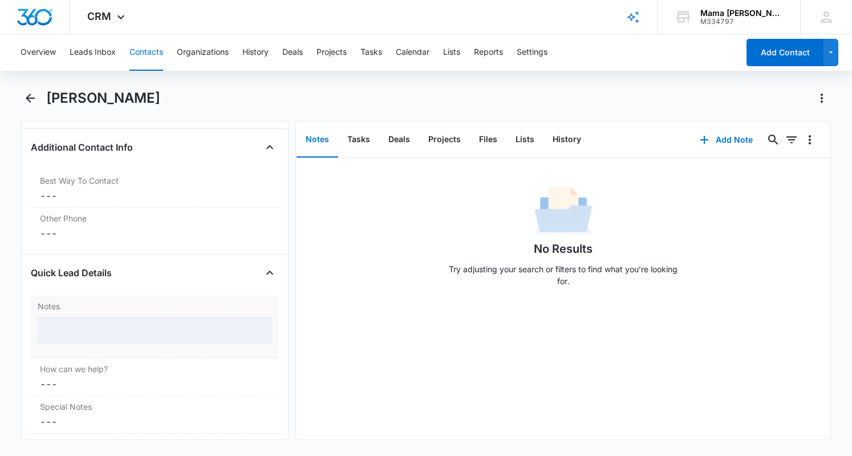
click at [104, 329] on div at bounding box center [155, 330] width 235 height 27
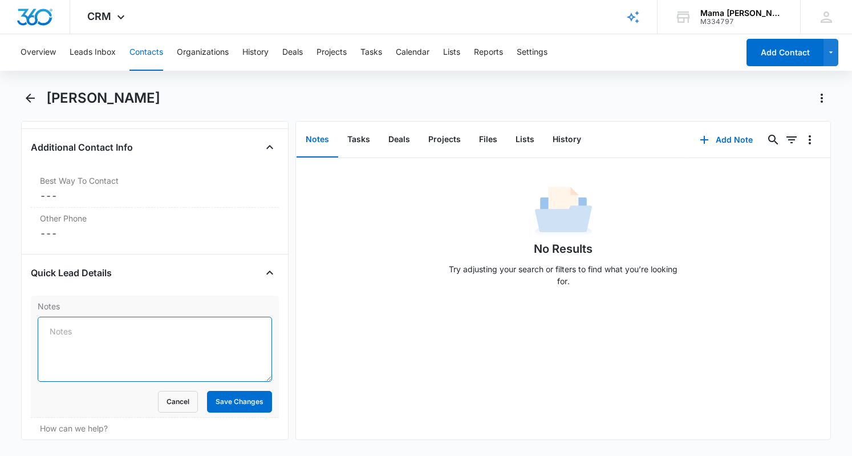
click at [96, 329] on textarea "Notes" at bounding box center [155, 349] width 235 height 65
type textarea "2 months old, interested in waitlist, first kiddo"
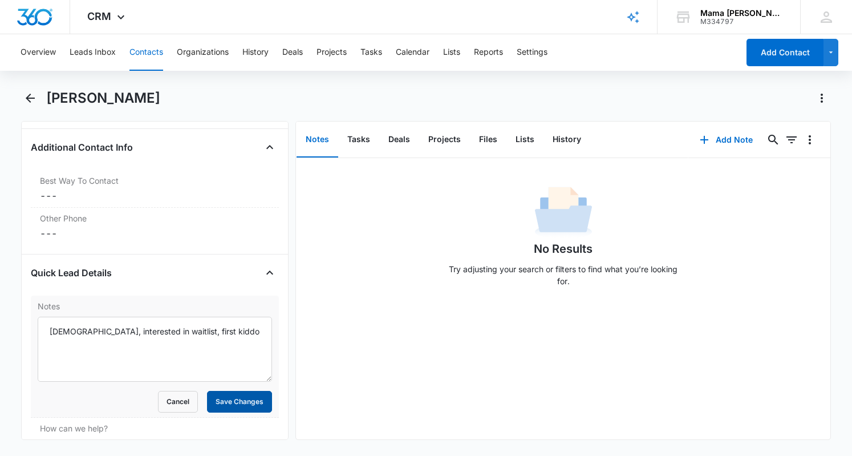
click at [230, 392] on button "Save Changes" at bounding box center [239, 402] width 65 height 22
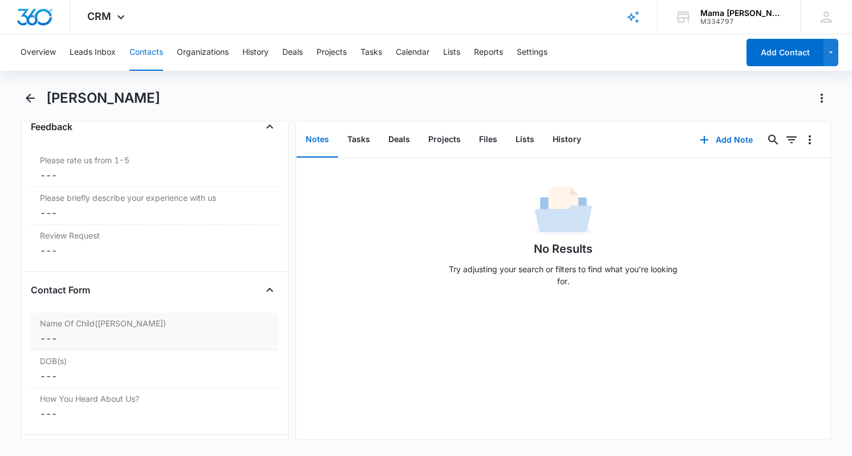
scroll to position [1269, 0]
click at [76, 332] on dd "Cancel Save Changes ---" at bounding box center [155, 339] width 230 height 14
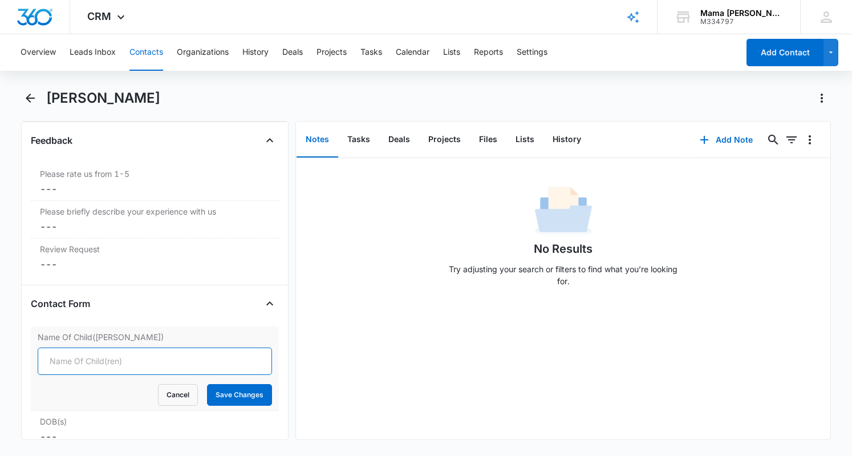
click at [82, 348] on input "Name Of Child(ren)" at bounding box center [155, 361] width 235 height 27
type input "Theodore (Teddy) Joseph Urbanovsky"
click at [218, 384] on button "Save Changes" at bounding box center [239, 395] width 65 height 22
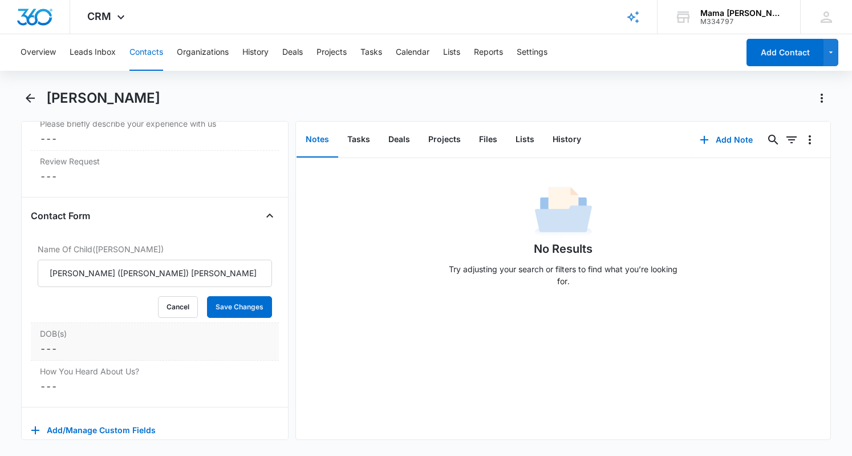
click at [111, 323] on div "DOB(s) Cancel Save Changes ---" at bounding box center [155, 342] width 248 height 38
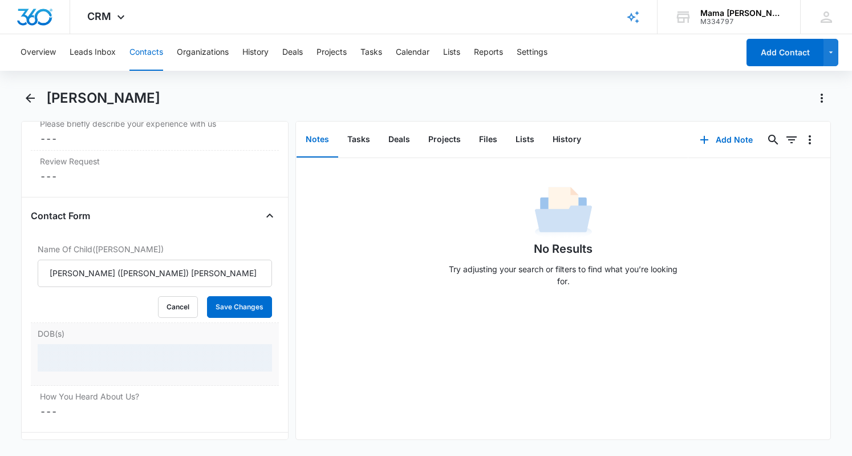
scroll to position [1357, 0]
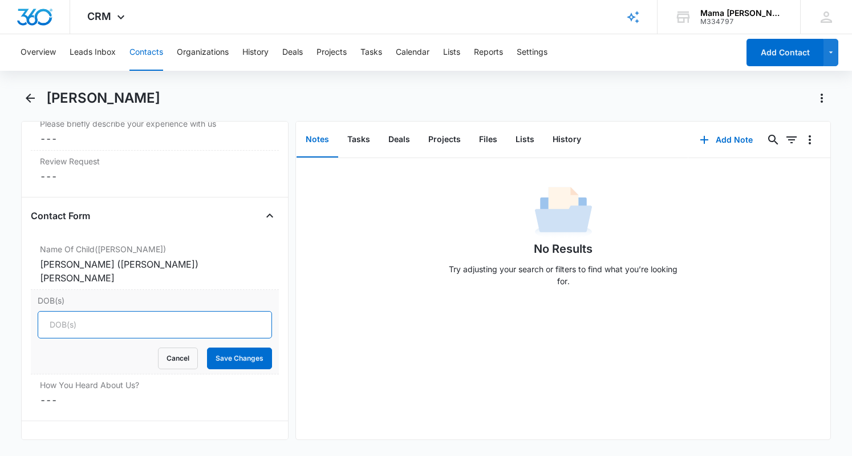
click at [90, 311] on input "DOB(s)" at bounding box center [155, 324] width 235 height 27
type input "6/1/2025"
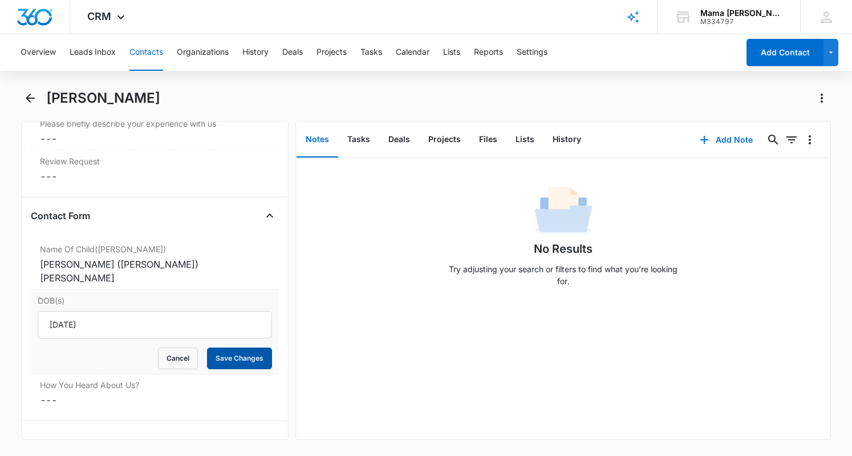
click at [257, 348] on button "Save Changes" at bounding box center [239, 359] width 65 height 22
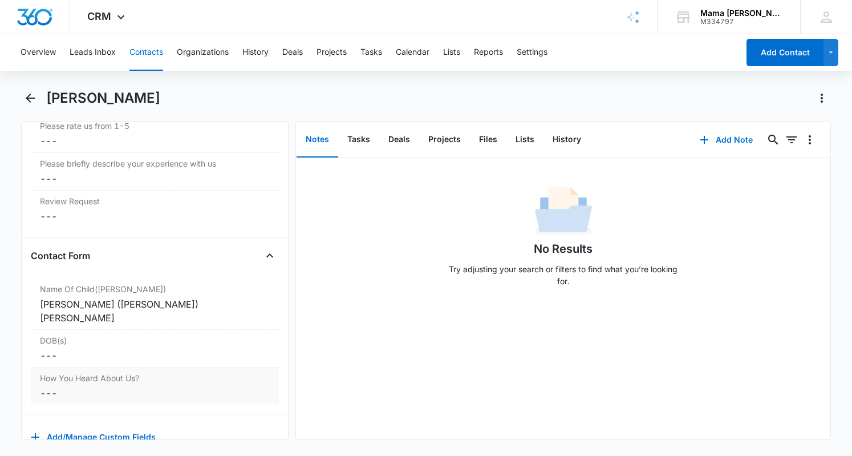
scroll to position [1317, 0]
click at [369, 142] on button "Tasks" at bounding box center [358, 139] width 41 height 35
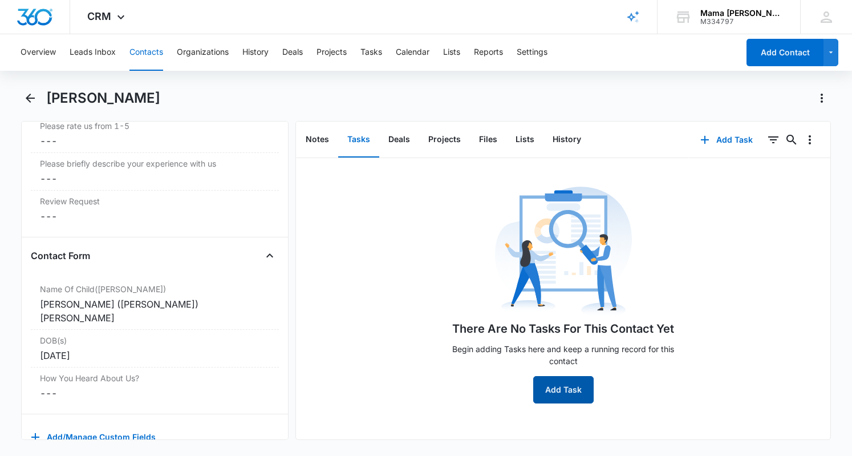
click at [559, 391] on button "Add Task" at bounding box center [564, 389] width 60 height 27
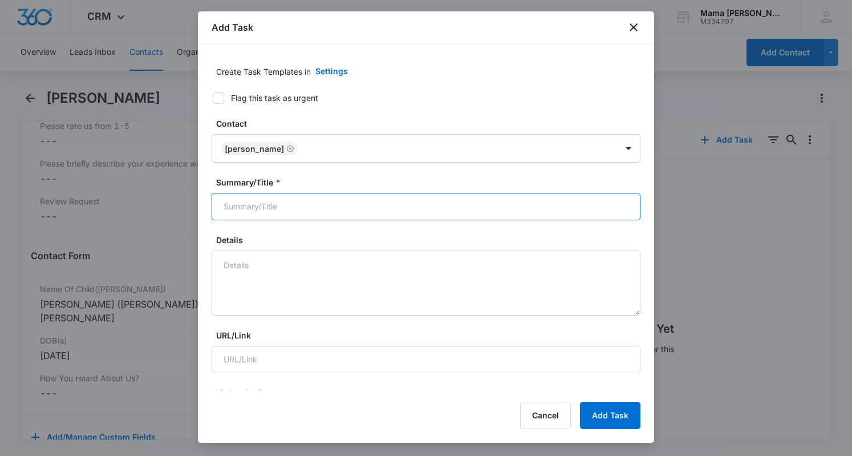
click at [262, 196] on input "Summary/Title *" at bounding box center [426, 206] width 429 height 27
type input "Tour follow up - waitlist?"
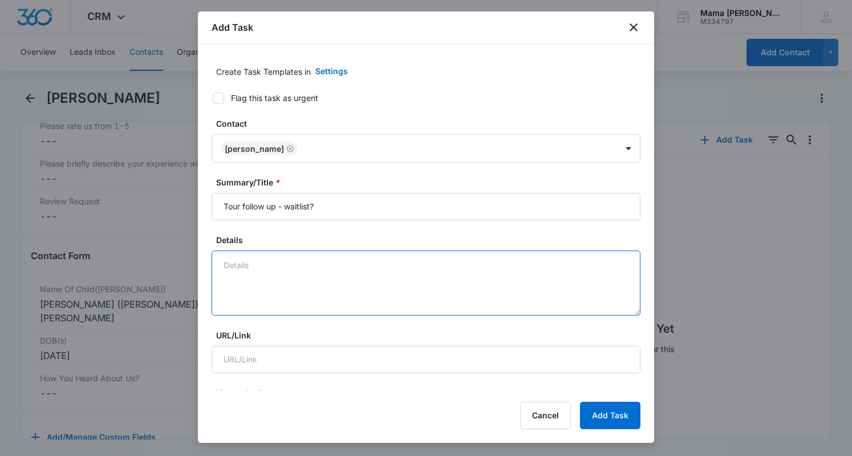
click at [249, 257] on textarea "Details" at bounding box center [426, 282] width 429 height 65
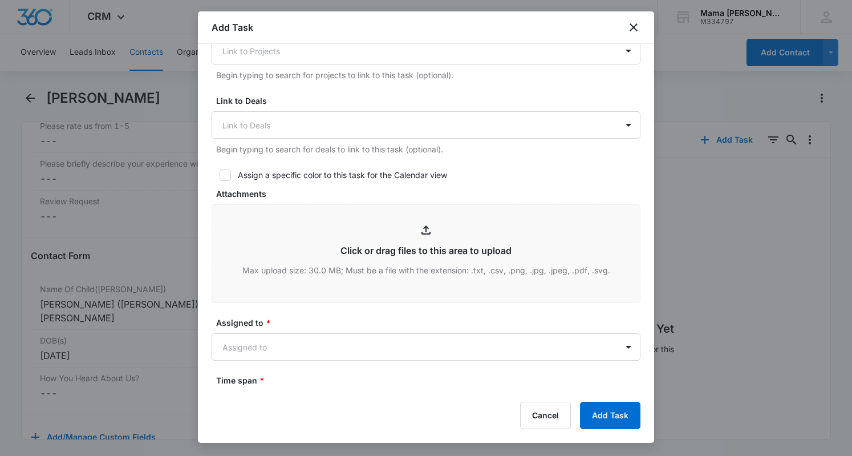
scroll to position [398, 0]
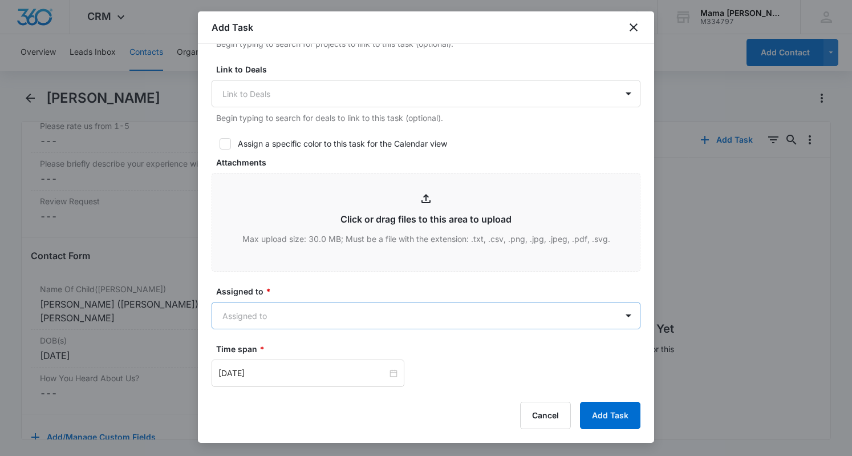
type textarea "check one final time to see if interested in getting on the waitlist"
click at [316, 320] on body "CRM Apps Reputation Websites Forms CRM Email Social POS Content Ads Intelligenc…" at bounding box center [426, 228] width 852 height 456
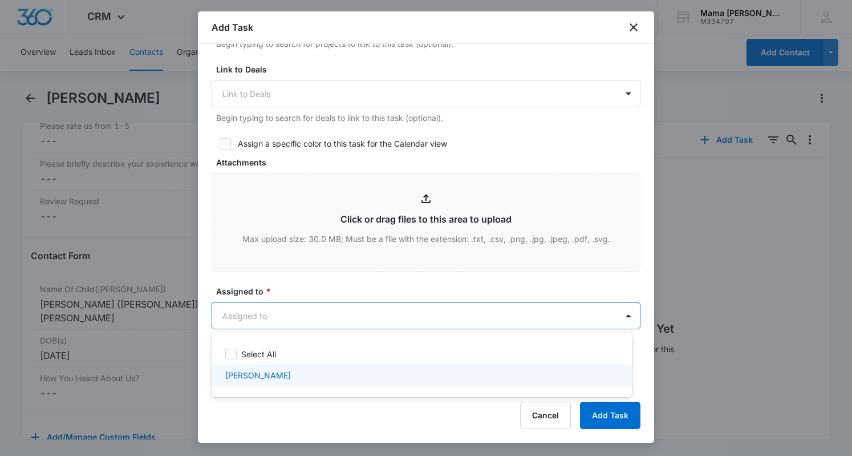
click at [258, 373] on p "[PERSON_NAME]" at bounding box center [258, 375] width 66 height 12
checkbox input "true"
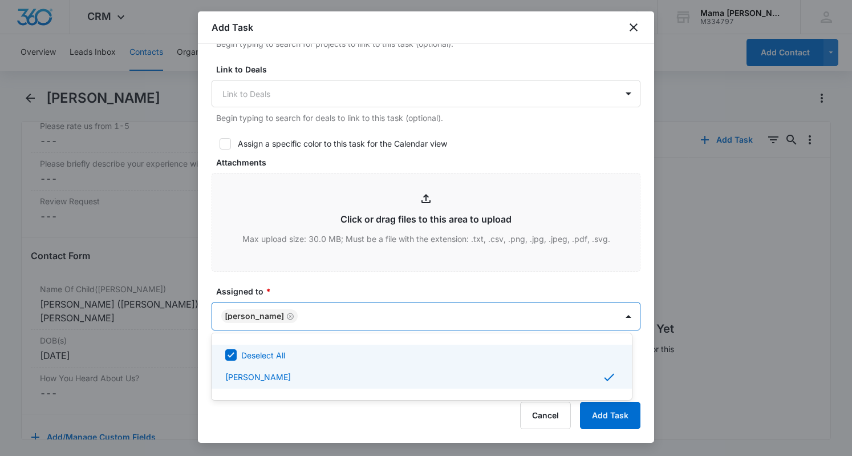
click at [352, 271] on div at bounding box center [426, 228] width 852 height 456
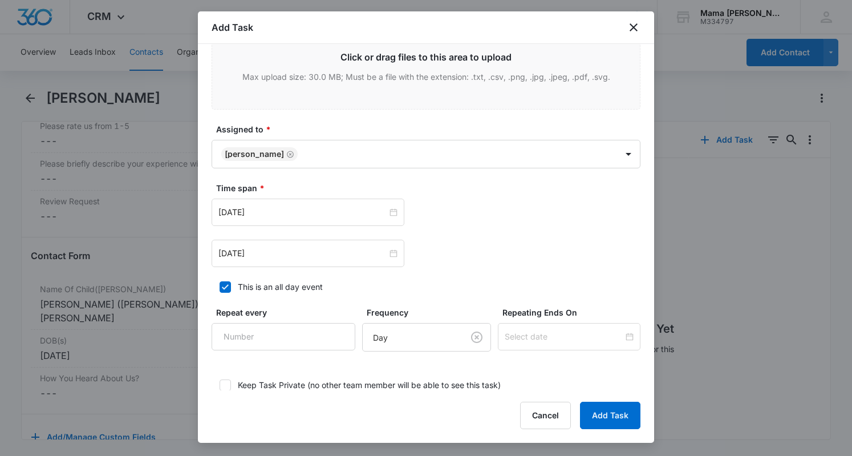
scroll to position [560, 0]
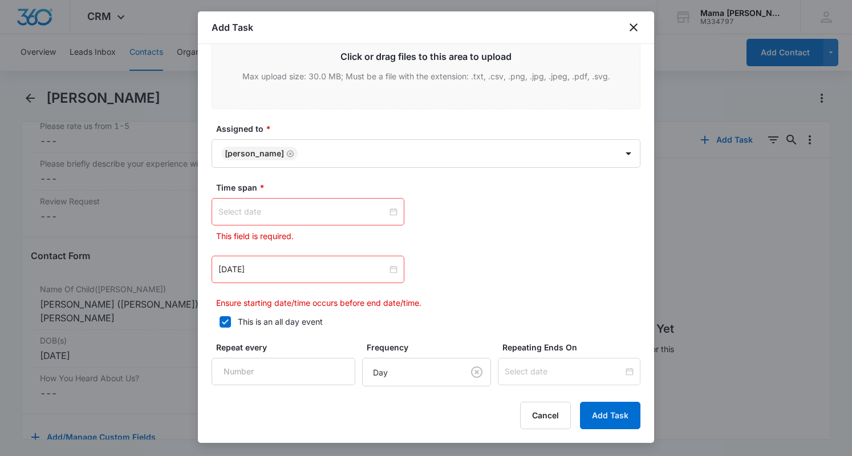
click at [390, 208] on div at bounding box center [308, 211] width 179 height 13
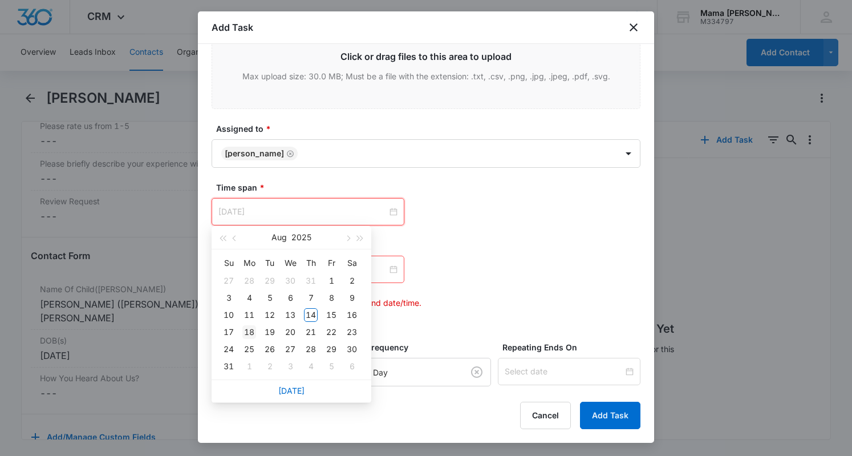
type input "Aug 18, 2025"
click at [250, 333] on div "18" at bounding box center [250, 332] width 14 height 14
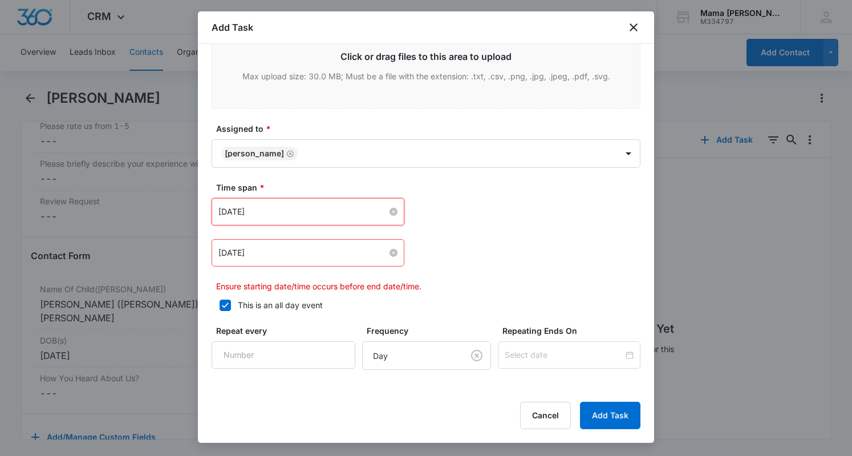
click at [385, 253] on div "[DATE]" at bounding box center [308, 253] width 179 height 13
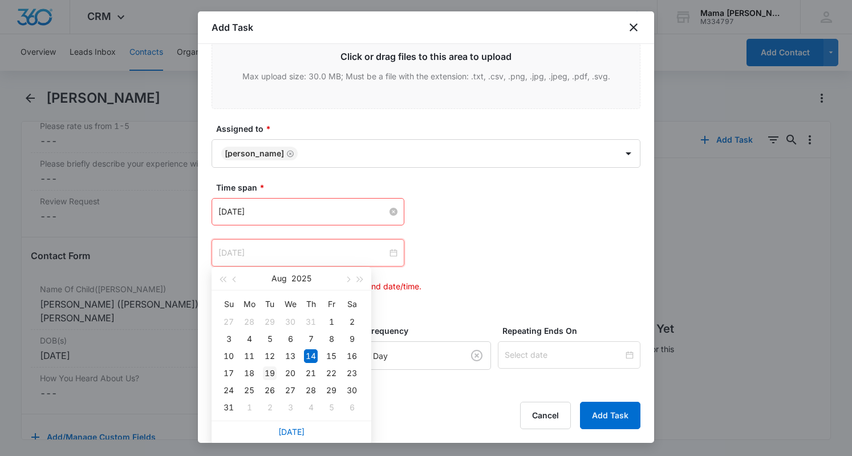
type input "Aug 19, 2025"
click at [272, 374] on div "19" at bounding box center [270, 373] width 14 height 14
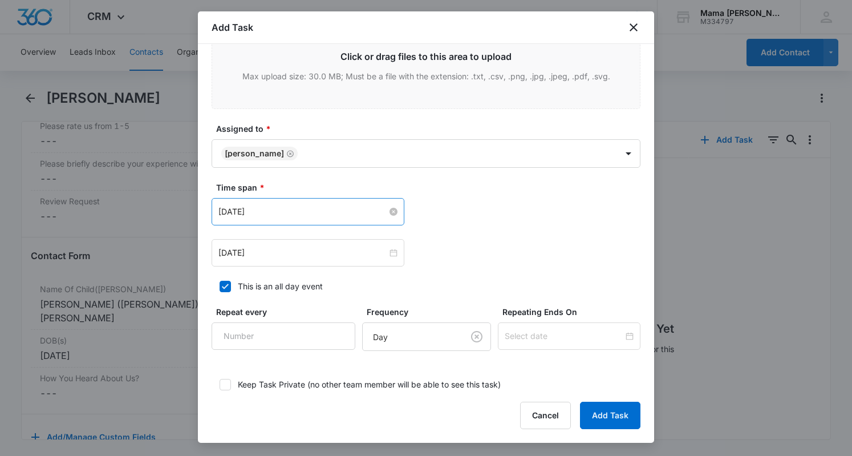
click at [439, 256] on div "Aug 19, 2025 Aug 2025 Su Mo Tu We Th Fr Sa 27 28 29 30 31 1 2 3 4 5 6 7 8 9 10 …" at bounding box center [426, 252] width 429 height 27
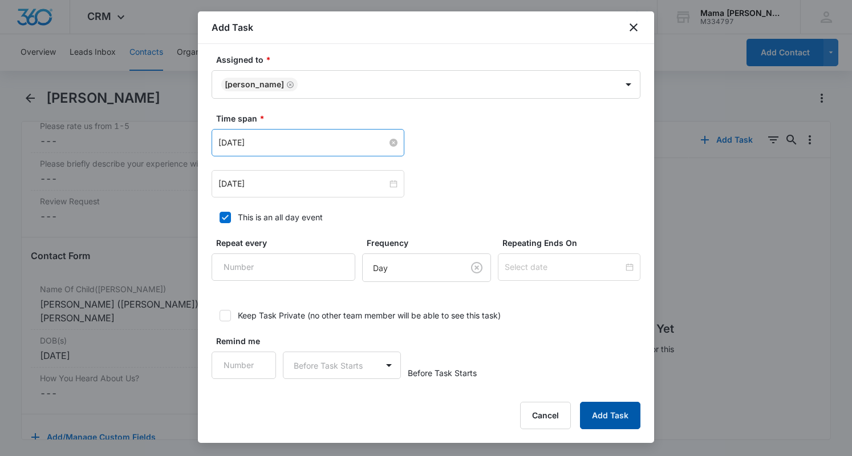
click at [621, 410] on button "Add Task" at bounding box center [610, 415] width 60 height 27
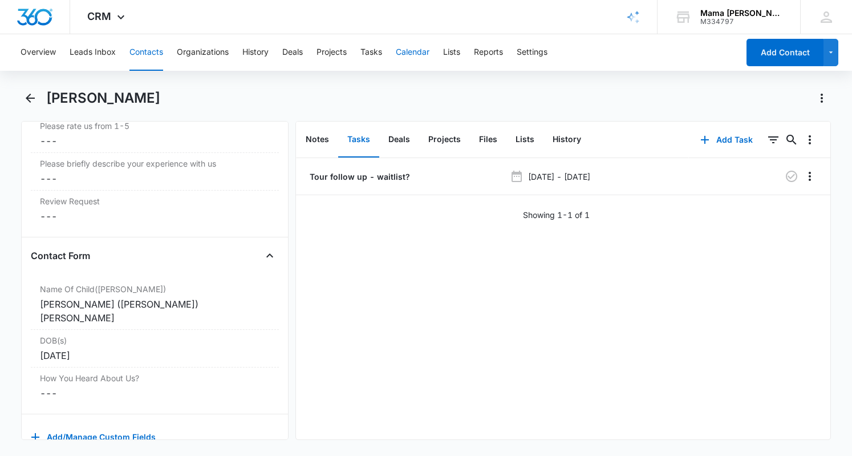
click at [409, 51] on button "Calendar" at bounding box center [413, 52] width 34 height 37
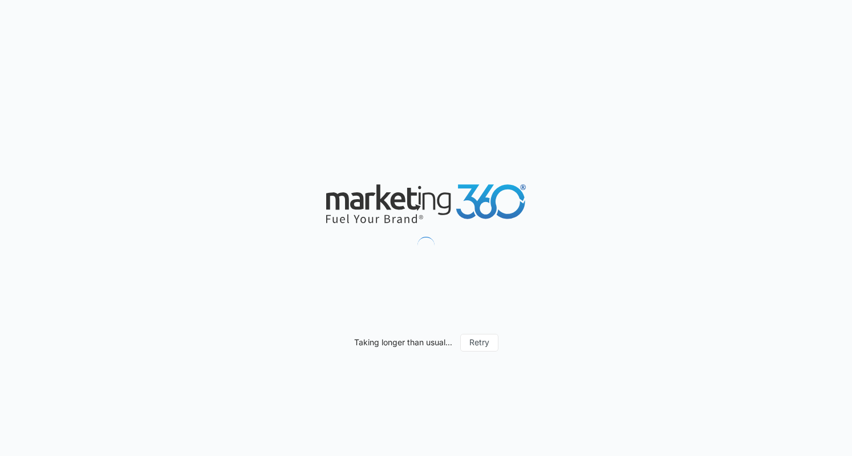
click at [589, 92] on div "Taking longer than usual... Retry" at bounding box center [426, 228] width 852 height 456
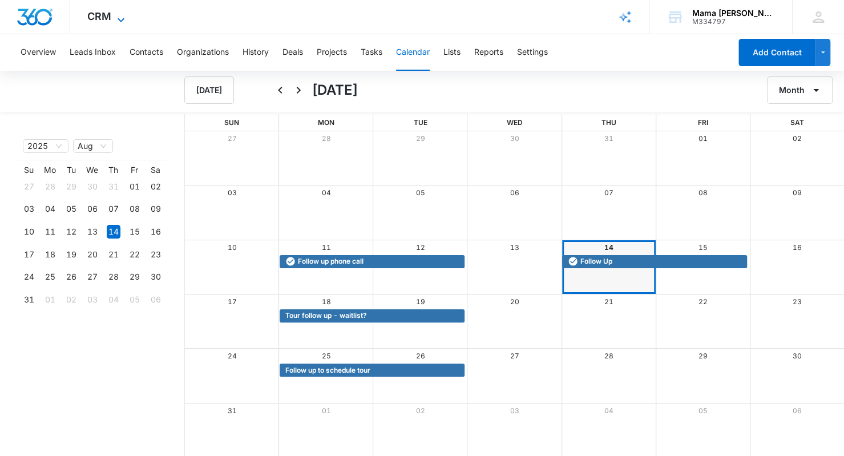
click at [116, 19] on icon at bounding box center [121, 20] width 14 height 14
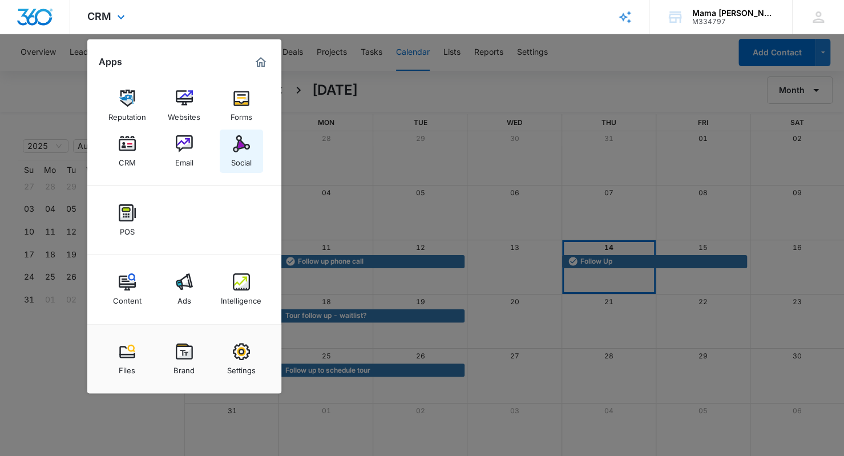
click at [248, 149] on img at bounding box center [241, 143] width 17 height 17
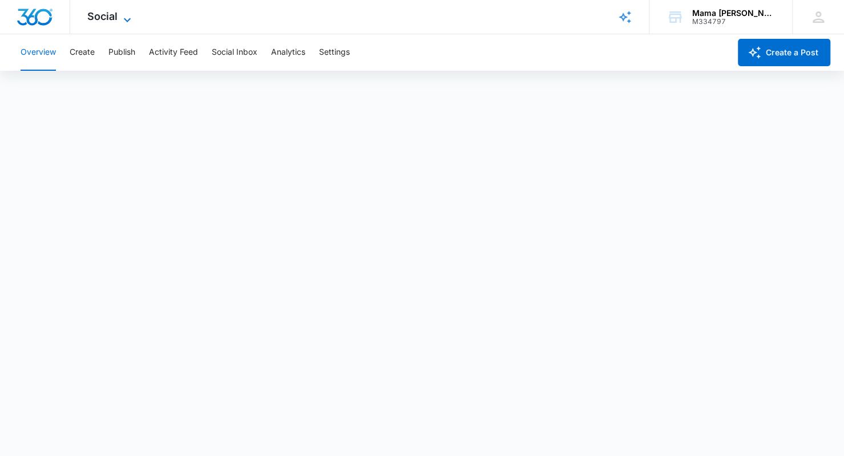
click at [120, 14] on icon at bounding box center [127, 20] width 14 height 14
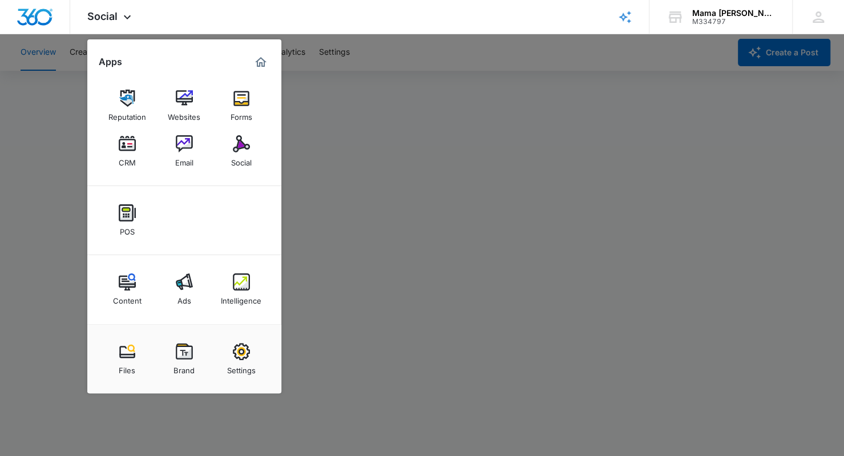
click at [486, 146] on div at bounding box center [422, 228] width 844 height 456
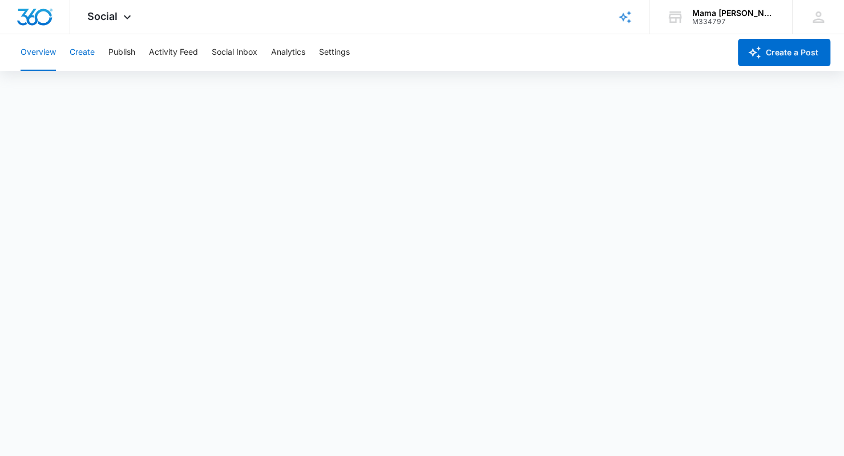
click at [87, 51] on button "Create" at bounding box center [82, 52] width 25 height 37
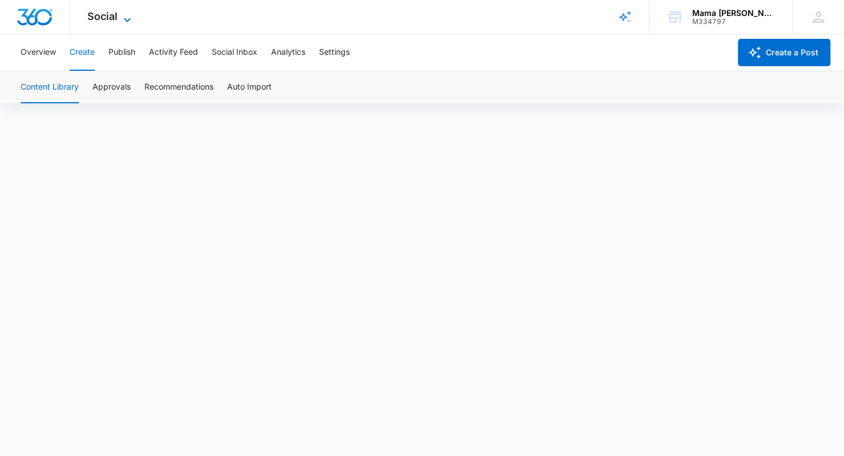
click at [127, 18] on icon at bounding box center [127, 20] width 14 height 14
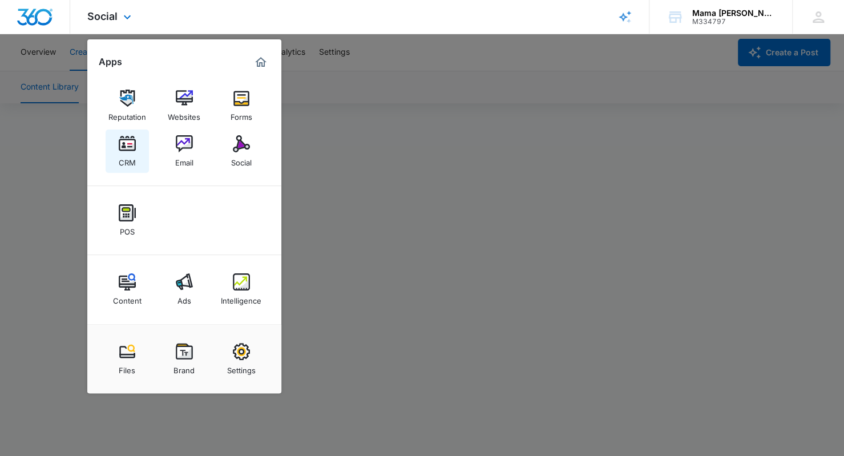
click at [128, 146] on img at bounding box center [127, 143] width 17 height 17
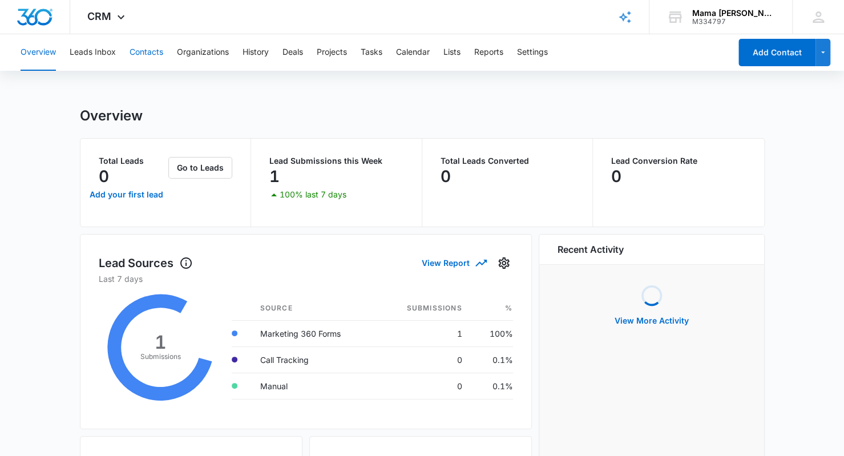
click at [151, 48] on button "Contacts" at bounding box center [147, 52] width 34 height 37
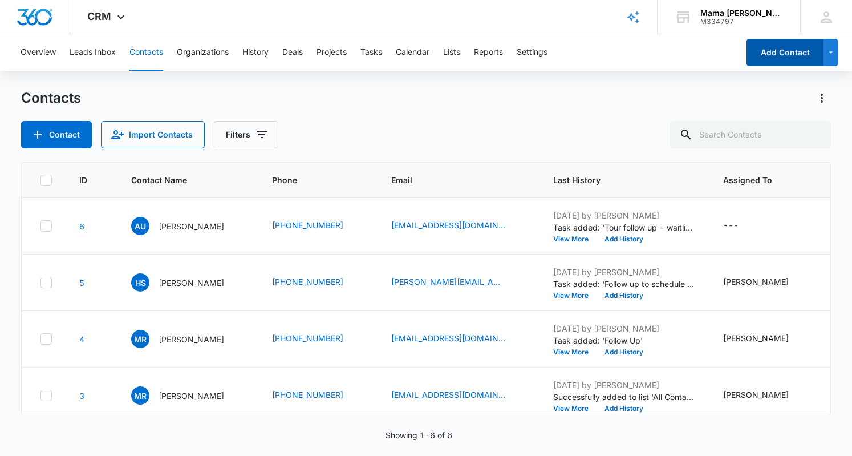
click at [781, 53] on button "Add Contact" at bounding box center [785, 52] width 77 height 27
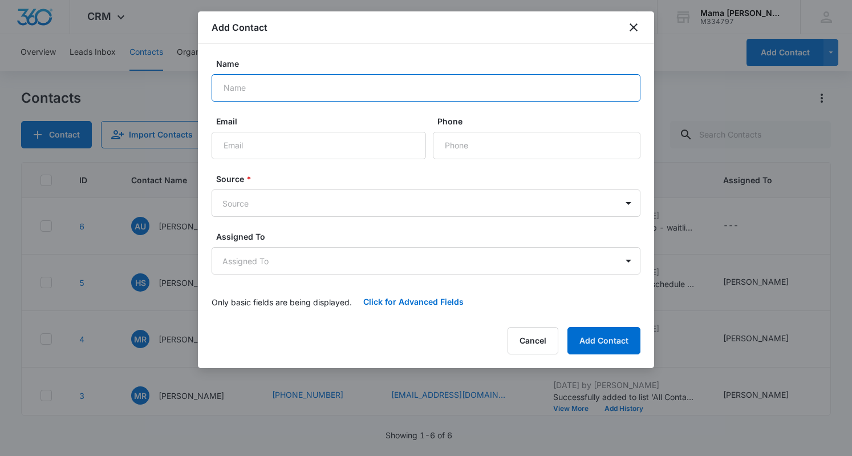
click at [273, 82] on input "Name" at bounding box center [426, 87] width 429 height 27
type input "[PERSON_NAME]"
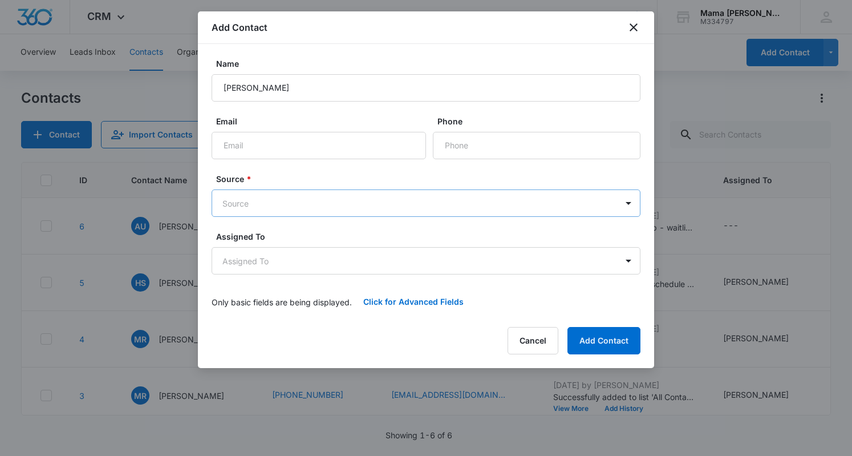
click at [304, 209] on body "CRM Apps Reputation Websites Forms CRM Email Social POS Content Ads Intelligenc…" at bounding box center [426, 228] width 852 height 456
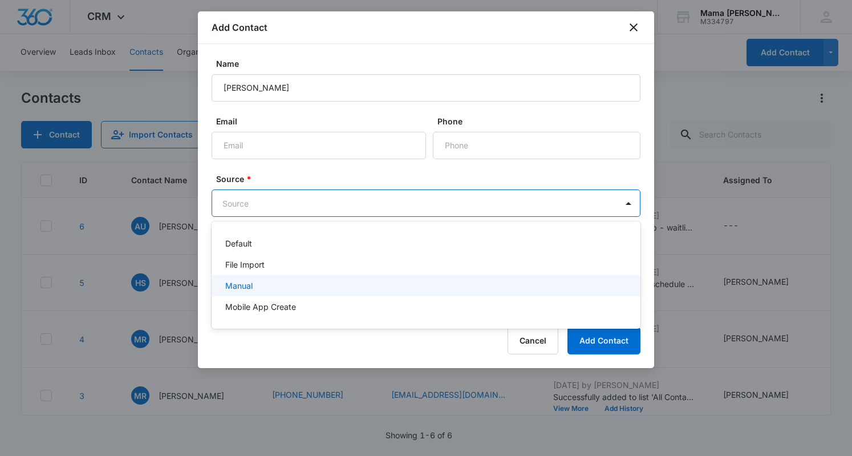
click at [272, 285] on div "Manual" at bounding box center [424, 286] width 399 height 12
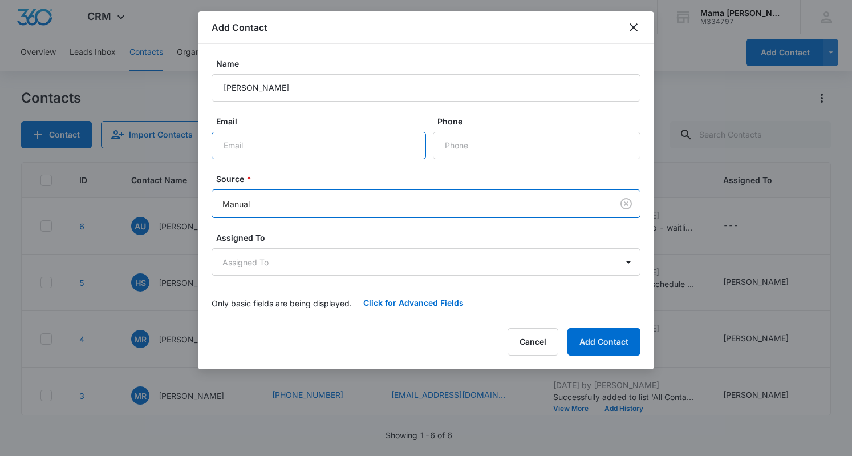
click at [351, 140] on input "Email" at bounding box center [319, 145] width 215 height 27
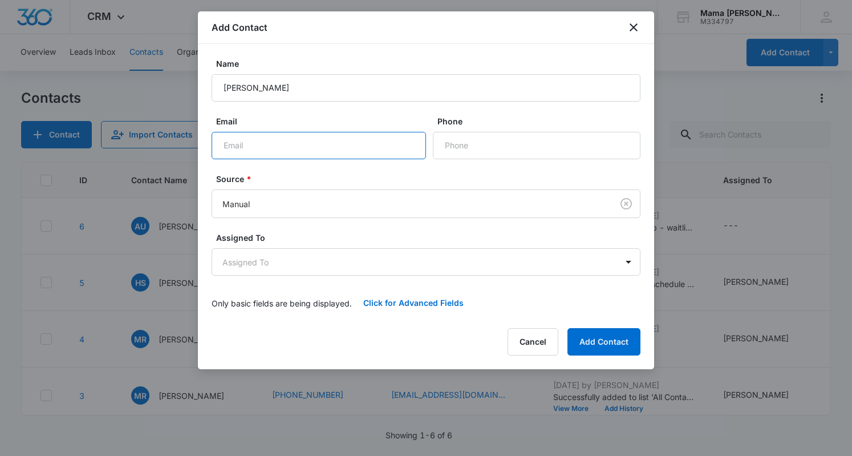
paste input "[PERSON_NAME][EMAIL_ADDRESS][DOMAIN_NAME]"
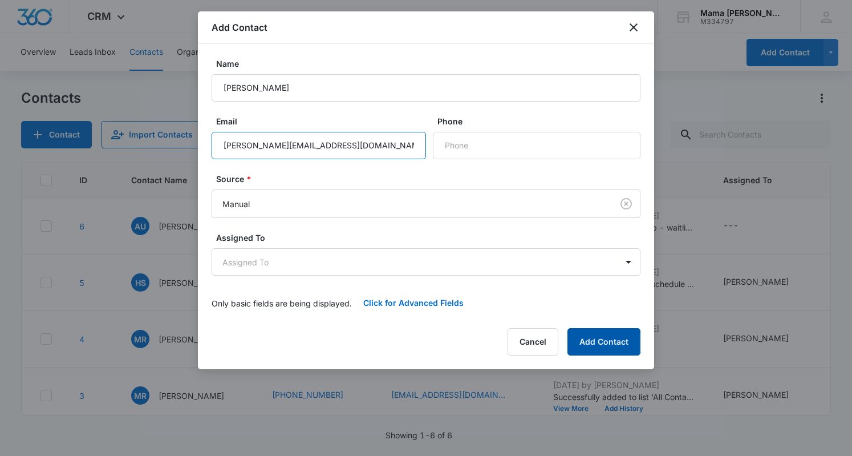
type input "[PERSON_NAME][EMAIL_ADDRESS][DOMAIN_NAME]"
click at [597, 341] on button "Add Contact" at bounding box center [604, 341] width 73 height 27
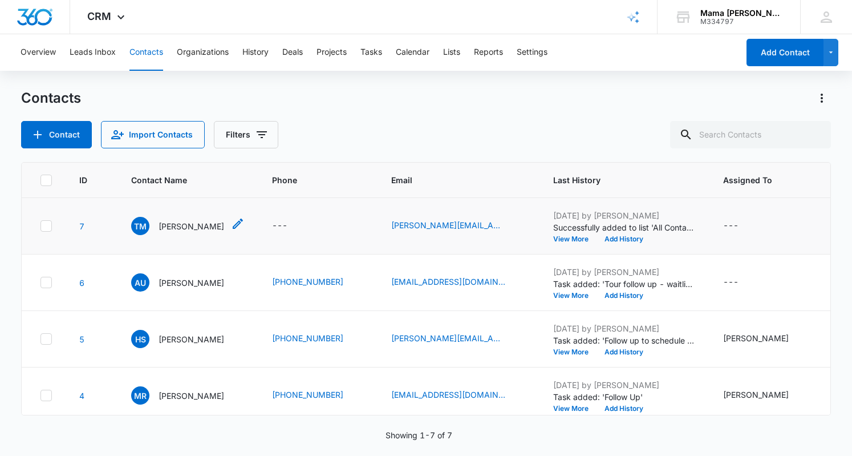
click at [182, 225] on p "[PERSON_NAME]" at bounding box center [192, 226] width 66 height 12
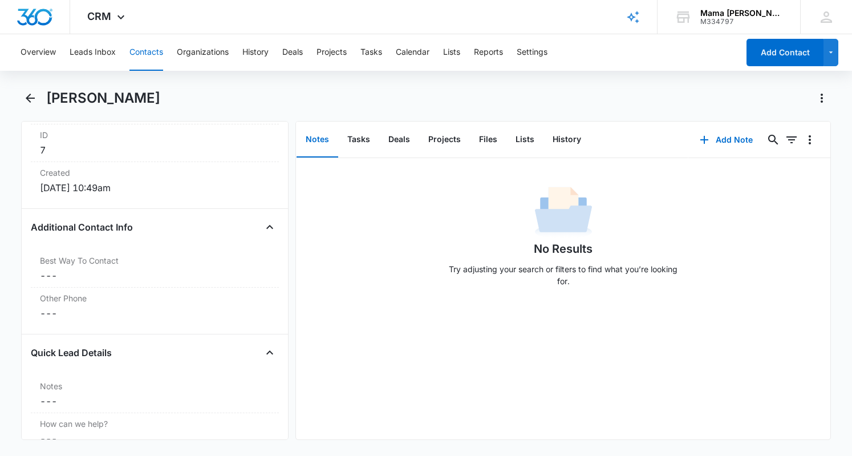
scroll to position [837, 0]
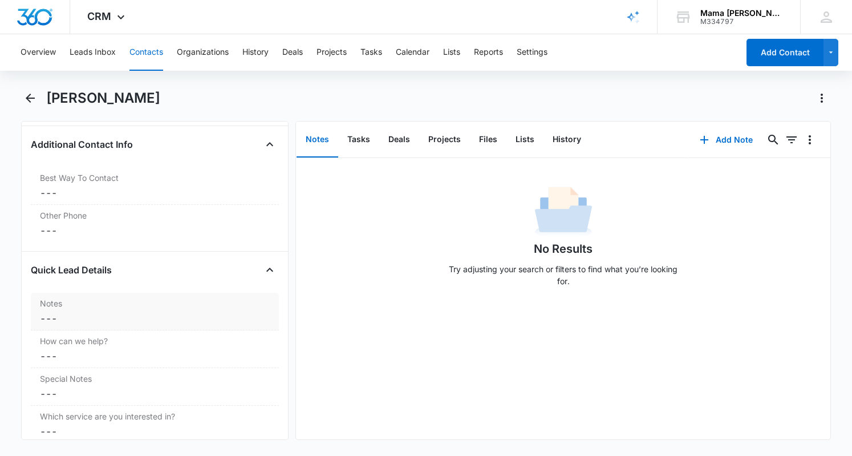
click at [115, 301] on label "Notes" at bounding box center [155, 303] width 230 height 12
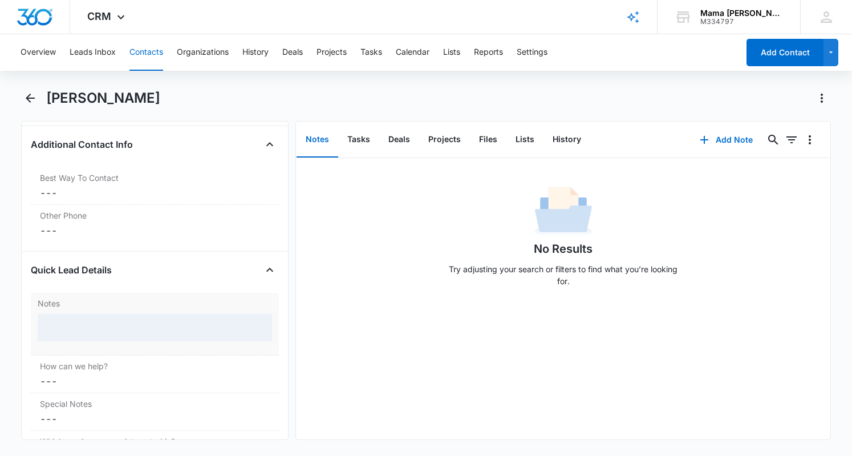
click at [104, 317] on div at bounding box center [155, 327] width 235 height 27
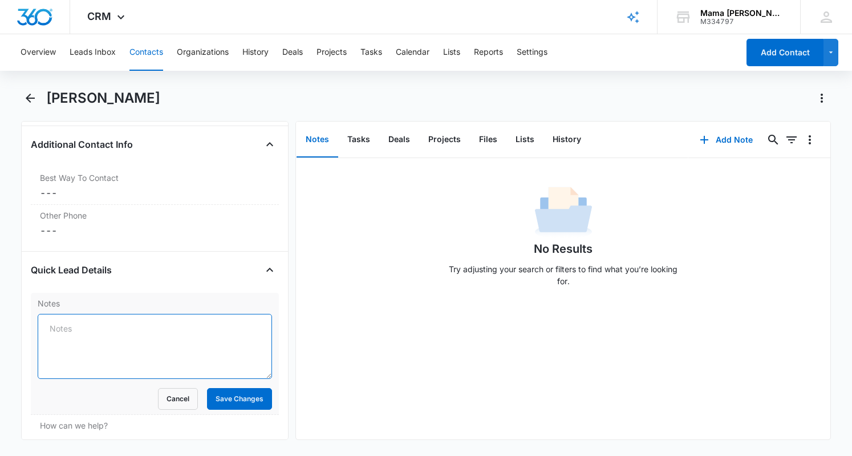
click at [124, 320] on textarea "Notes" at bounding box center [155, 346] width 235 height 65
type textarea "B"
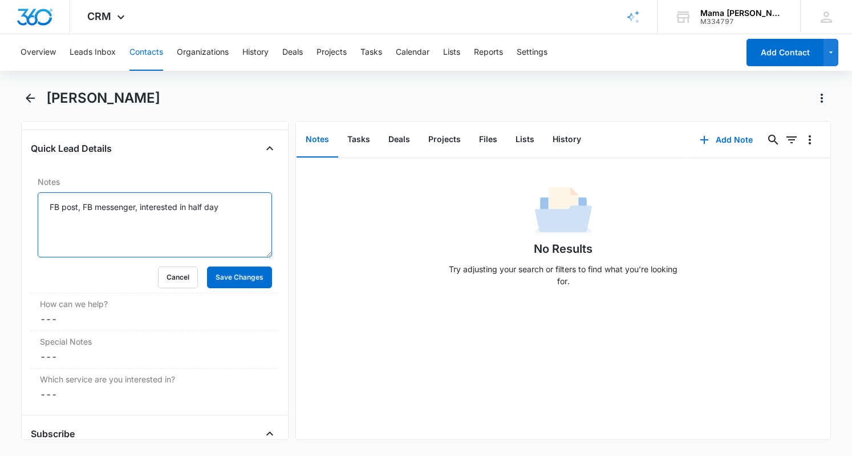
scroll to position [961, 0]
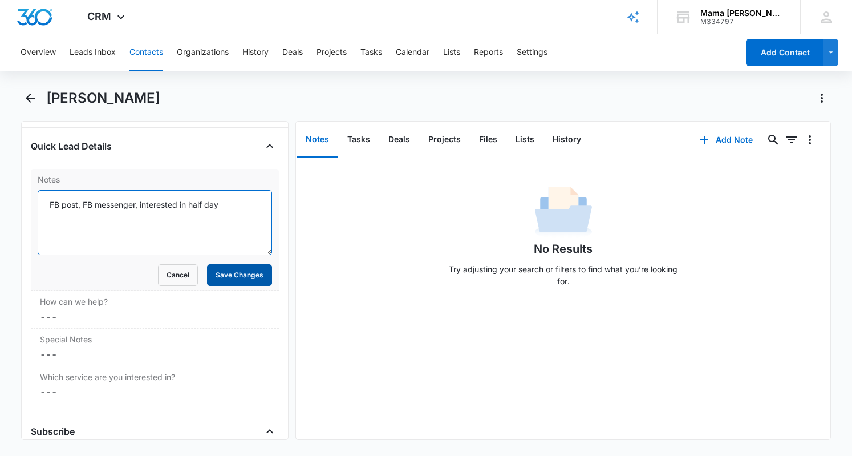
type textarea "FB post, FB messenger, interested in half day"
click at [212, 275] on button "Save Changes" at bounding box center [239, 275] width 65 height 22
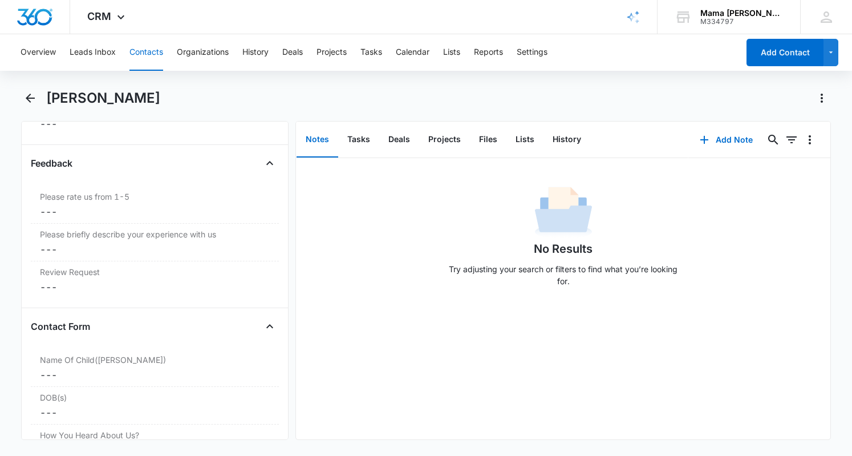
scroll to position [1317, 0]
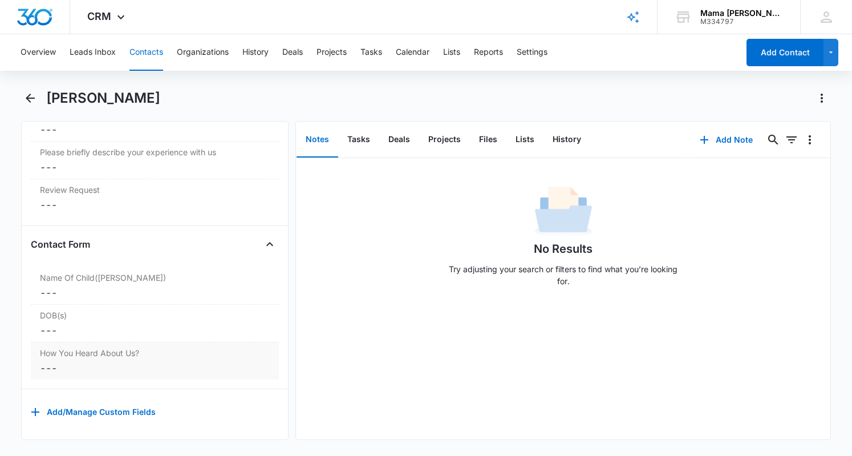
click at [46, 365] on dd "Cancel Save Changes ---" at bounding box center [155, 368] width 230 height 14
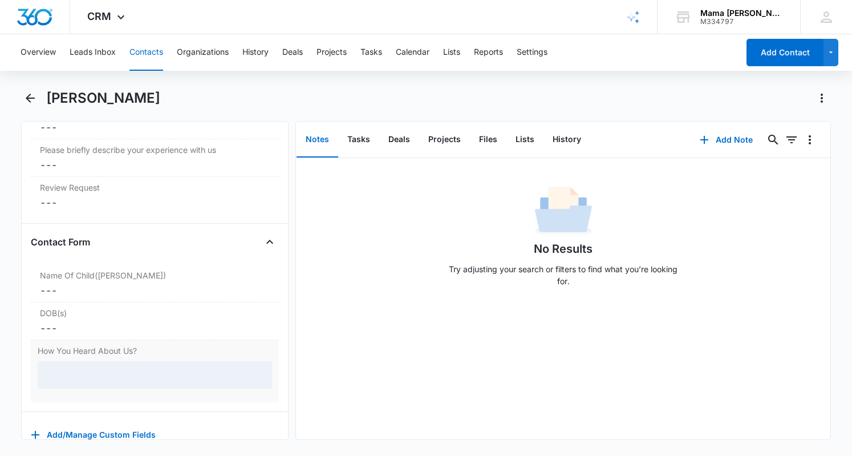
click at [76, 362] on div at bounding box center [155, 374] width 235 height 27
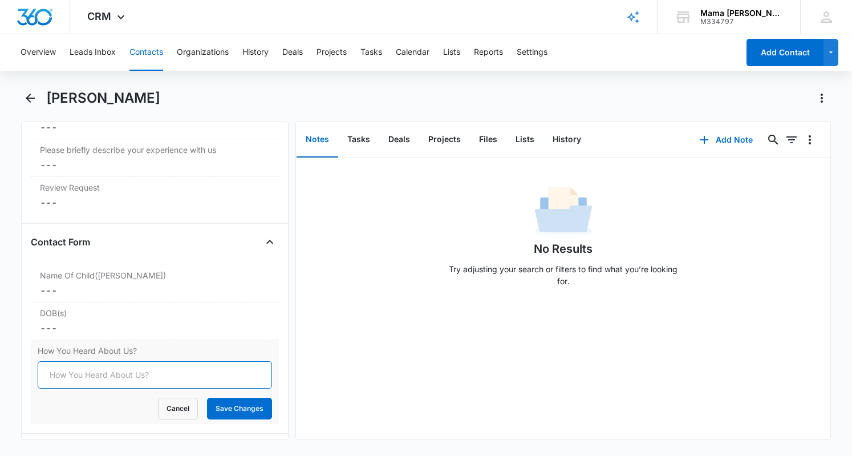
click at [79, 364] on input "How You Heard About Us?" at bounding box center [155, 374] width 235 height 27
type input "FB post"
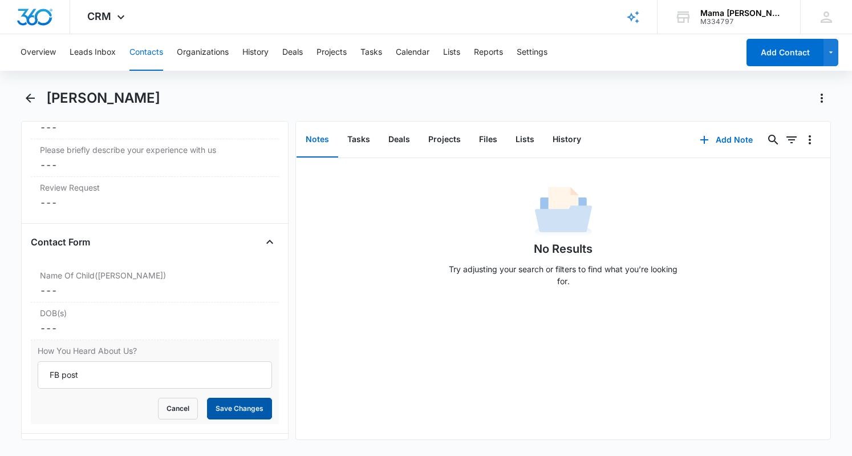
click at [236, 403] on button "Save Changes" at bounding box center [239, 409] width 65 height 22
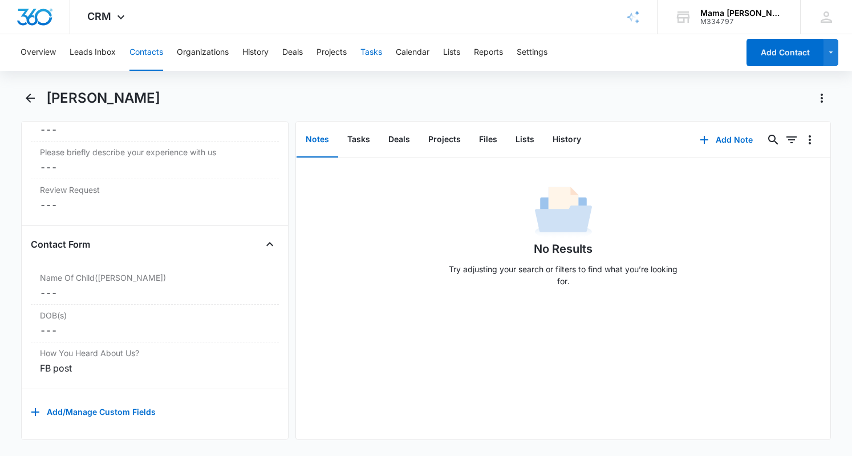
click at [377, 53] on button "Tasks" at bounding box center [372, 52] width 22 height 37
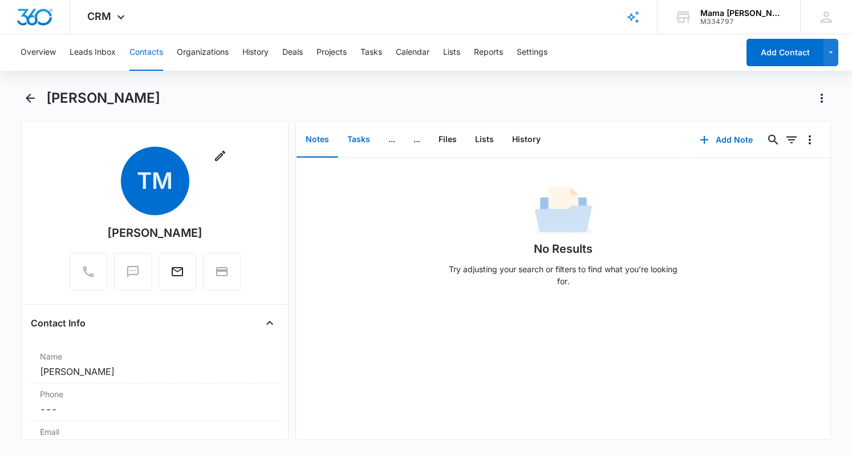
click at [359, 139] on button "Tasks" at bounding box center [358, 139] width 41 height 35
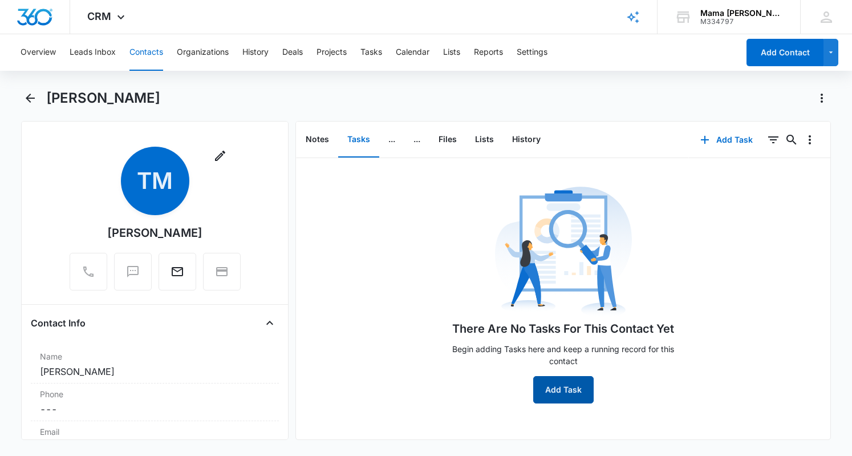
click at [556, 391] on button "Add Task" at bounding box center [564, 389] width 60 height 27
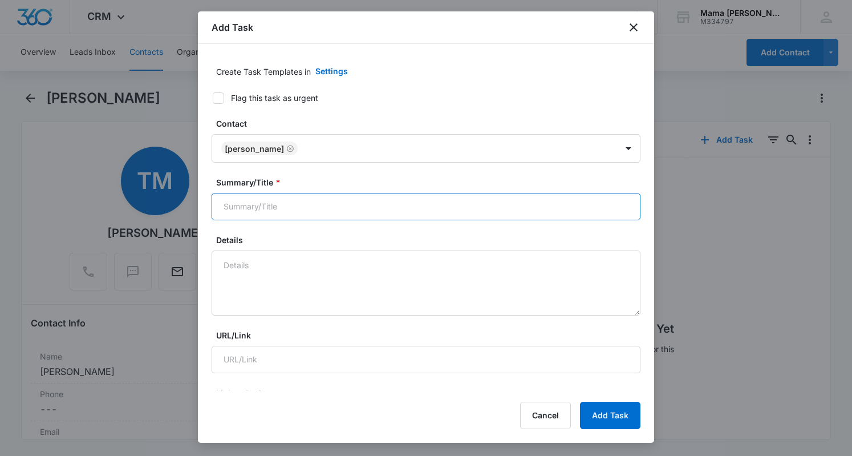
click at [295, 204] on input "Summary/Title *" at bounding box center [426, 206] width 429 height 27
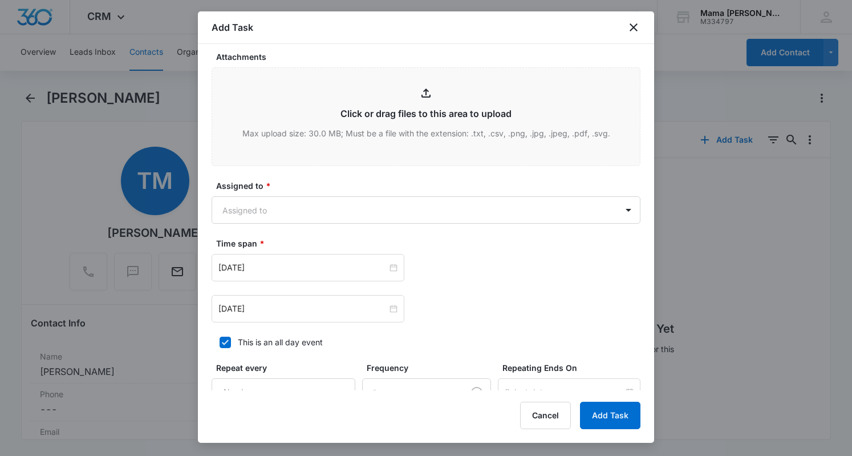
scroll to position [515, 0]
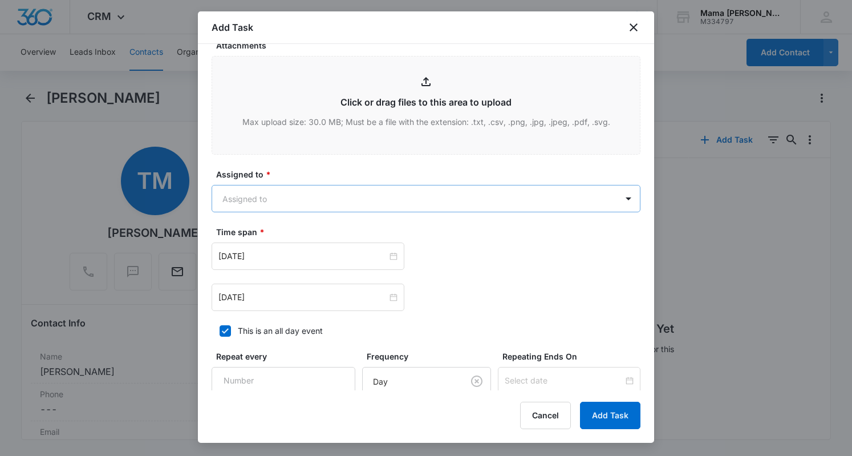
type input "follow up to schedule tour"
click at [300, 192] on body "CRM Apps Reputation Websites Forms CRM Email Social POS Content Ads Intelligenc…" at bounding box center [426, 228] width 852 height 456
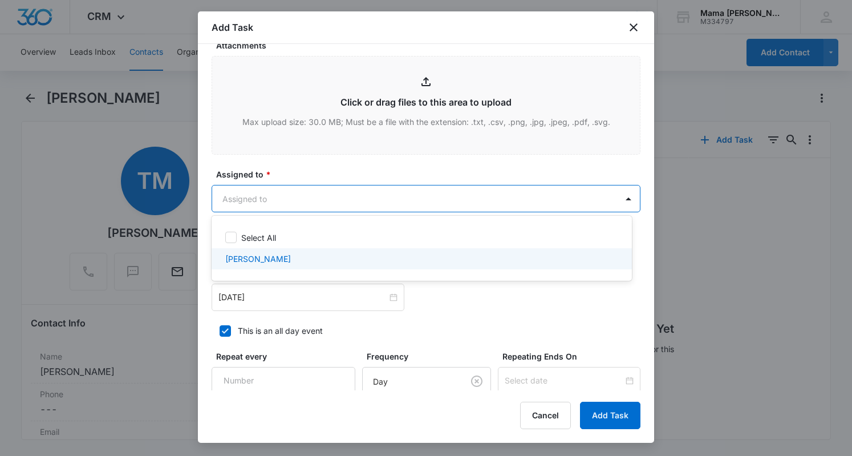
click at [258, 255] on p "[PERSON_NAME]" at bounding box center [258, 259] width 66 height 12
checkbox input "true"
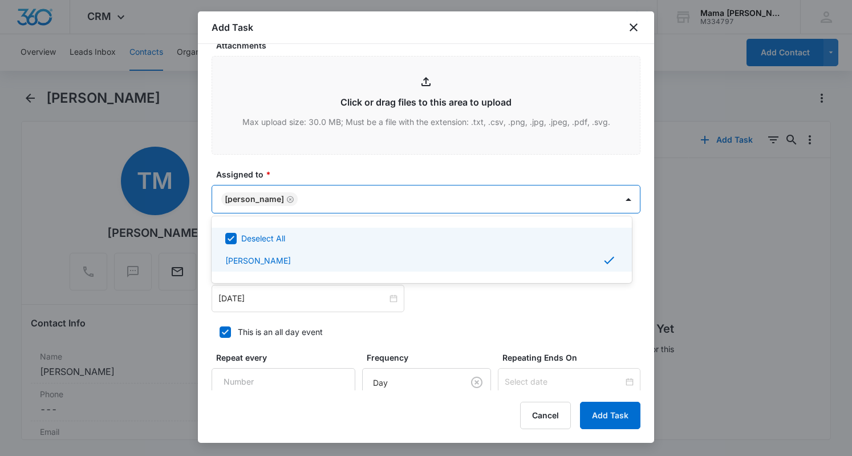
click at [363, 151] on div at bounding box center [426, 228] width 852 height 456
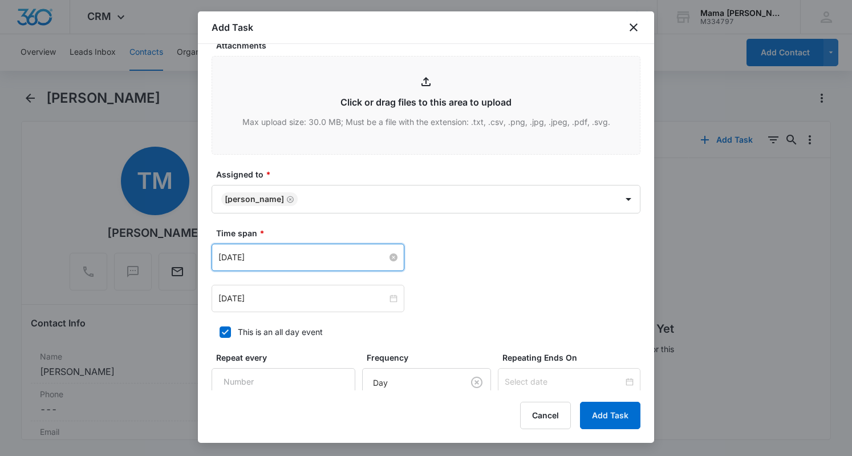
click at [299, 254] on input "[DATE]" at bounding box center [303, 257] width 169 height 13
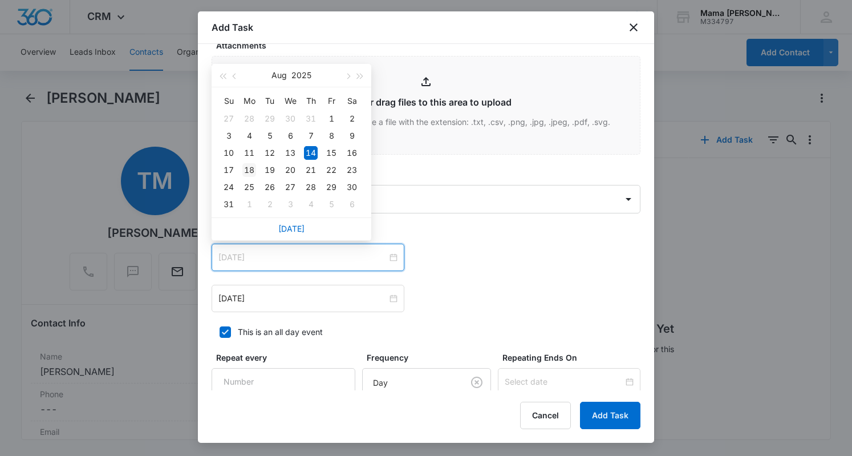
type input "[DATE]"
click at [249, 169] on div "18" at bounding box center [250, 170] width 14 height 14
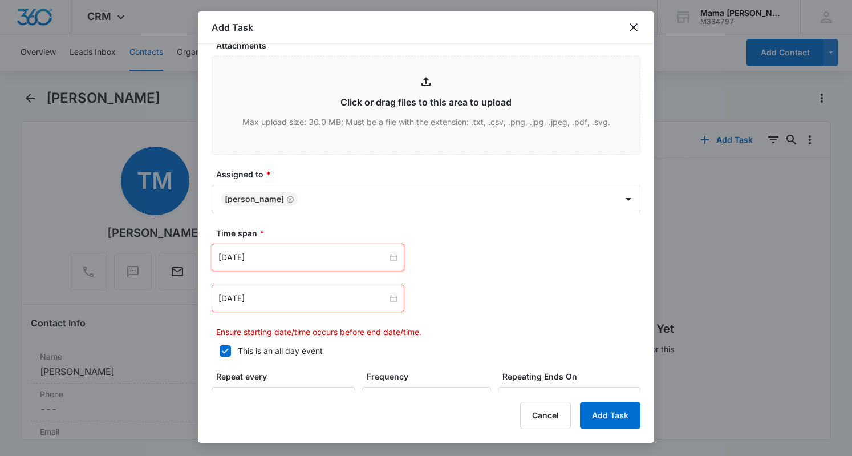
click at [276, 286] on div "[DATE]" at bounding box center [308, 298] width 193 height 27
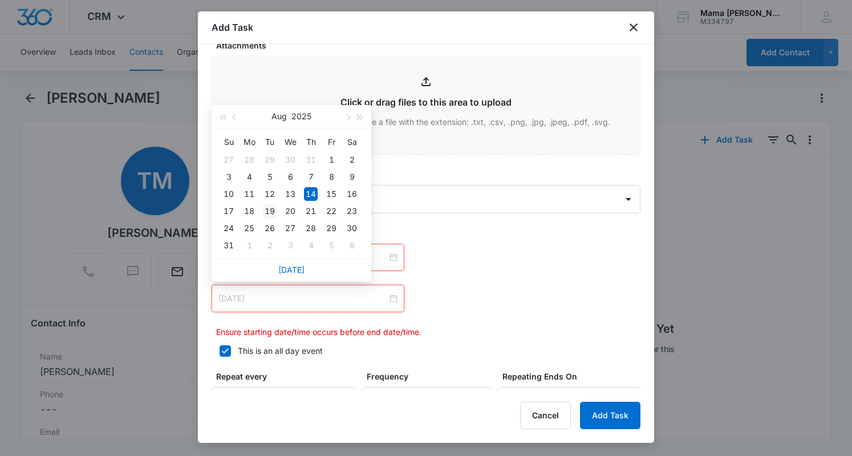
type input "[DATE]"
click at [272, 214] on div "19" at bounding box center [270, 211] width 14 height 14
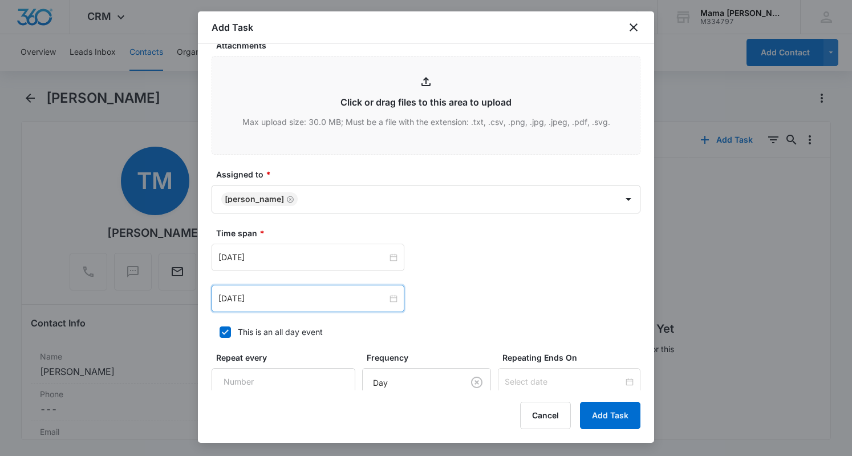
click at [450, 262] on div "[DATE] [DATE] Su Mo Tu We Th Fr Sa 27 28 29 30 31 1 2 3 4 5 6 7 8 9 10 11 12 13…" at bounding box center [426, 257] width 429 height 27
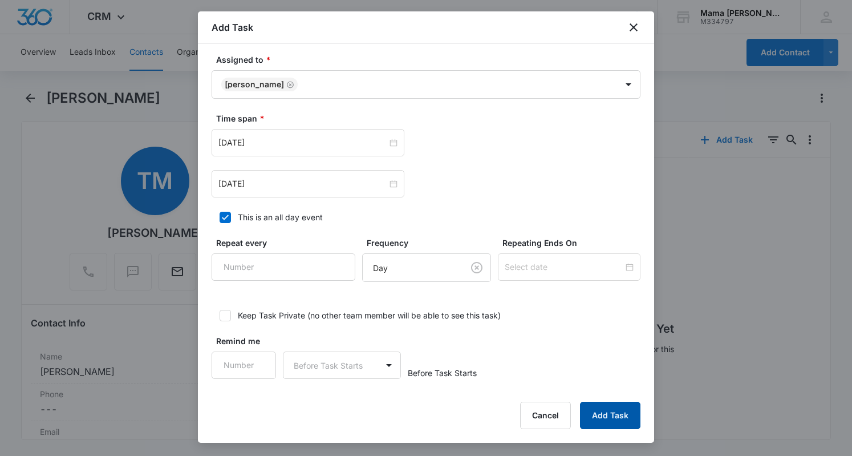
click at [617, 417] on button "Add Task" at bounding box center [610, 415] width 60 height 27
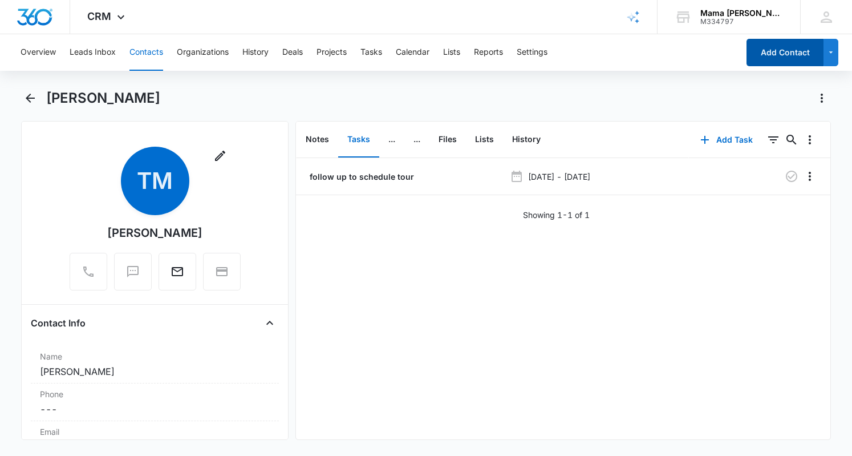
click at [782, 45] on button "Add Contact" at bounding box center [785, 52] width 77 height 27
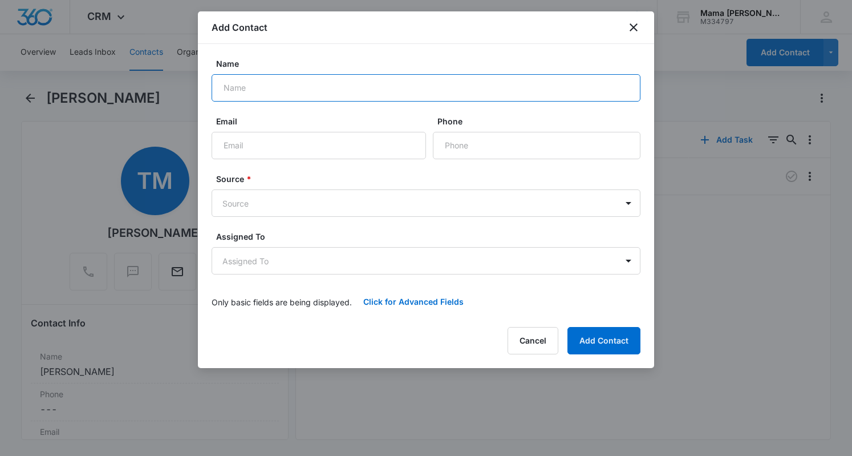
click at [326, 78] on input "Name" at bounding box center [426, 87] width 429 height 27
type input "[PERSON_NAME] [PERSON_NAME]"
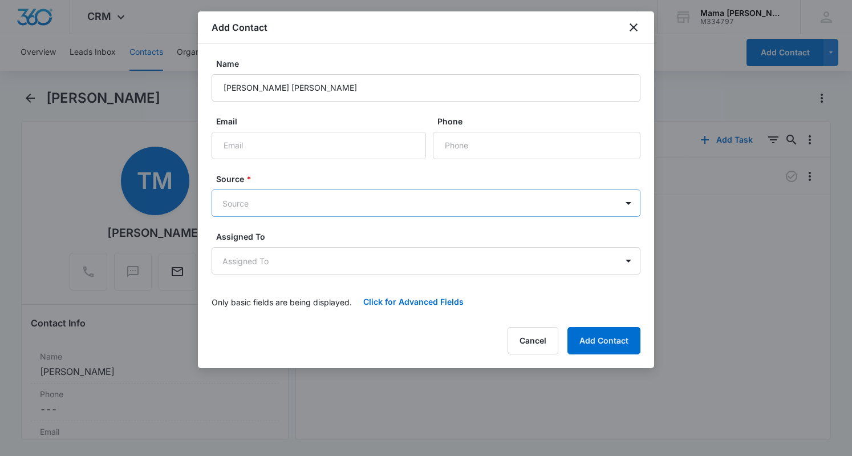
click at [294, 200] on body "CRM Apps Reputation Websites Forms CRM Email Social POS Content Ads Intelligenc…" at bounding box center [426, 228] width 852 height 456
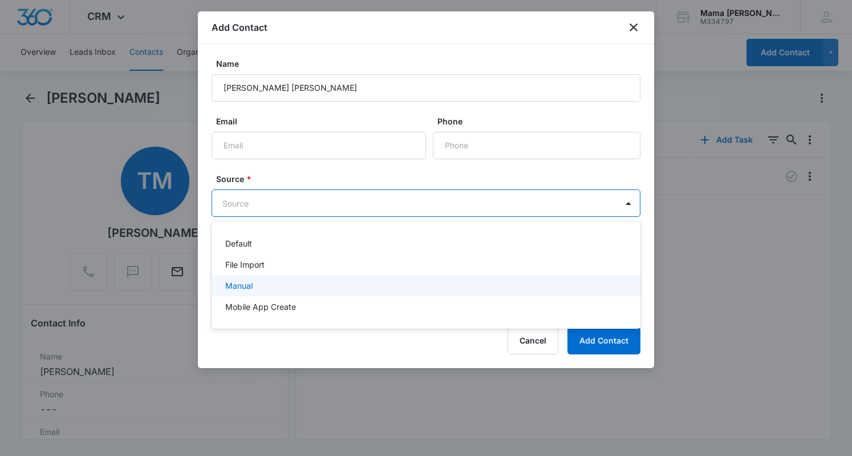
click at [277, 284] on div "Manual" at bounding box center [424, 286] width 399 height 12
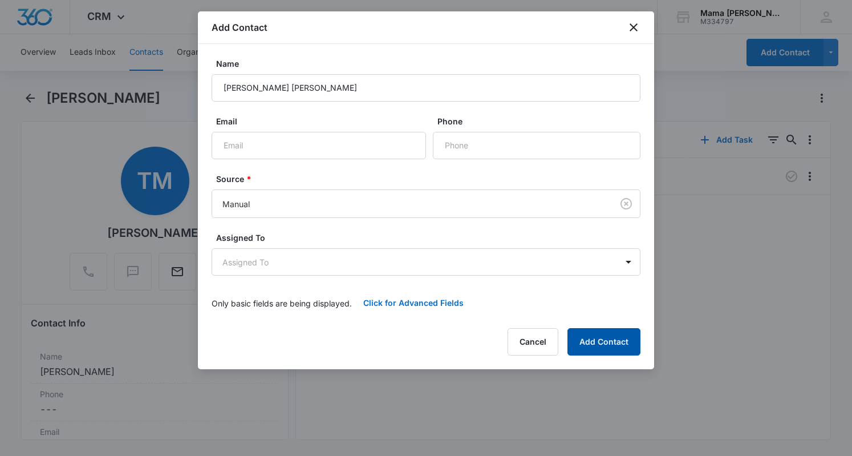
click at [599, 336] on button "Add Contact" at bounding box center [604, 341] width 73 height 27
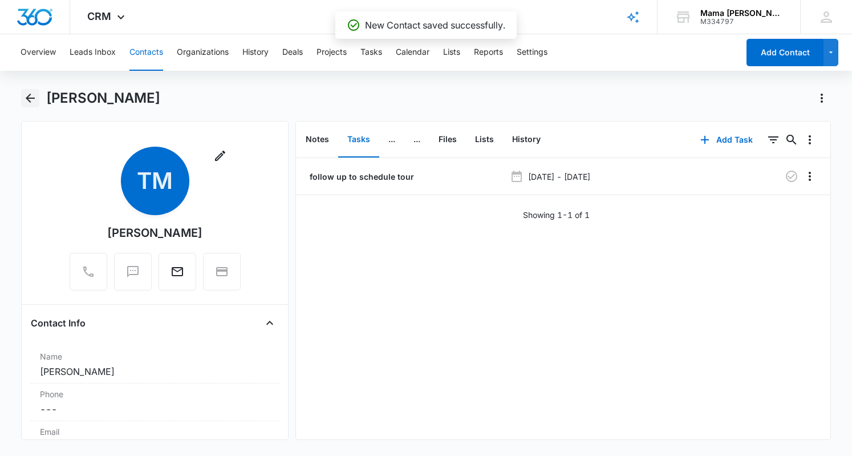
click at [34, 100] on icon "Back" at bounding box center [30, 98] width 14 height 14
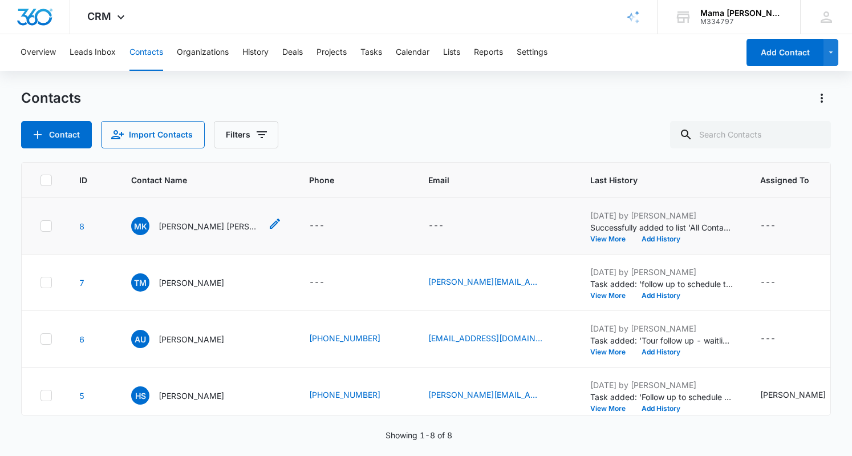
click at [187, 224] on p "[PERSON_NAME] [PERSON_NAME]" at bounding box center [210, 226] width 103 height 12
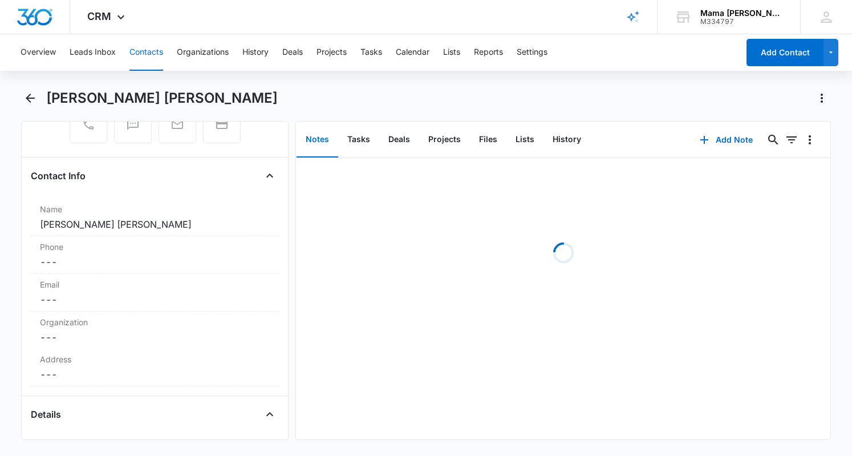
scroll to position [169, 0]
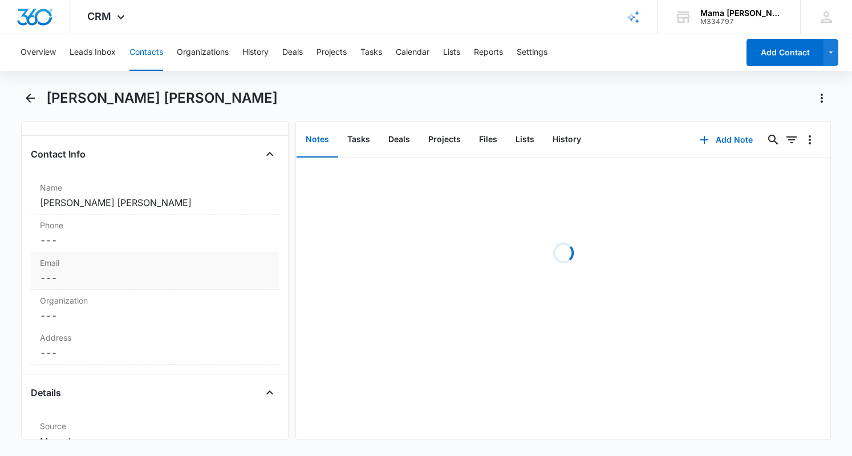
click at [123, 277] on dd "Cancel Save Changes ---" at bounding box center [155, 278] width 230 height 14
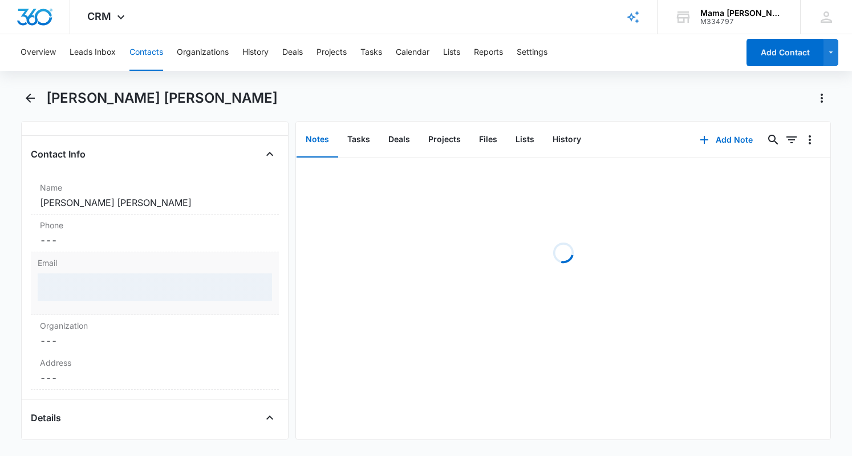
click at [112, 282] on div at bounding box center [155, 286] width 235 height 27
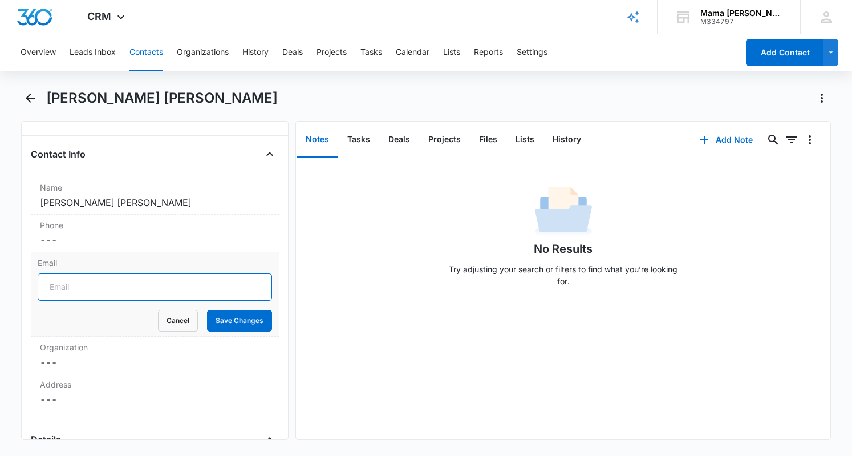
drag, startPoint x: 112, startPoint y: 282, endPoint x: 63, endPoint y: 290, distance: 49.6
click at [63, 290] on input "Email" at bounding box center [155, 286] width 235 height 27
paste input "[EMAIL_ADDRESS][DOMAIN_NAME]"
type input "[EMAIL_ADDRESS][DOMAIN_NAME]"
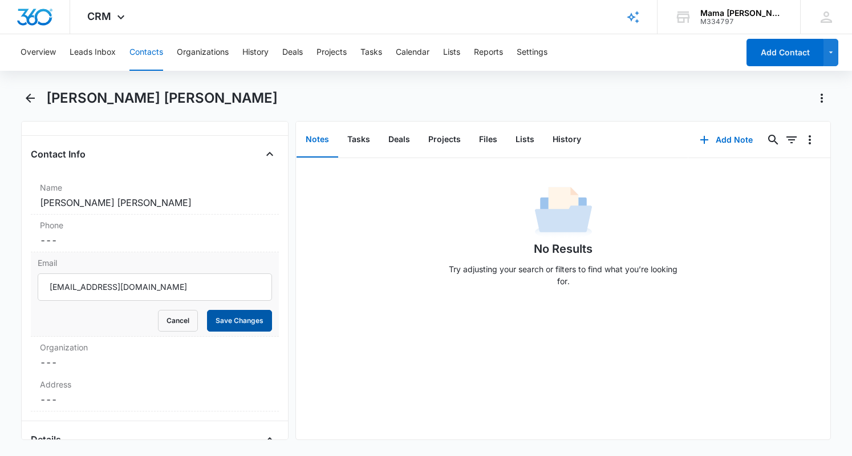
click at [242, 325] on button "Save Changes" at bounding box center [239, 321] width 65 height 22
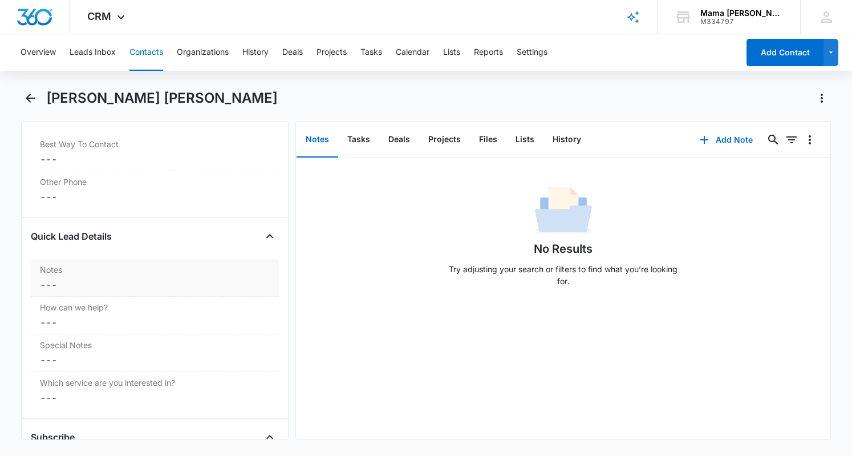
click at [126, 270] on label "Notes" at bounding box center [155, 270] width 230 height 12
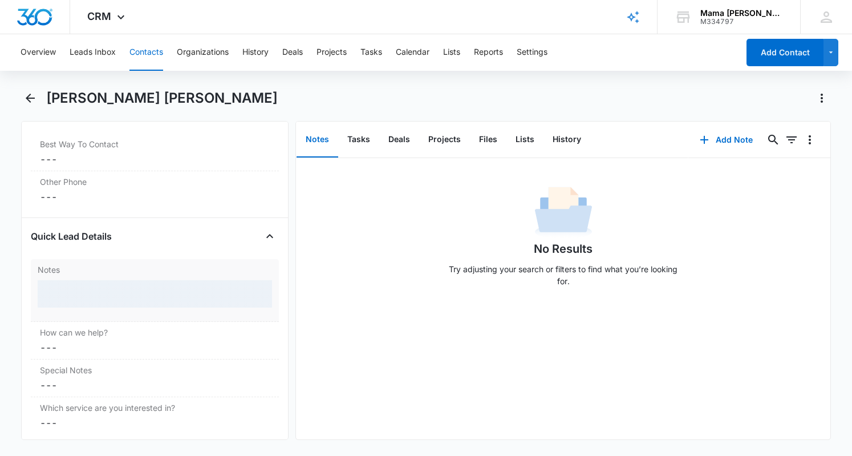
scroll to position [871, 0]
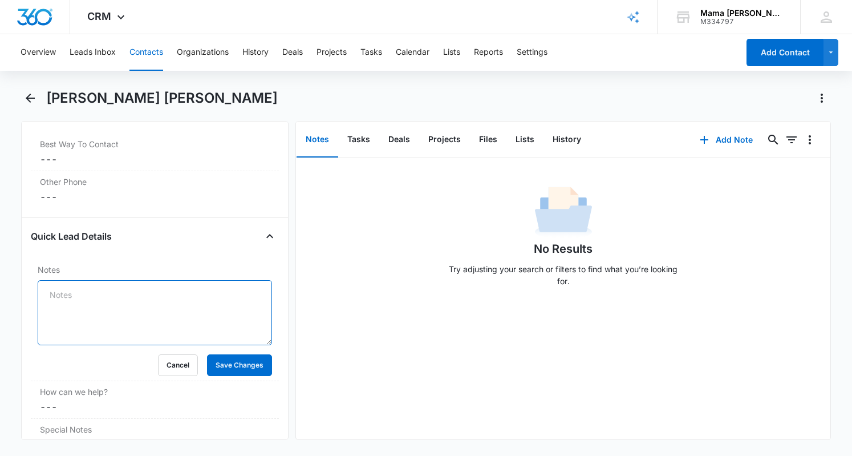
click at [123, 286] on textarea "Notes" at bounding box center [155, 312] width 235 height 65
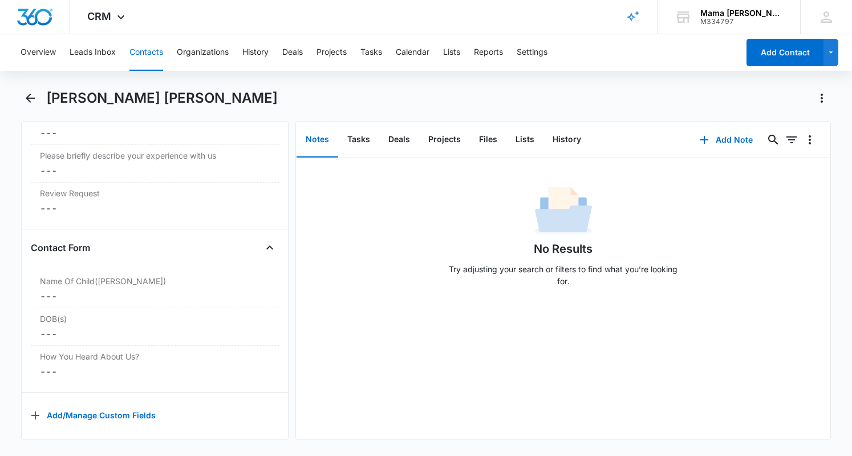
scroll to position [1401, 0]
type textarea "just moved to DS, has 3 year old"
click at [96, 350] on label "How You Heard About Us?" at bounding box center [155, 353] width 230 height 12
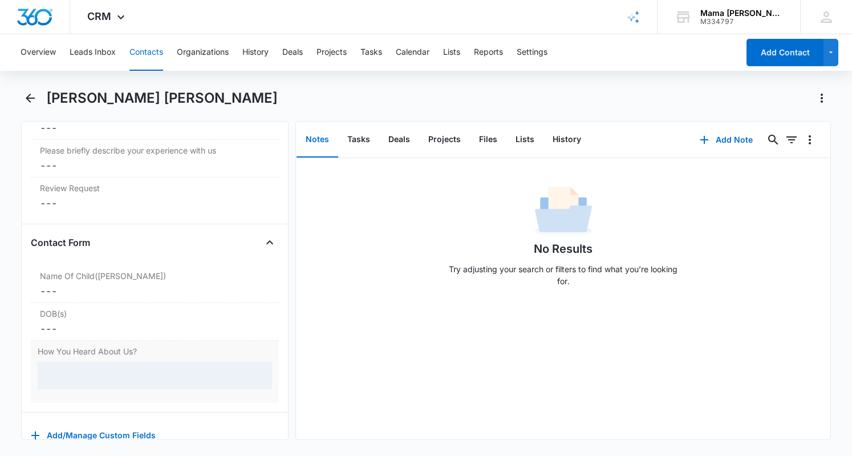
click at [89, 368] on div at bounding box center [155, 375] width 235 height 27
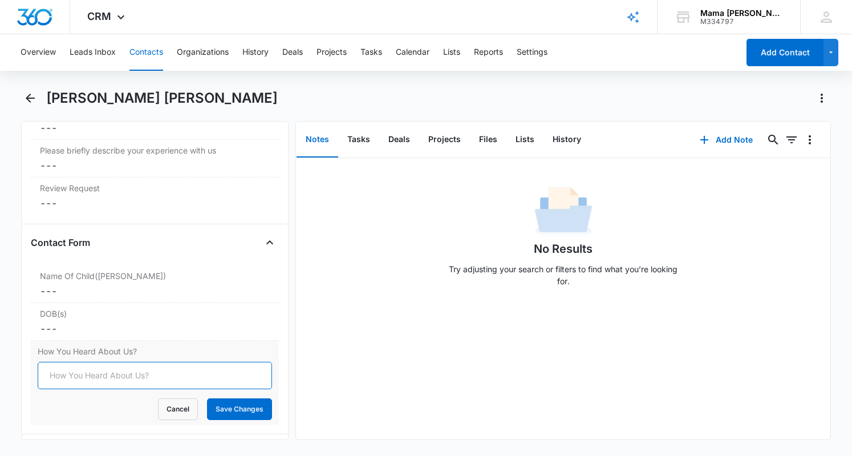
click at [107, 370] on input "How You Heard About Us?" at bounding box center [155, 375] width 235 height 27
type input "FB post"
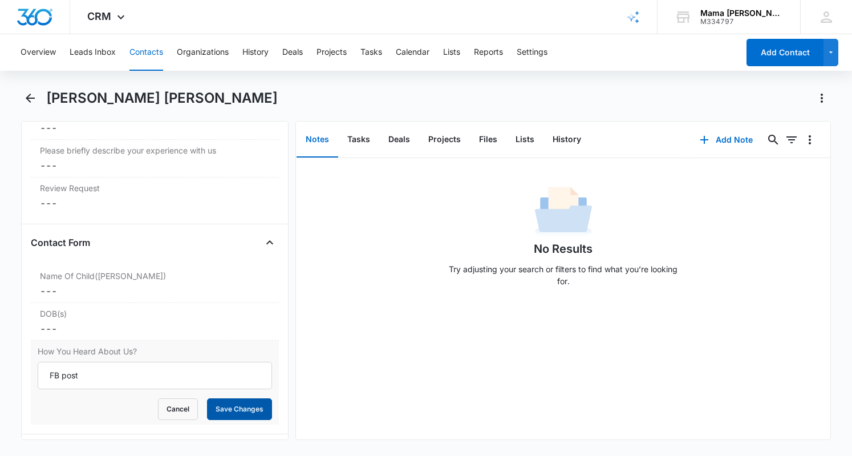
click at [234, 398] on button "Save Changes" at bounding box center [239, 409] width 65 height 22
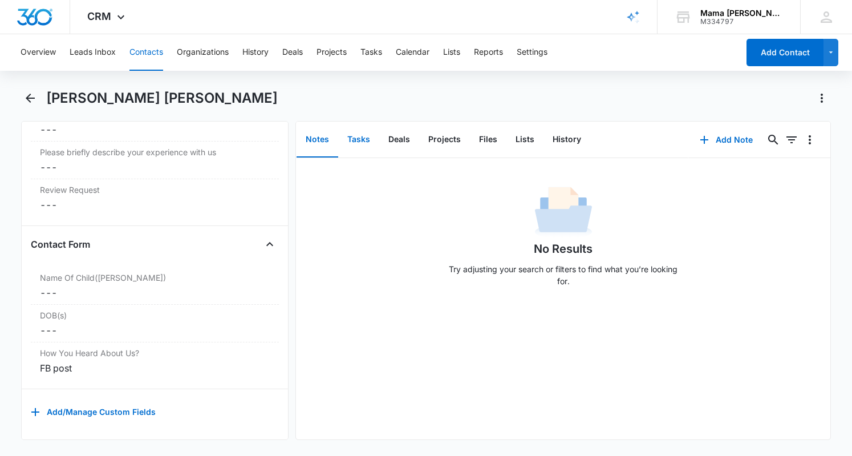
click at [357, 138] on button "Tasks" at bounding box center [358, 139] width 41 height 35
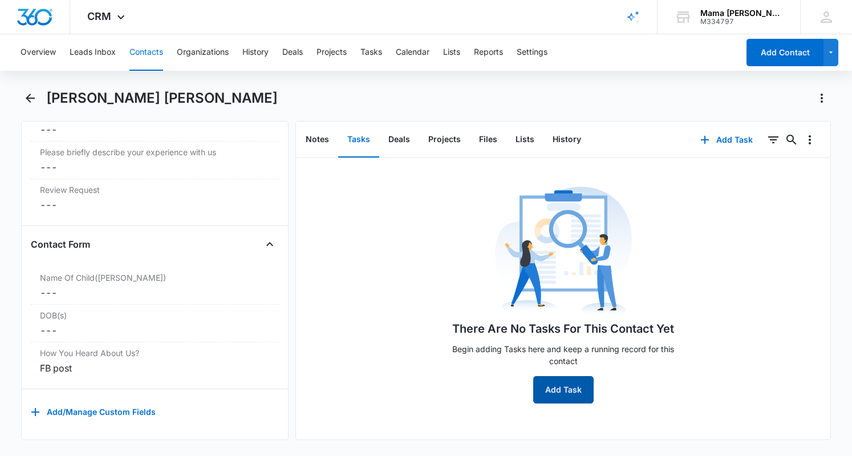
click at [571, 385] on button "Add Task" at bounding box center [564, 389] width 60 height 27
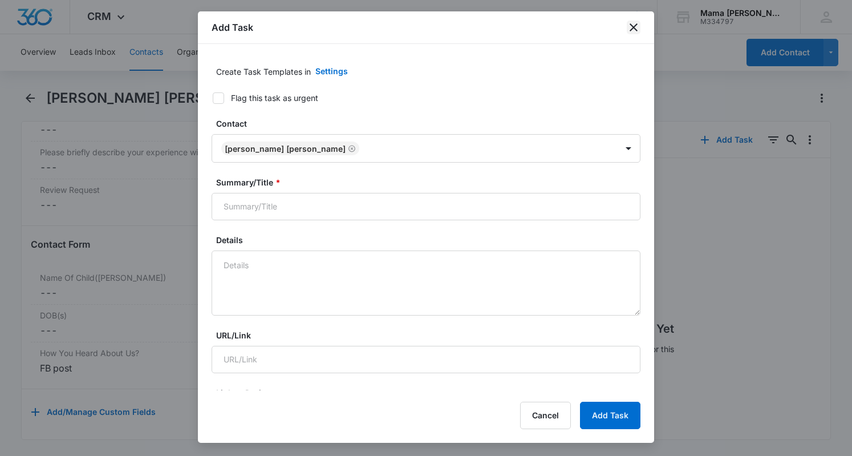
click at [632, 34] on icon "close" at bounding box center [634, 28] width 14 height 14
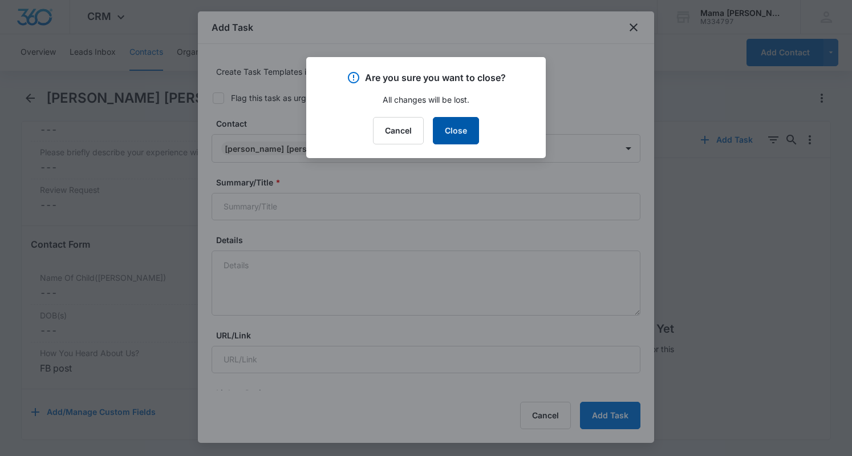
click at [461, 138] on button "Close" at bounding box center [456, 130] width 46 height 27
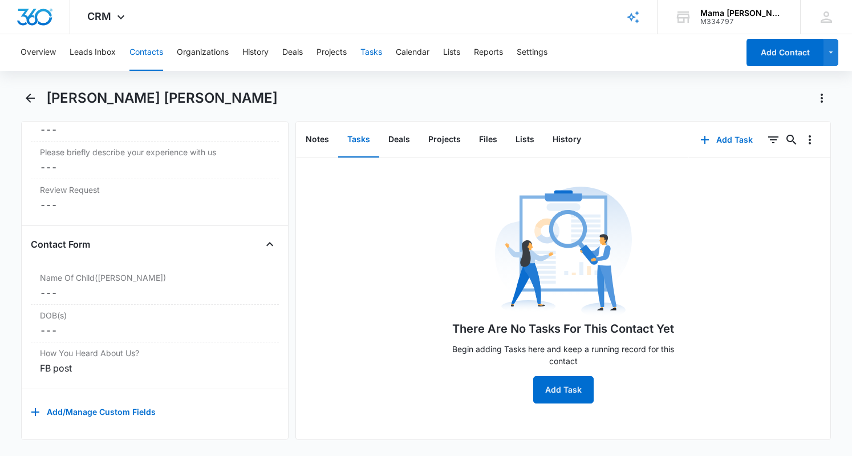
click at [377, 56] on button "Tasks" at bounding box center [372, 52] width 22 height 37
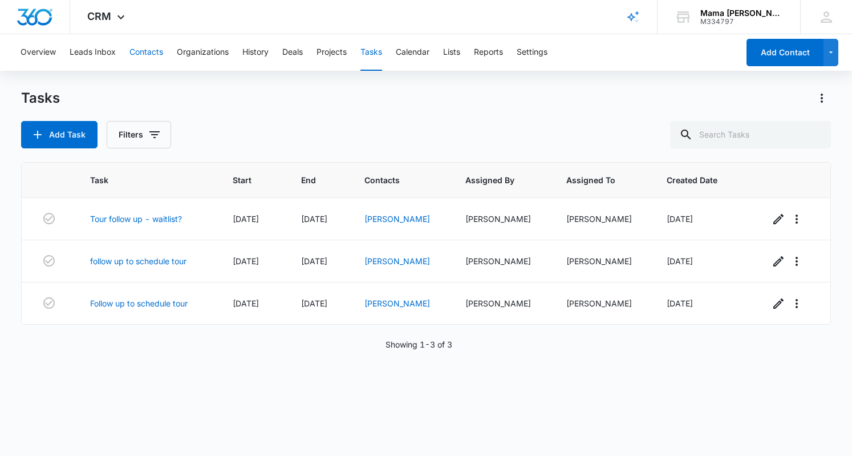
click at [144, 51] on button "Contacts" at bounding box center [147, 52] width 34 height 37
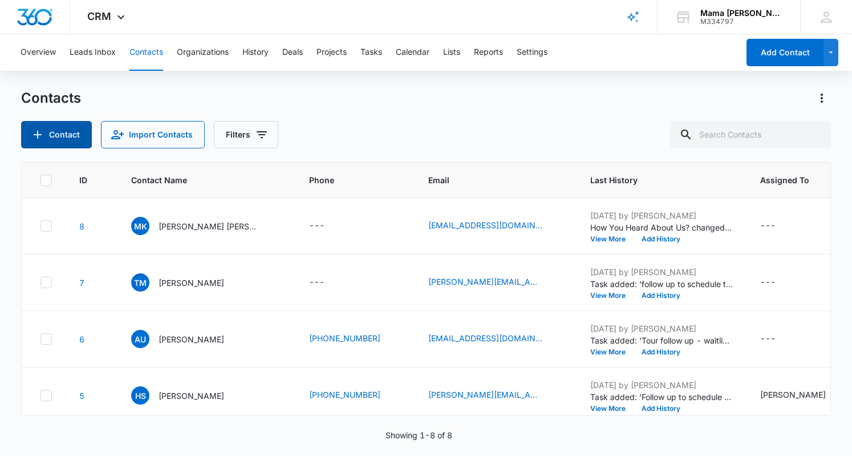
click at [62, 138] on button "Contact" at bounding box center [56, 134] width 71 height 27
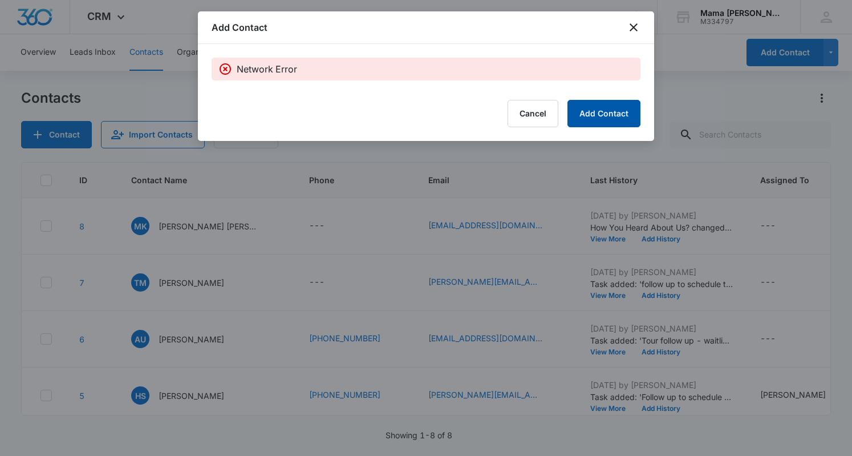
click at [608, 109] on button "Add Contact" at bounding box center [604, 113] width 73 height 27
click at [633, 28] on icon "close" at bounding box center [634, 27] width 8 height 8
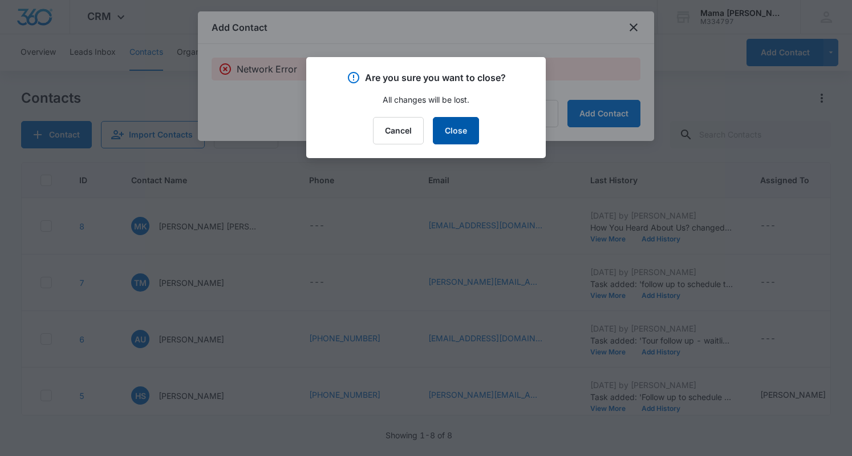
click at [442, 126] on button "Close" at bounding box center [456, 130] width 46 height 27
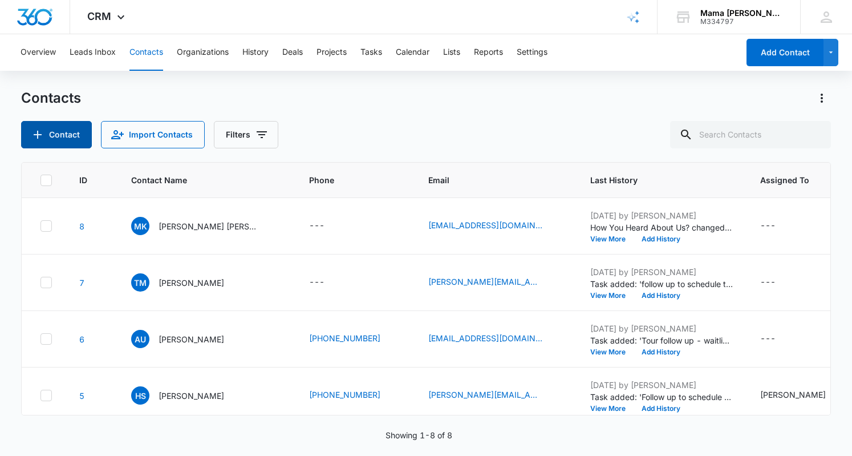
click at [62, 134] on button "Contact" at bounding box center [56, 134] width 71 height 27
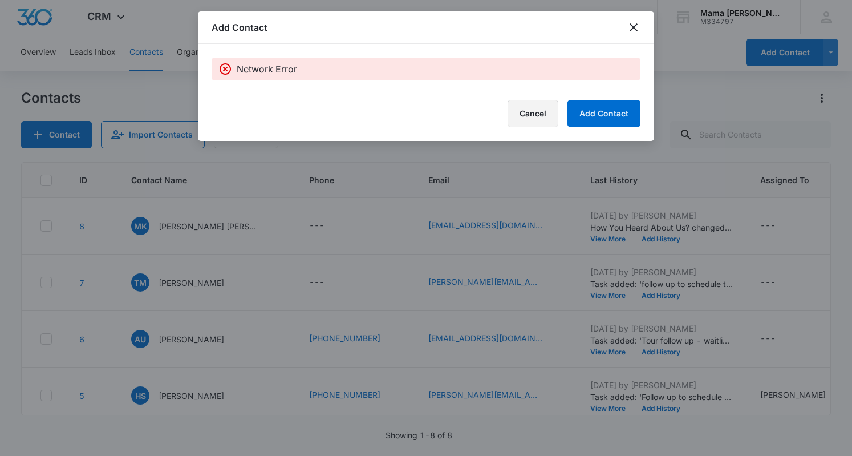
click at [528, 118] on button "Cancel" at bounding box center [533, 113] width 51 height 27
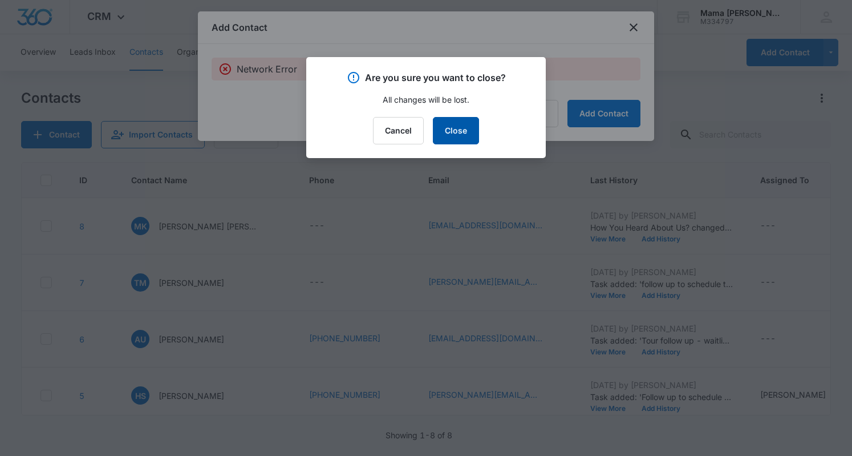
click at [443, 135] on button "Close" at bounding box center [456, 130] width 46 height 27
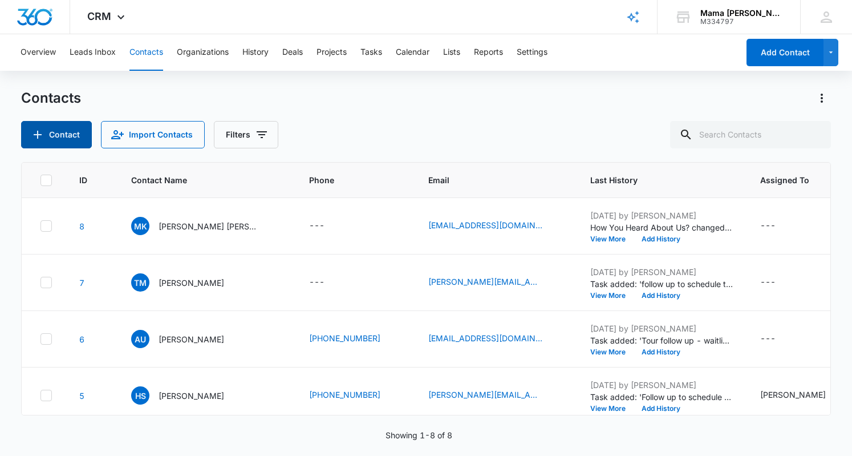
click at [63, 141] on button "Contact" at bounding box center [56, 134] width 71 height 27
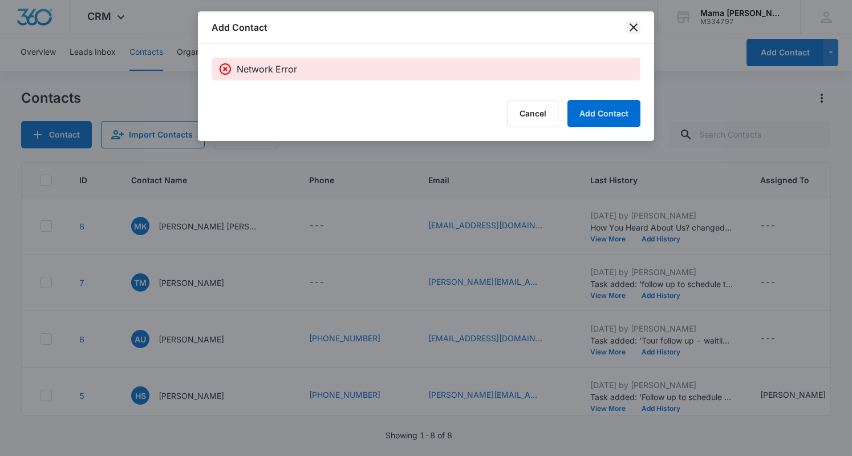
click at [639, 29] on icon "close" at bounding box center [634, 28] width 14 height 14
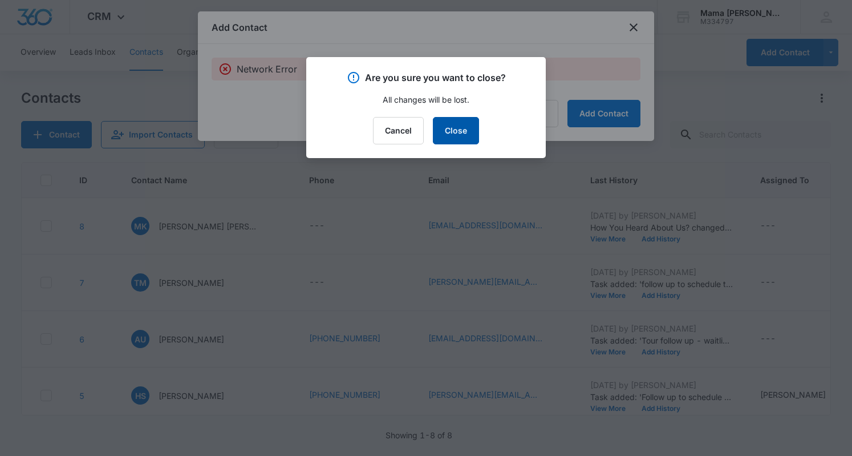
click at [462, 128] on button "Close" at bounding box center [456, 130] width 46 height 27
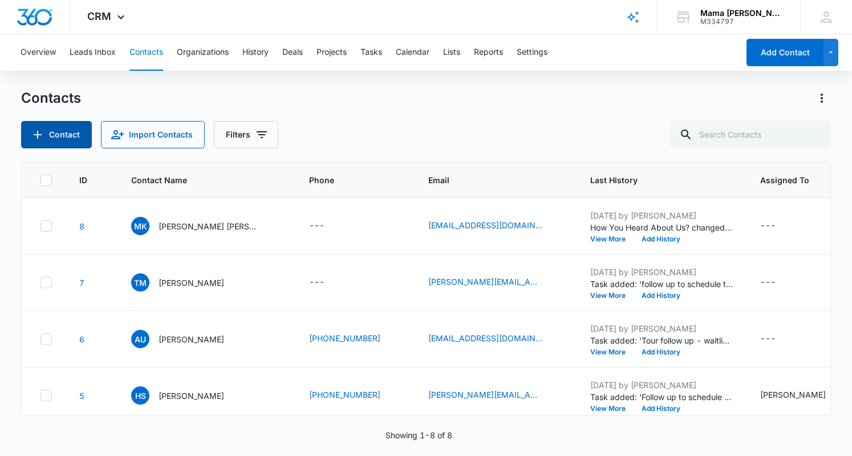
click at [68, 133] on button "Contact" at bounding box center [56, 134] width 71 height 27
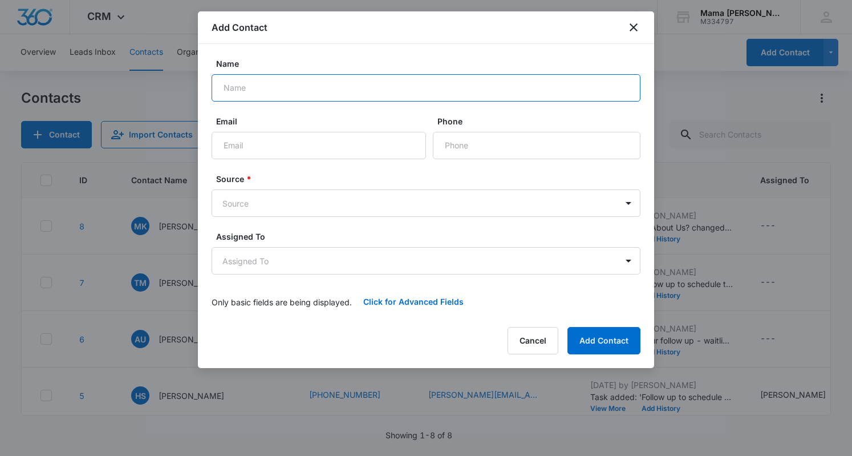
click at [281, 82] on input "Name" at bounding box center [426, 87] width 429 height 27
type input "D"
type input "[PERSON_NAME]"
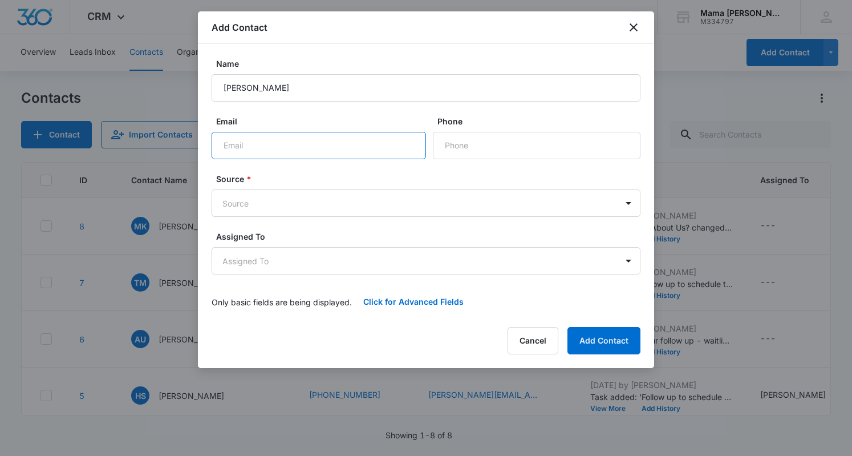
click at [257, 136] on input "Email" at bounding box center [319, 145] width 215 height 27
paste input "[EMAIL_ADDRESS][DOMAIN_NAME]"
type input "[EMAIL_ADDRESS][DOMAIN_NAME]"
click at [294, 208] on body "CRM Apps Reputation Websites Forms CRM Email Social POS Content Ads Intelligenc…" at bounding box center [426, 228] width 852 height 456
click at [239, 202] on body "CRM Apps Reputation Websites Forms CRM Email Social POS Content Ads Intelligenc…" at bounding box center [426, 228] width 852 height 456
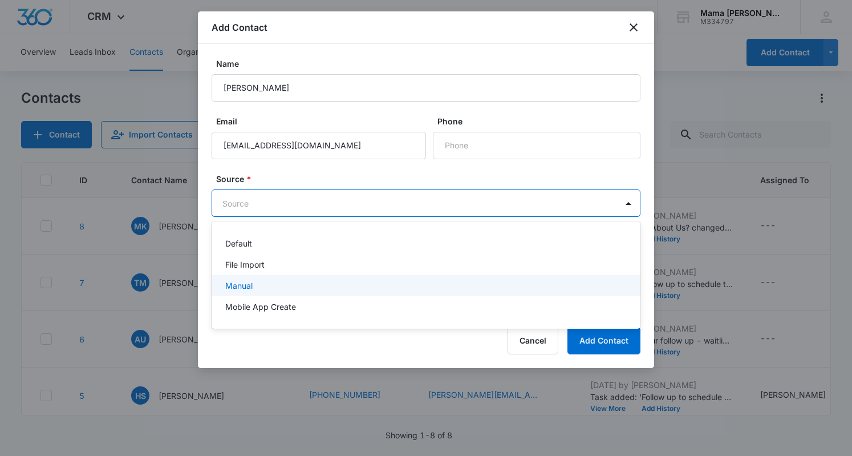
click at [259, 288] on div "Manual" at bounding box center [424, 286] width 399 height 12
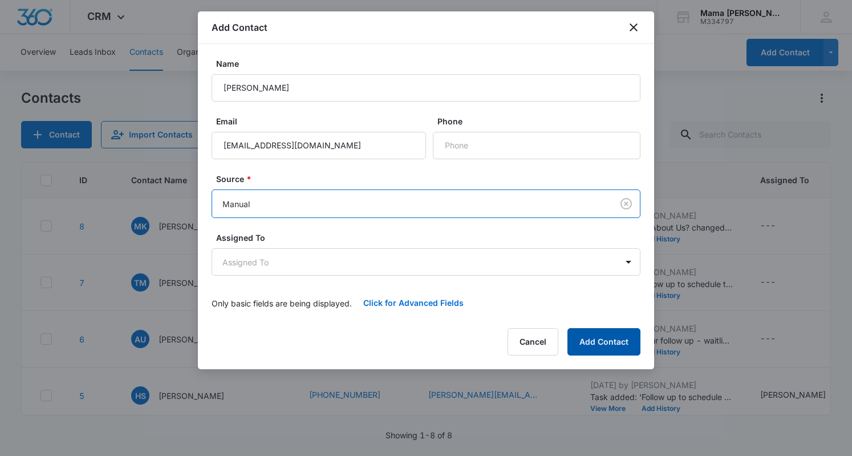
click at [600, 344] on button "Add Contact" at bounding box center [604, 341] width 73 height 27
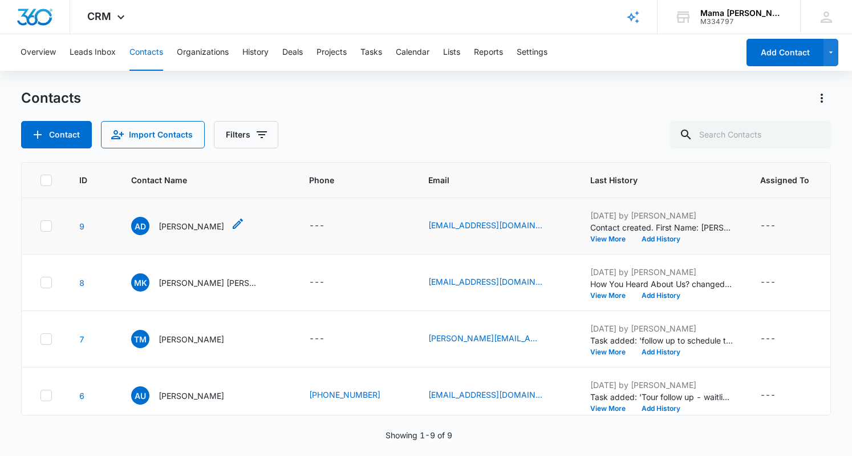
click at [199, 224] on p "[PERSON_NAME]" at bounding box center [192, 226] width 66 height 12
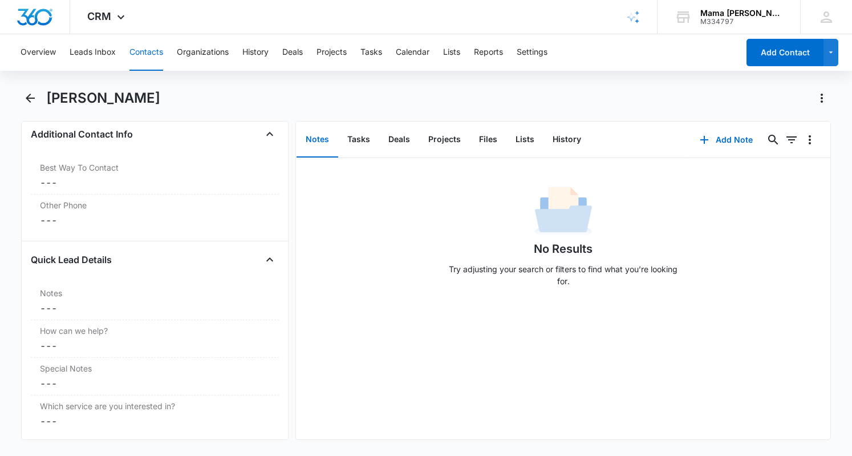
scroll to position [889, 0]
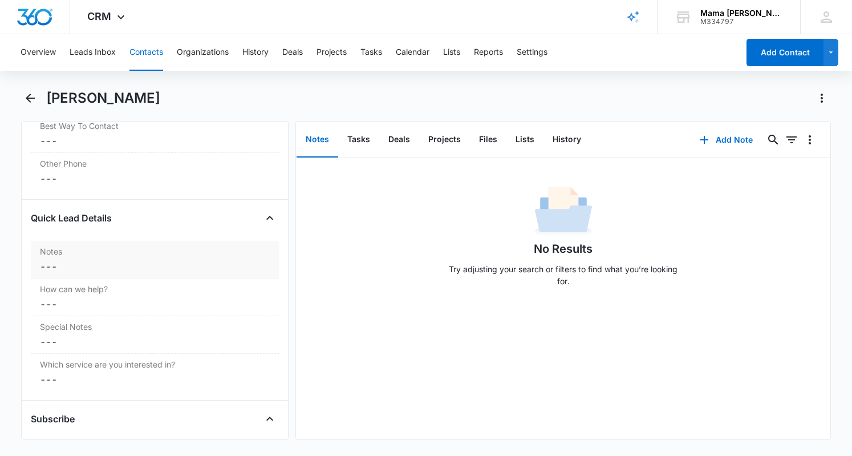
click at [80, 264] on dd "Cancel Save Changes ---" at bounding box center [155, 267] width 230 height 14
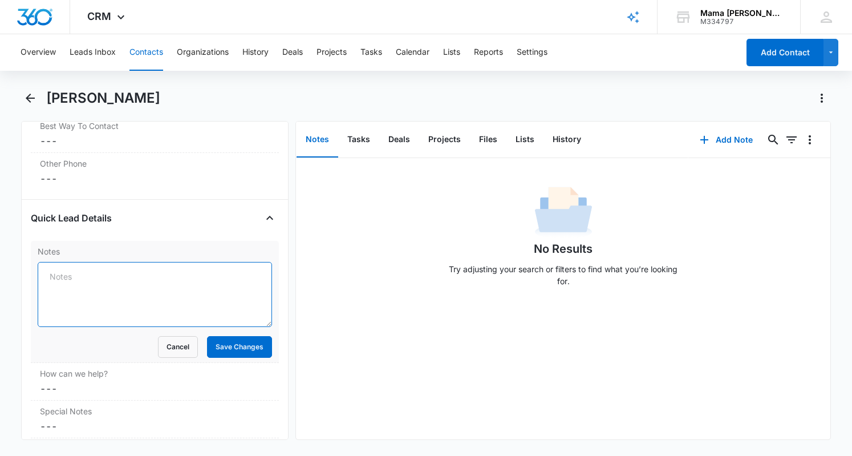
click at [87, 263] on textarea "Notes" at bounding box center [155, 294] width 235 height 65
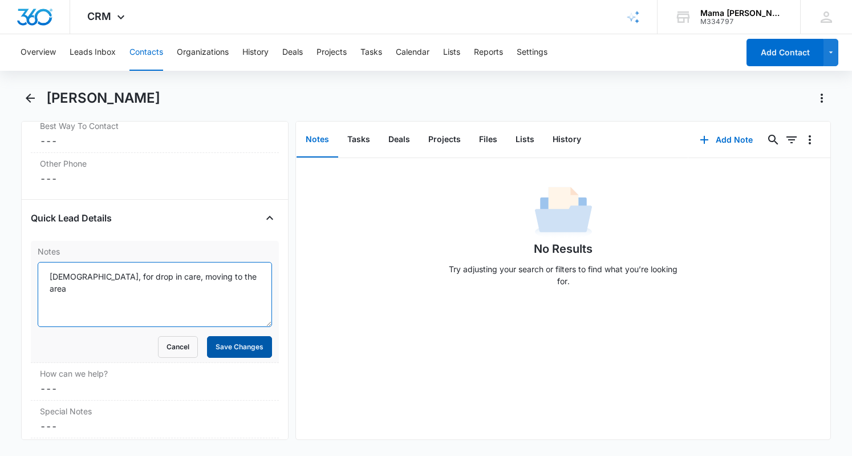
type textarea "6 year old, for drop in care, moving to the area"
click at [240, 336] on button "Save Changes" at bounding box center [239, 347] width 65 height 22
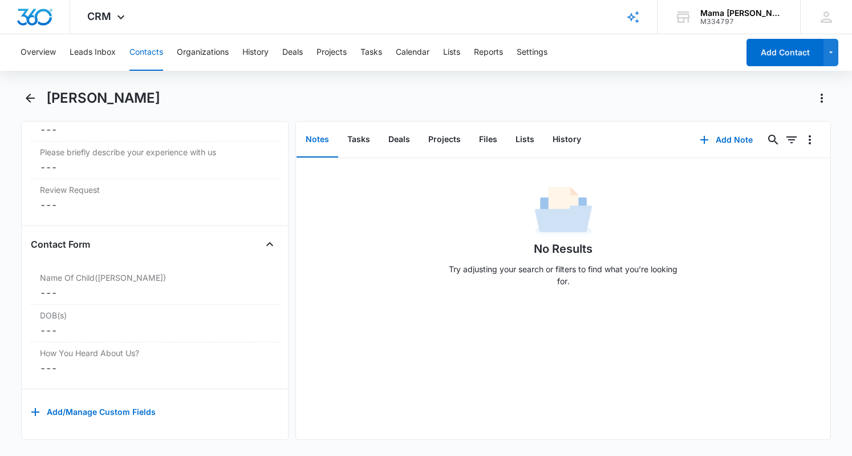
scroll to position [1401, 0]
click at [114, 361] on dd "Cancel Save Changes ---" at bounding box center [155, 368] width 230 height 14
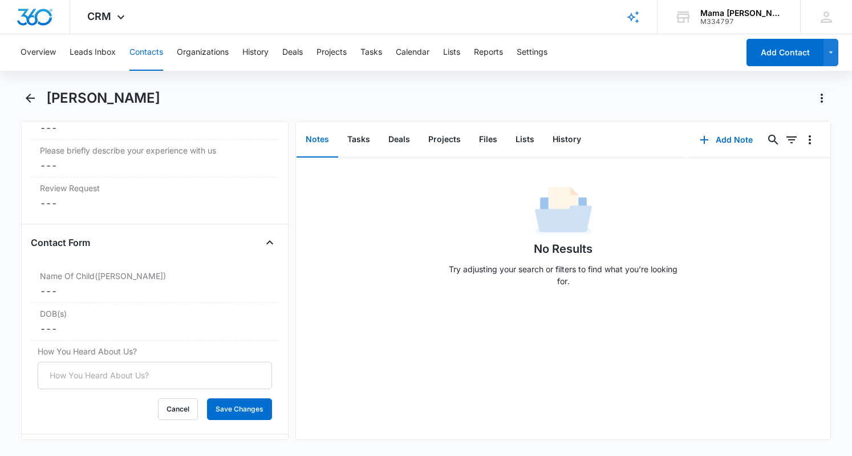
click at [107, 369] on input "How You Heard About Us?" at bounding box center [155, 375] width 235 height 27
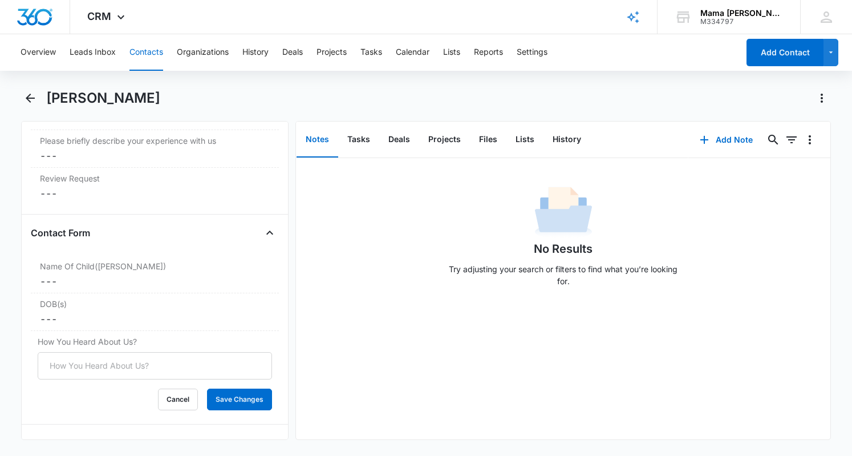
scroll to position [1317, 0]
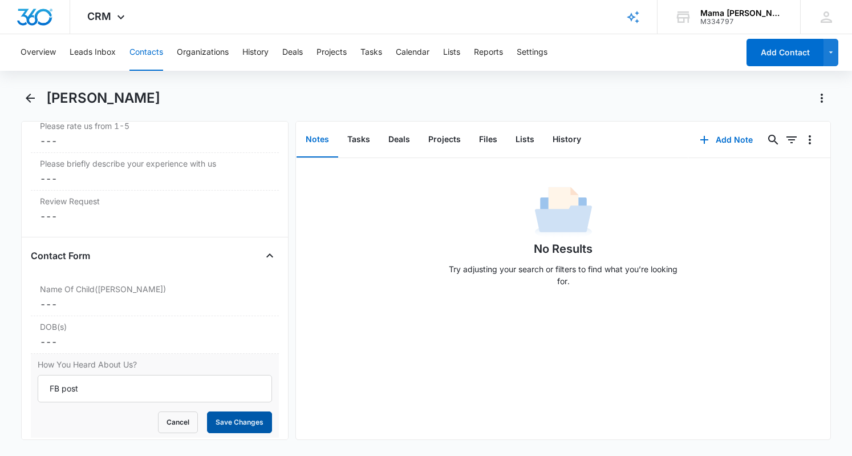
type input "FB post"
click at [225, 411] on button "Save Changes" at bounding box center [239, 422] width 65 height 22
click at [364, 136] on button "Tasks" at bounding box center [358, 139] width 41 height 35
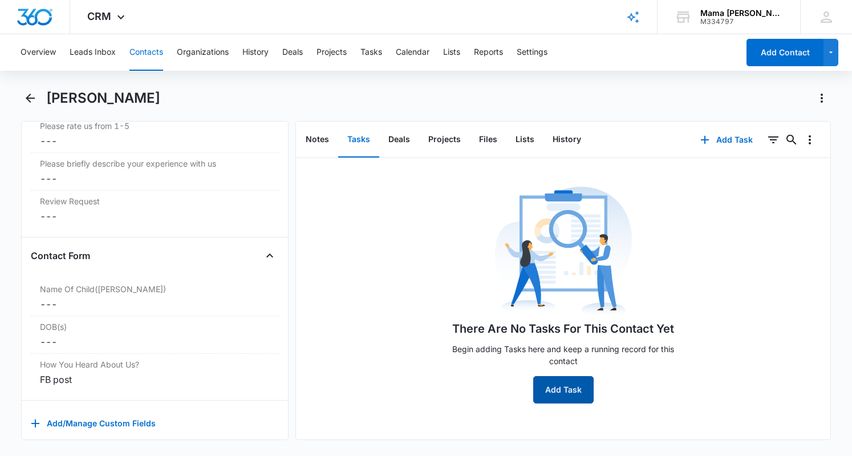
click at [562, 393] on button "Add Task" at bounding box center [564, 389] width 60 height 27
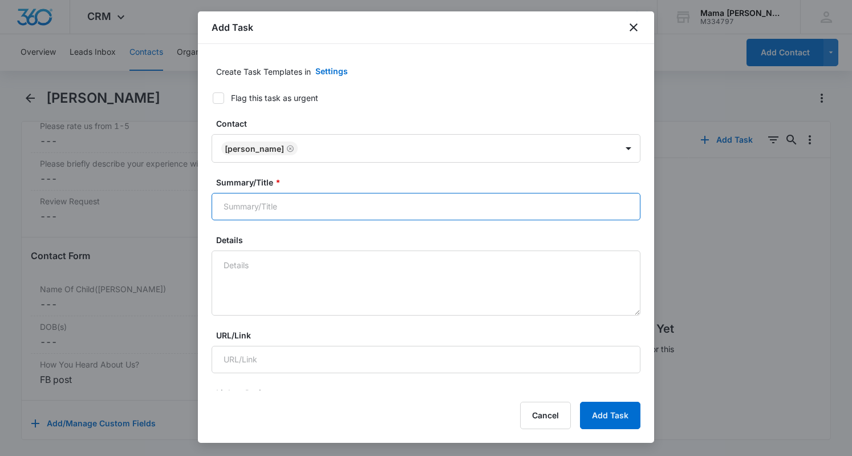
click at [251, 200] on input "Summary/Title *" at bounding box center [426, 206] width 429 height 27
type input "follow up to schedule a tour"
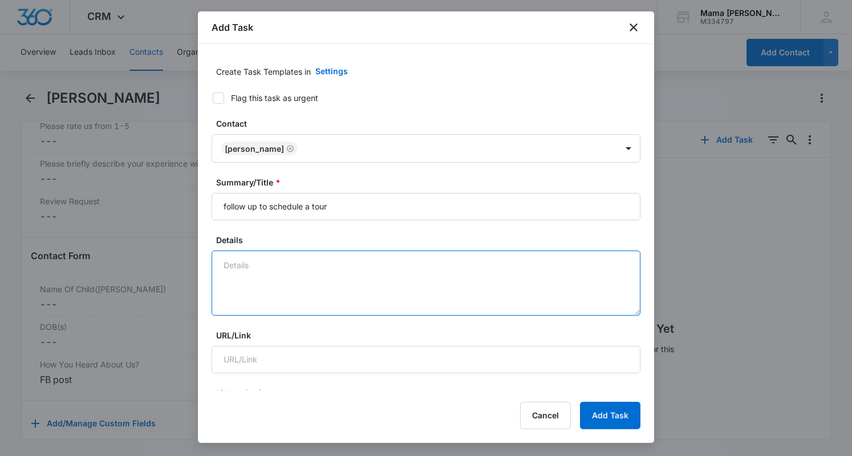
click at [235, 263] on textarea "Details" at bounding box center [426, 282] width 429 height 65
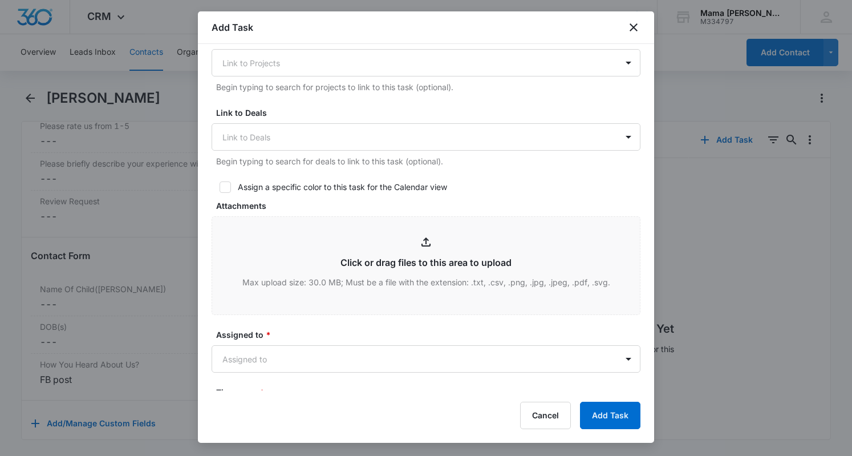
scroll to position [365, 0]
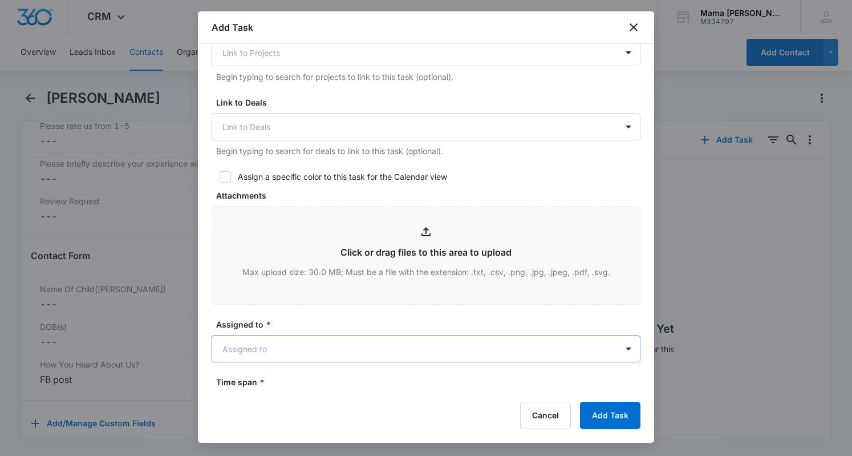
type textarea "might want to wait until the fall to schedule? mention that in the follow up"
click at [256, 345] on body "CRM Apps Reputation Websites Forms CRM Email Social POS Content Ads Intelligenc…" at bounding box center [426, 228] width 852 height 456
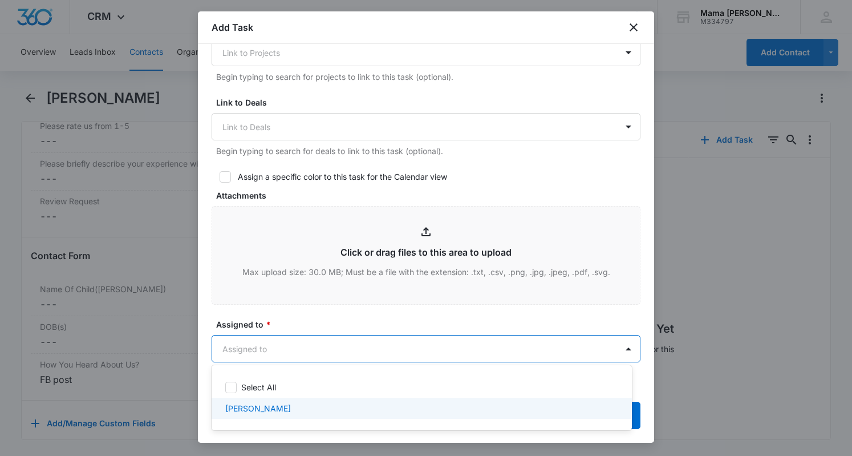
click at [253, 402] on p "[PERSON_NAME]" at bounding box center [258, 408] width 66 height 12
checkbox input "true"
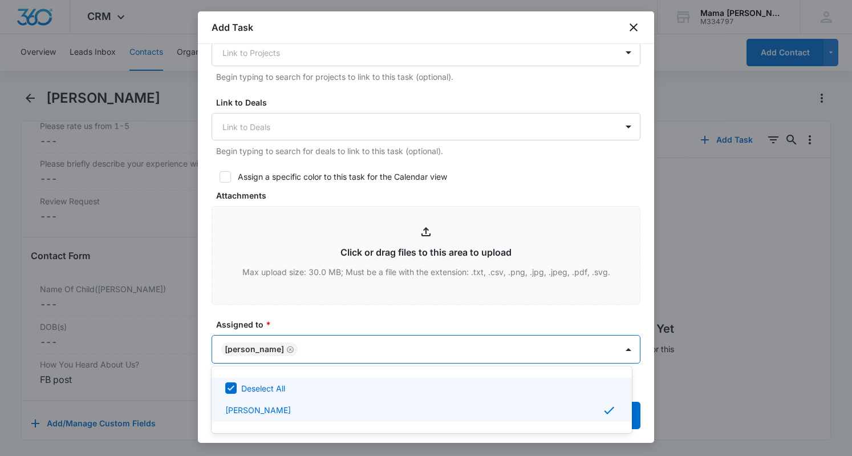
click at [304, 317] on div at bounding box center [426, 228] width 852 height 456
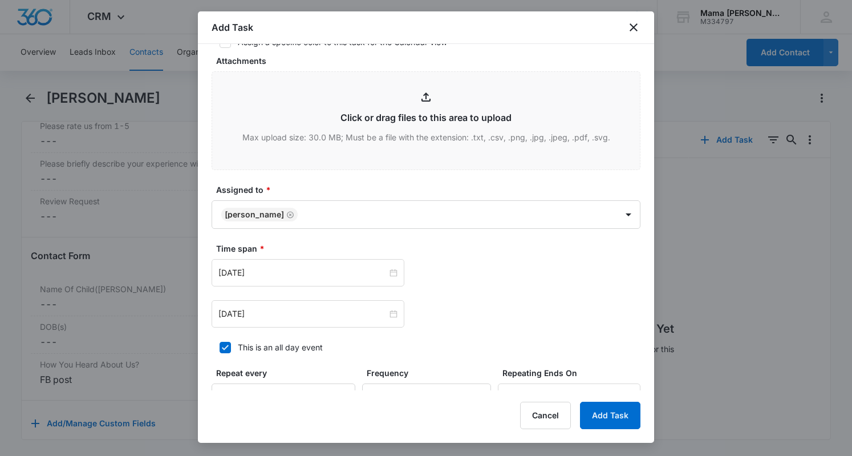
scroll to position [500, 0]
click at [263, 277] on div "[DATE]" at bounding box center [308, 271] width 193 height 27
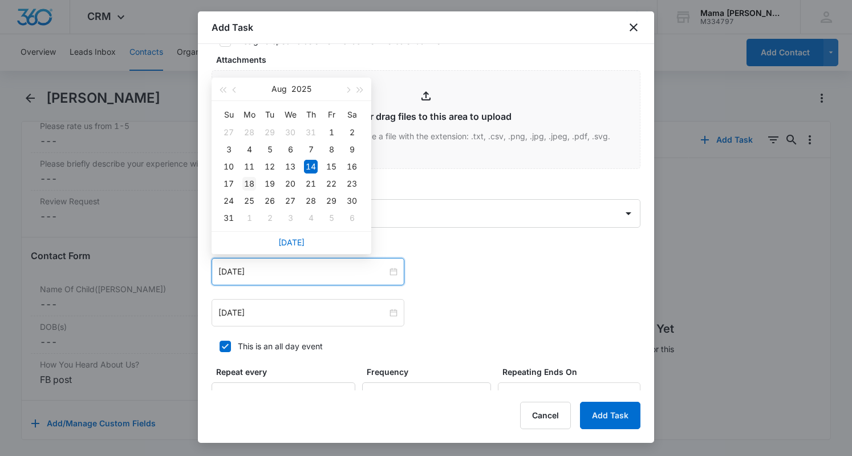
type input "[DATE]"
click at [248, 183] on div "18" at bounding box center [250, 184] width 14 height 14
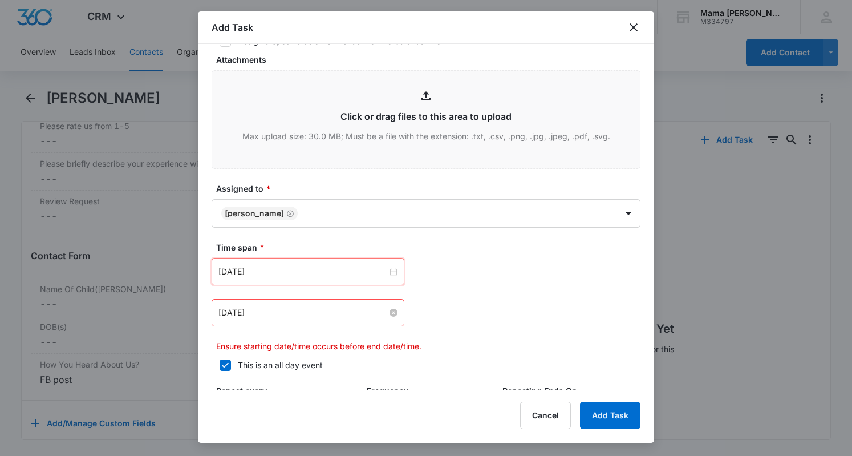
click at [261, 316] on input "[DATE]" at bounding box center [303, 312] width 169 height 13
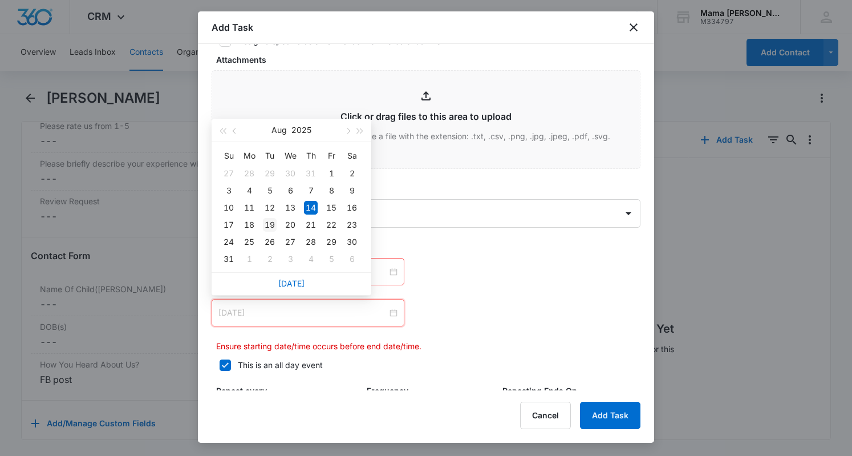
type input "[DATE]"
click at [264, 225] on div "19" at bounding box center [270, 225] width 14 height 14
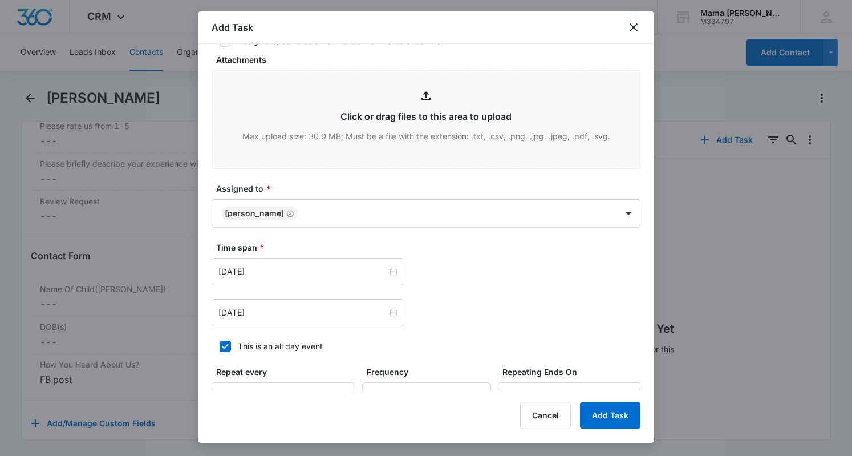
click at [426, 265] on div "[DATE] [DATE] Su Mo Tu We Th Fr Sa 27 28 29 30 31 1 2 3 4 5 6 7 8 9 10 11 12 13…" at bounding box center [426, 271] width 429 height 27
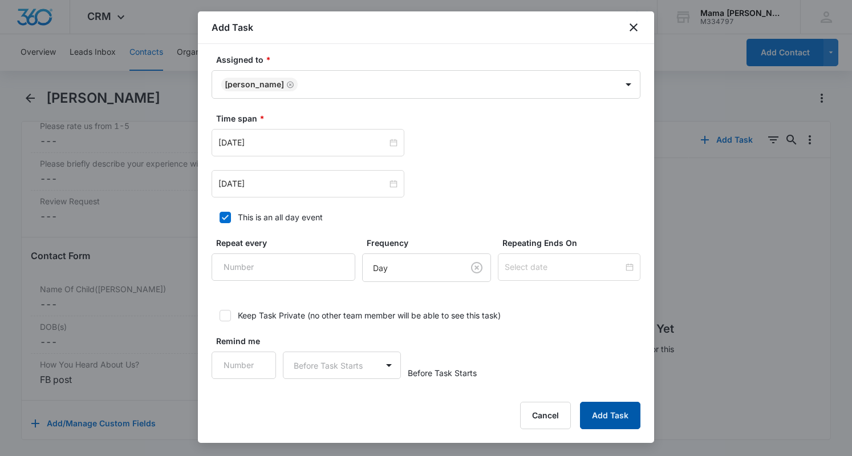
click at [608, 416] on button "Add Task" at bounding box center [610, 415] width 60 height 27
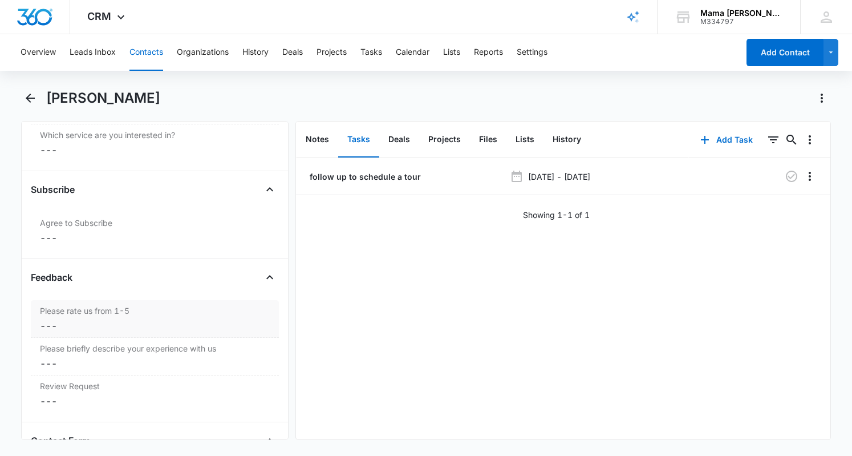
scroll to position [1132, 0]
click at [27, 96] on icon "Back" at bounding box center [30, 98] width 9 height 9
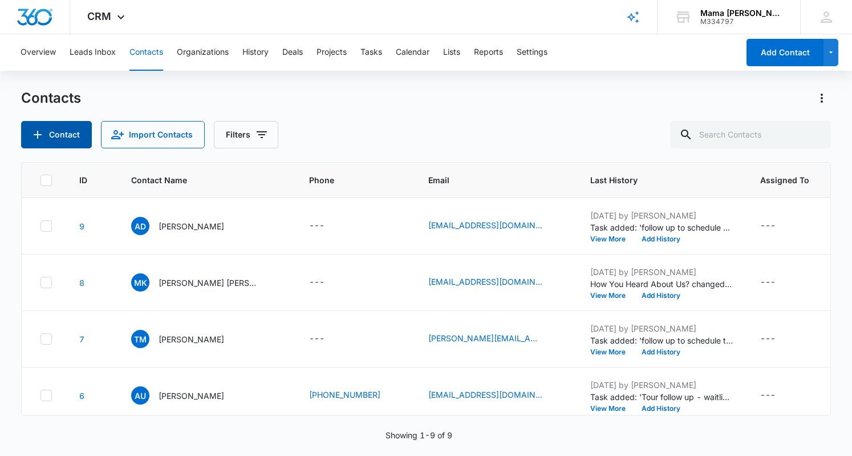
click at [61, 131] on button "Contact" at bounding box center [56, 134] width 71 height 27
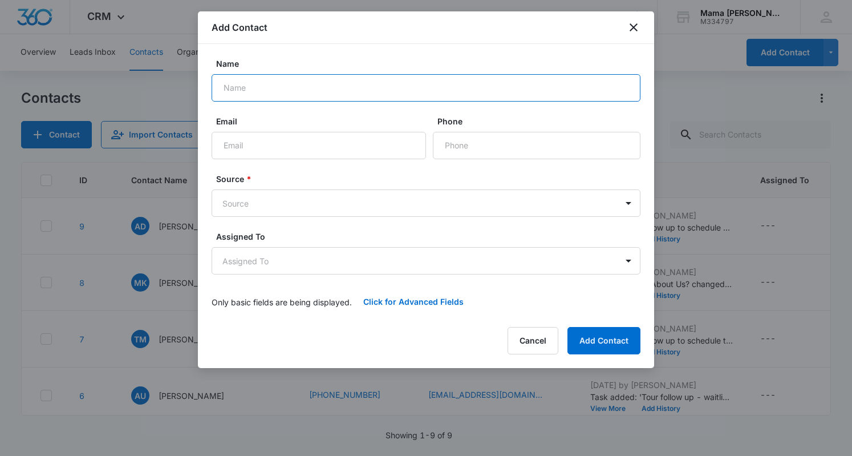
click at [265, 75] on input "Name" at bounding box center [426, 87] width 429 height 27
type input "[PERSON_NAME]"
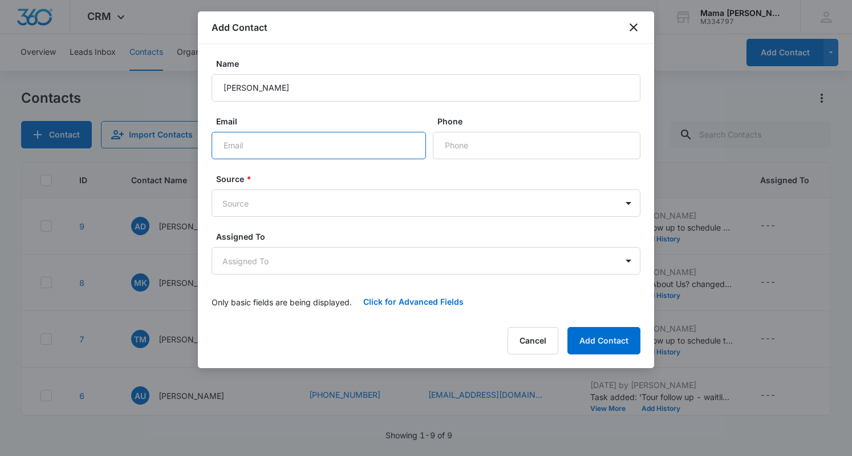
click at [269, 144] on input "Email" at bounding box center [319, 145] width 215 height 27
paste input "mailto:Aggie908@gmail.com"
click at [248, 141] on input "mailto:Aggie908@gmail.com" at bounding box center [319, 145] width 215 height 27
type input "[EMAIL_ADDRESS][DOMAIN_NAME]"
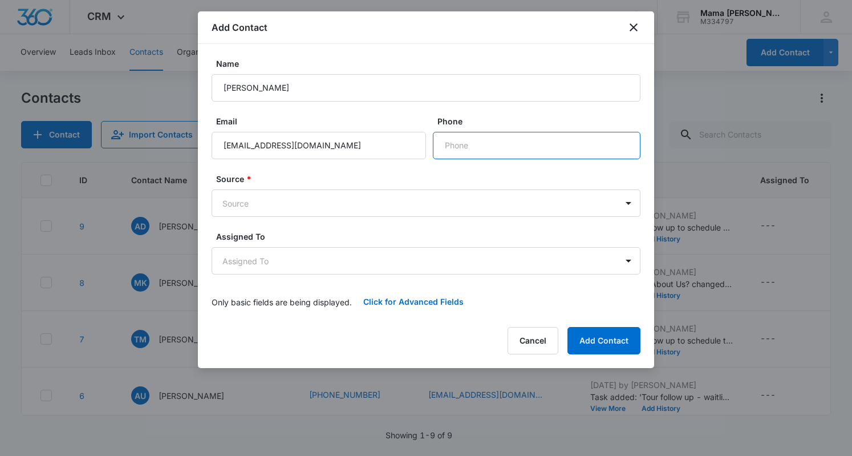
click at [456, 148] on input "Phone" at bounding box center [537, 145] width 208 height 27
paste input "[PHONE_NUMBER]"
type input "[PHONE_NUMBER]"
click at [357, 199] on body "CRM Apps Reputation Websites Forms CRM Email Social POS Content Ads Intelligenc…" at bounding box center [426, 228] width 852 height 456
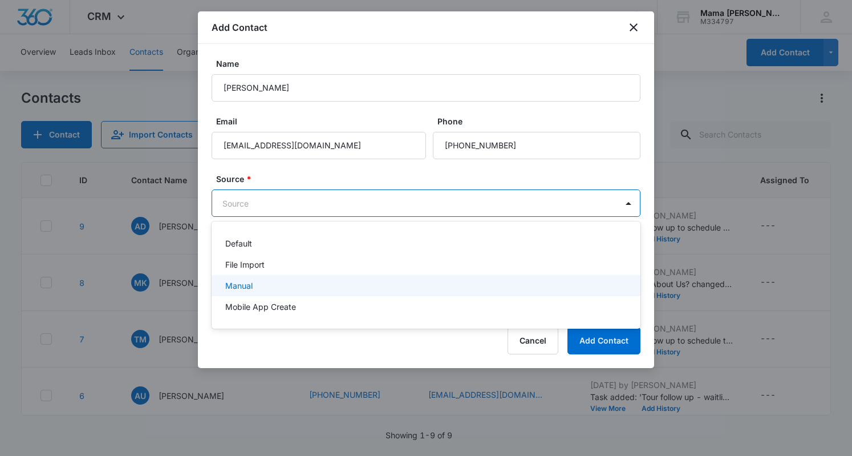
click at [355, 286] on div "Manual" at bounding box center [424, 286] width 399 height 12
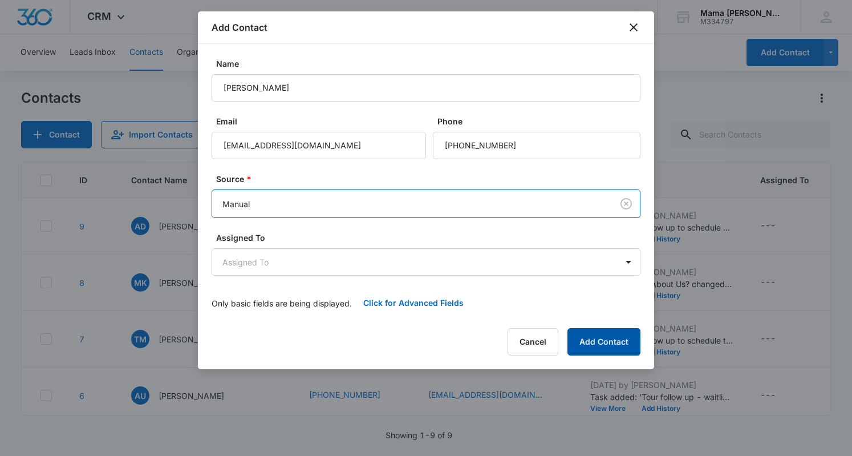
click at [629, 337] on button "Add Contact" at bounding box center [604, 341] width 73 height 27
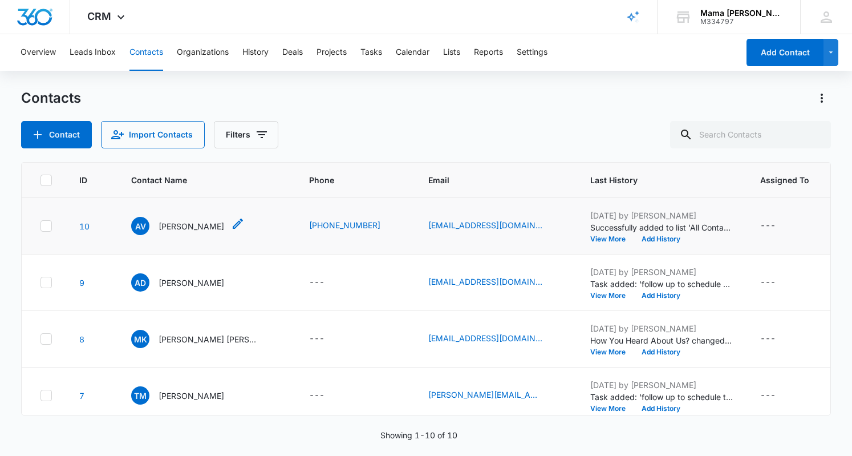
click at [199, 222] on p "[PERSON_NAME]" at bounding box center [192, 226] width 66 height 12
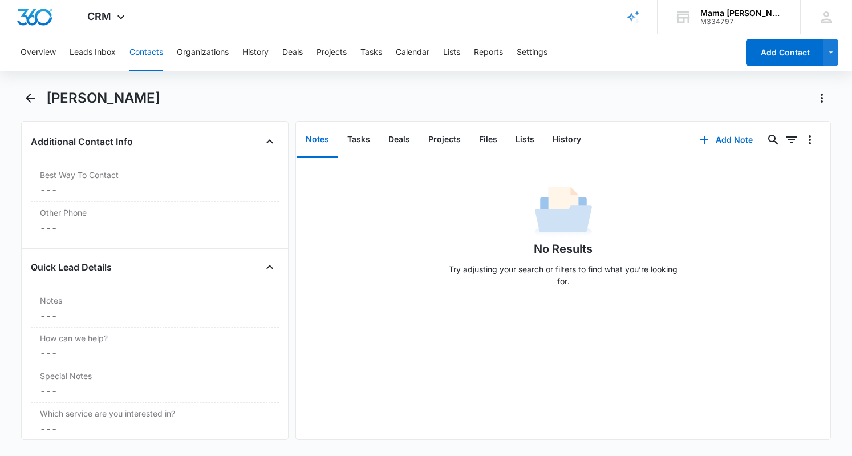
scroll to position [843, 0]
click at [67, 305] on dd "Cancel Save Changes ---" at bounding box center [155, 312] width 230 height 14
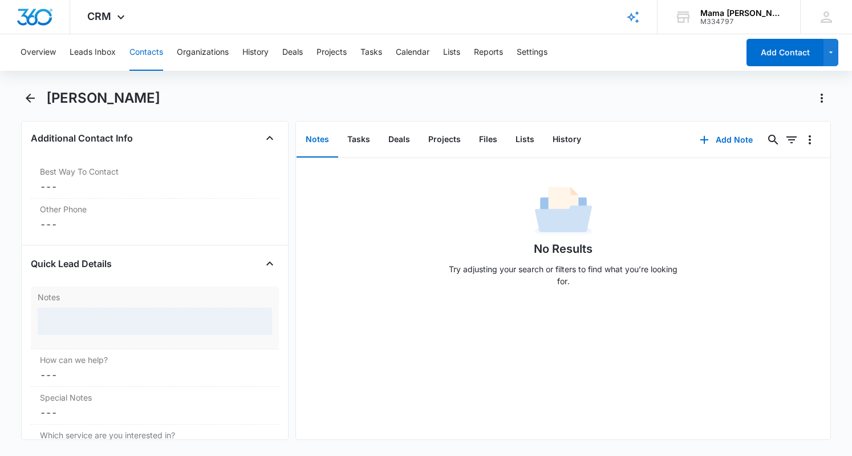
click at [67, 312] on div at bounding box center [155, 321] width 235 height 27
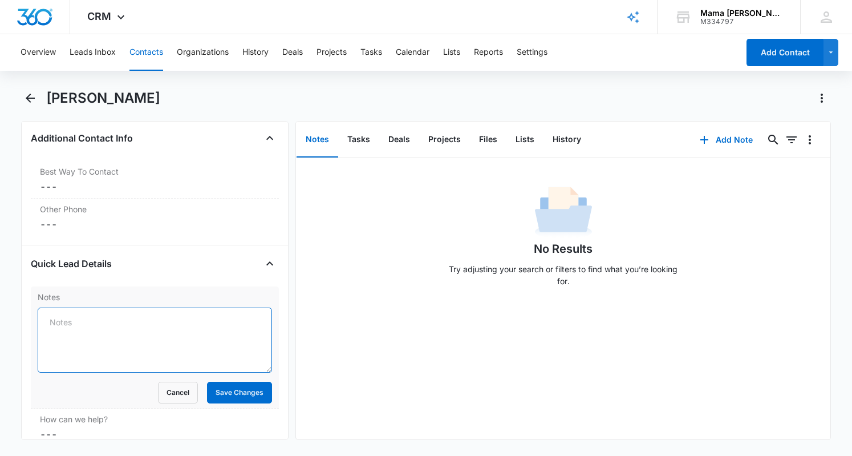
click at [67, 312] on textarea "Notes" at bounding box center [155, 340] width 235 height 65
type textarea "has already toured, interested in half day drop in"
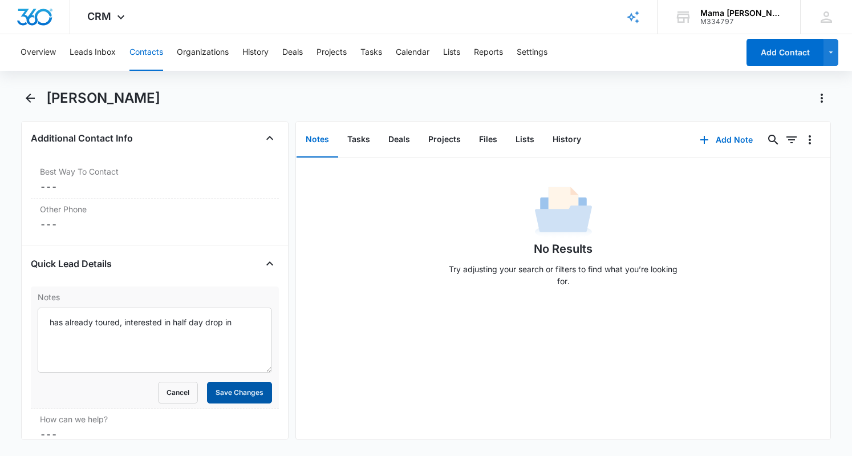
click at [228, 388] on button "Save Changes" at bounding box center [239, 393] width 65 height 22
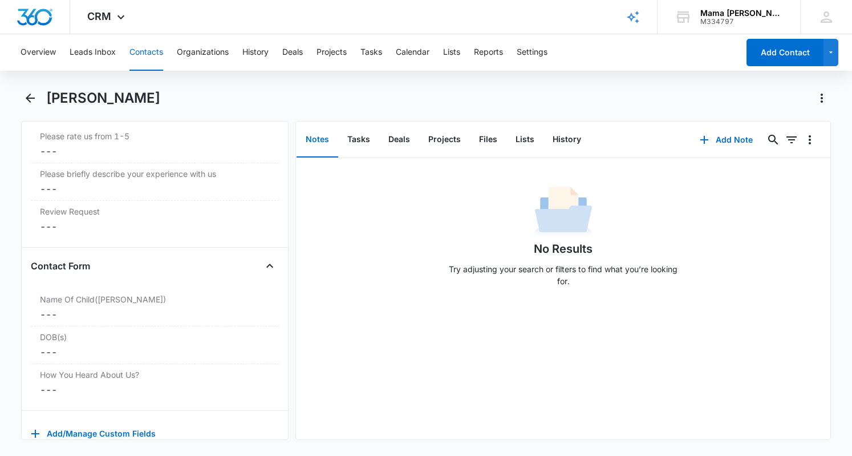
scroll to position [1296, 0]
click at [87, 304] on dd "Cancel Save Changes ---" at bounding box center [155, 311] width 230 height 14
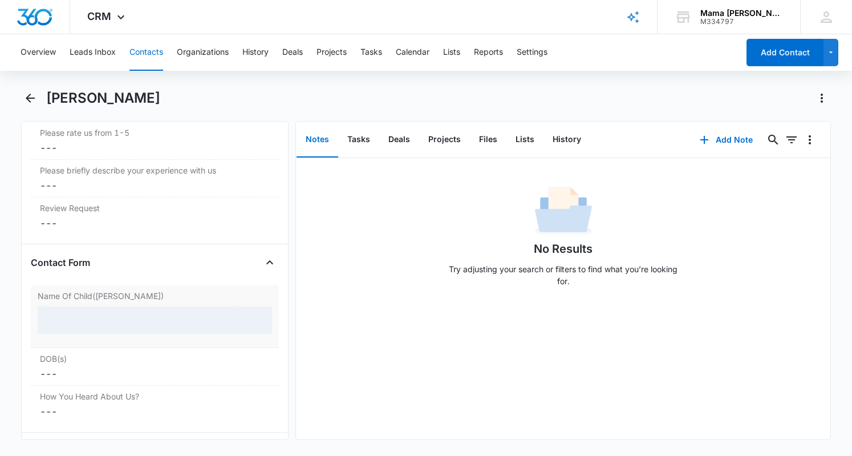
click at [87, 309] on div at bounding box center [155, 319] width 235 height 27
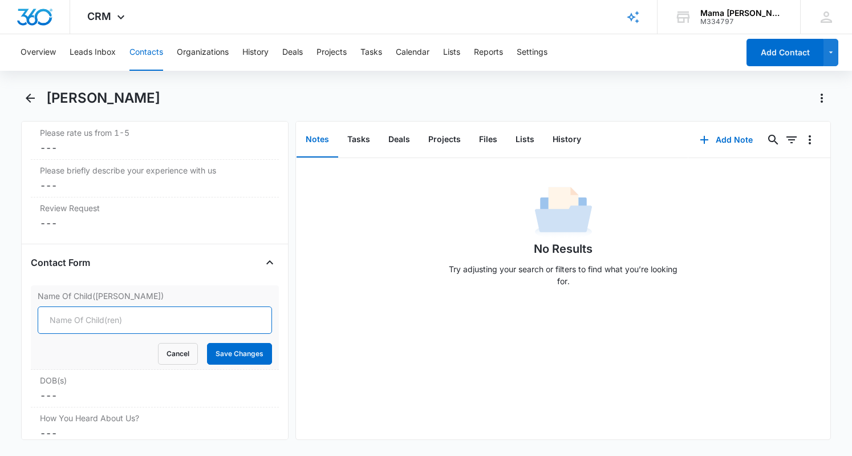
click at [102, 311] on input "Name Of Child([PERSON_NAME])" at bounding box center [155, 319] width 235 height 27
type input "[PERSON_NAME]"
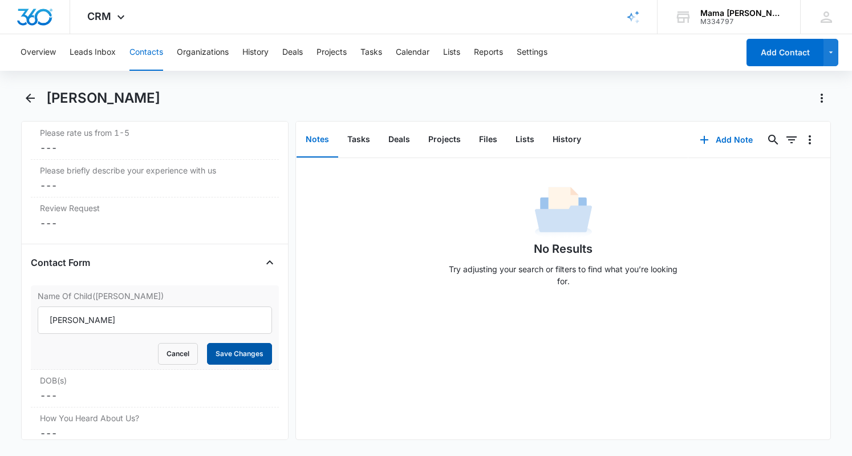
click at [237, 343] on button "Save Changes" at bounding box center [239, 354] width 65 height 22
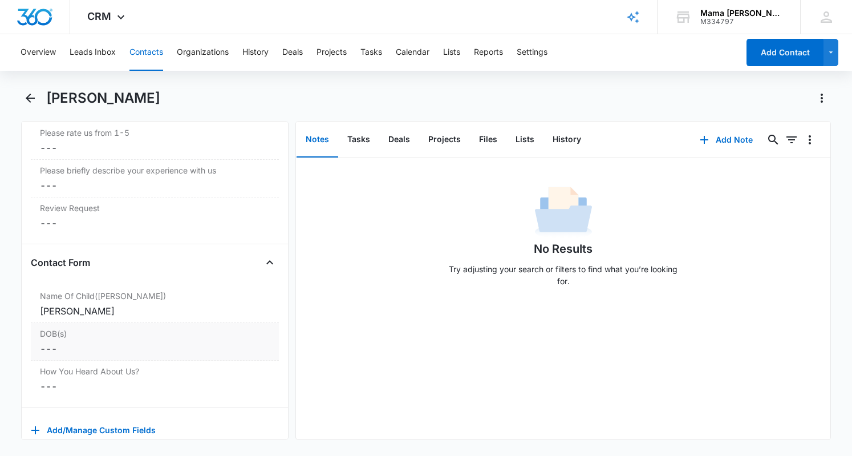
click at [79, 330] on label "DOB(s)" at bounding box center [155, 334] width 230 height 12
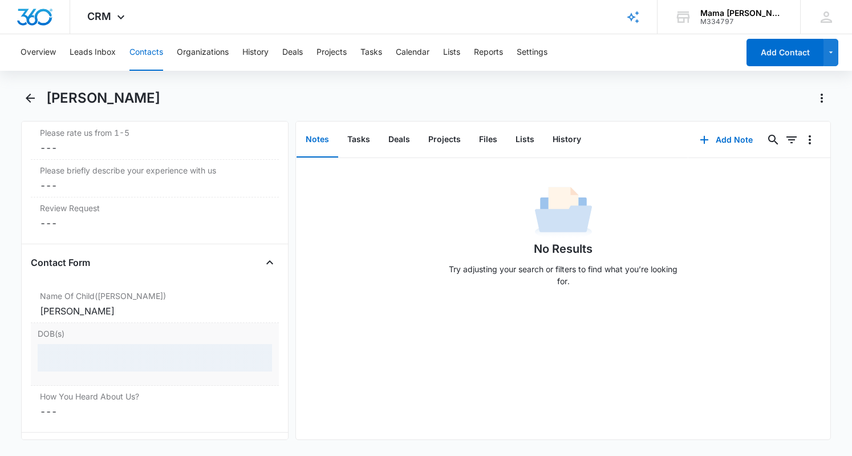
click at [76, 346] on div at bounding box center [155, 357] width 235 height 27
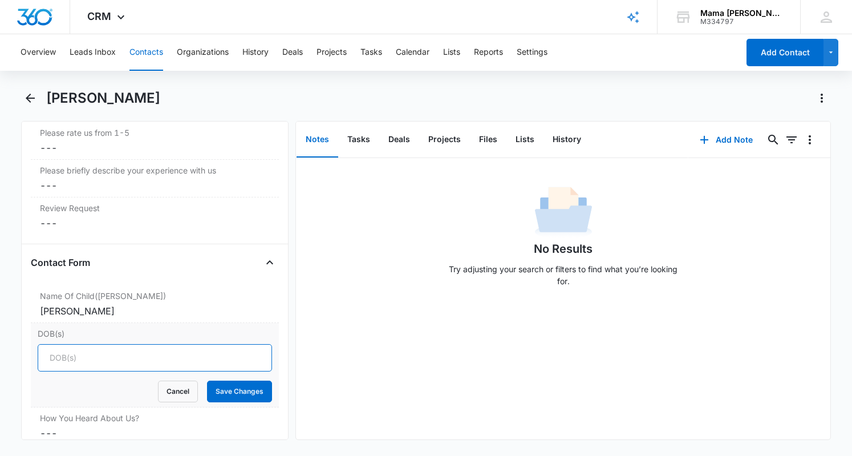
click at [60, 350] on input "DOB(s)" at bounding box center [155, 357] width 235 height 27
type input "[DATE]"
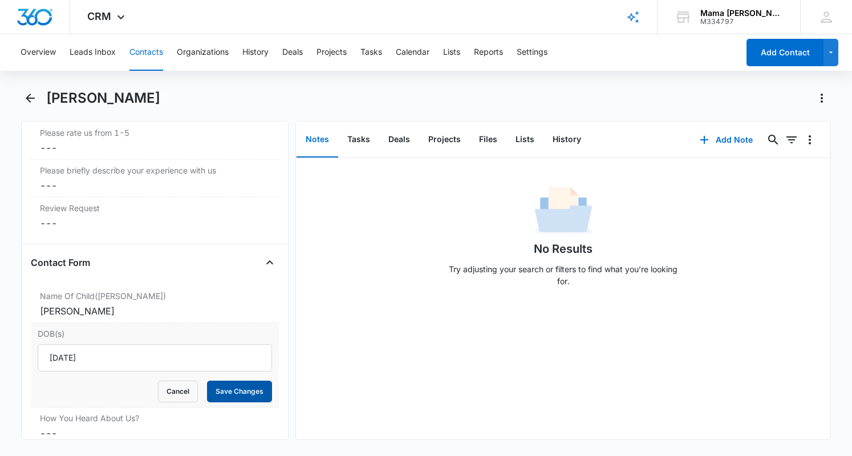
click at [248, 383] on button "Save Changes" at bounding box center [239, 392] width 65 height 22
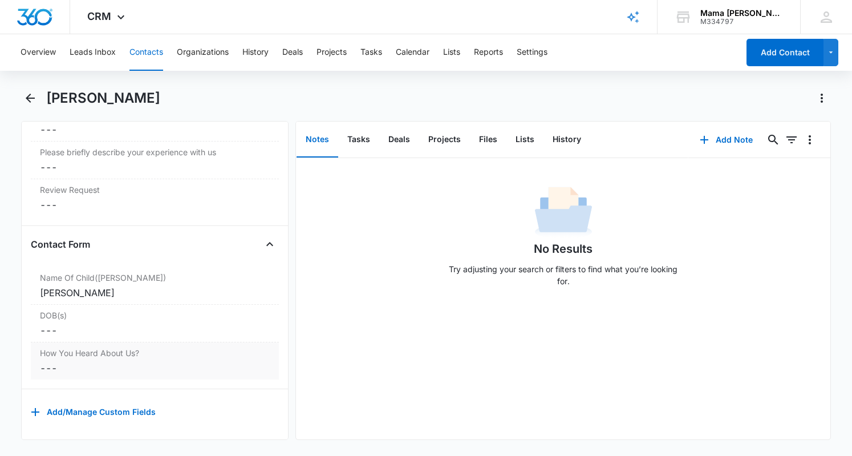
scroll to position [1317, 0]
click at [112, 369] on div "How You Heard About Us? Cancel Save Changes ---" at bounding box center [155, 360] width 248 height 37
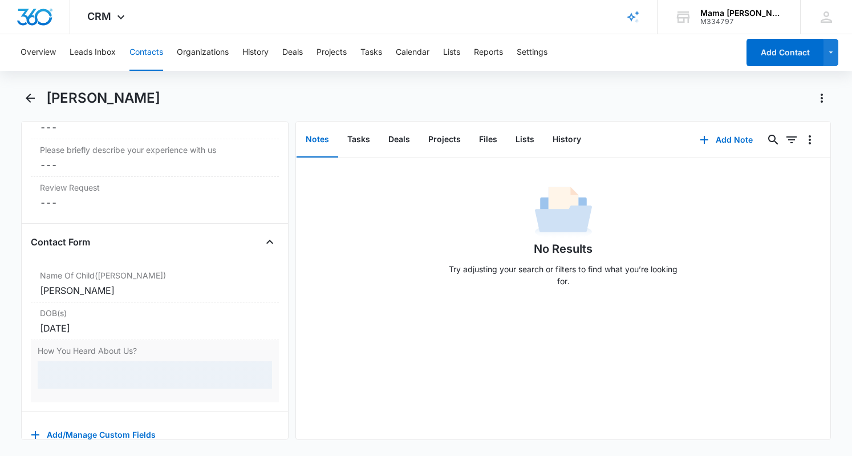
click at [86, 369] on div at bounding box center [155, 374] width 235 height 27
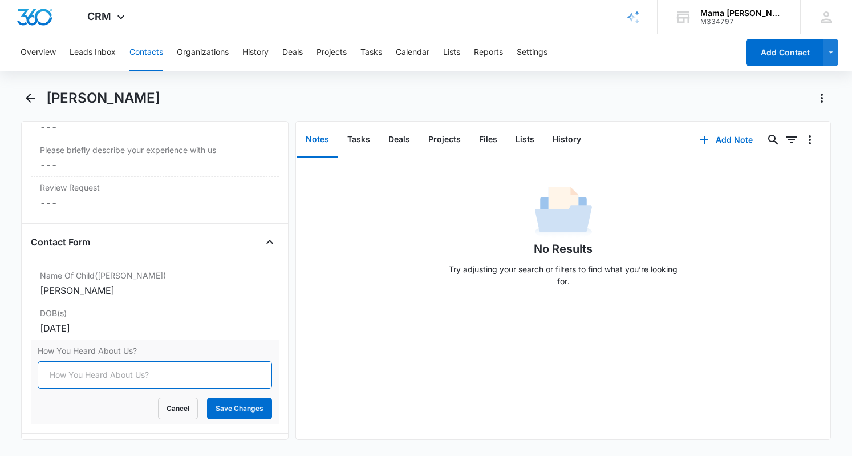
click at [115, 366] on input "How You Heard About Us?" at bounding box center [155, 374] width 235 height 27
type input "a mom in the neighborhood"
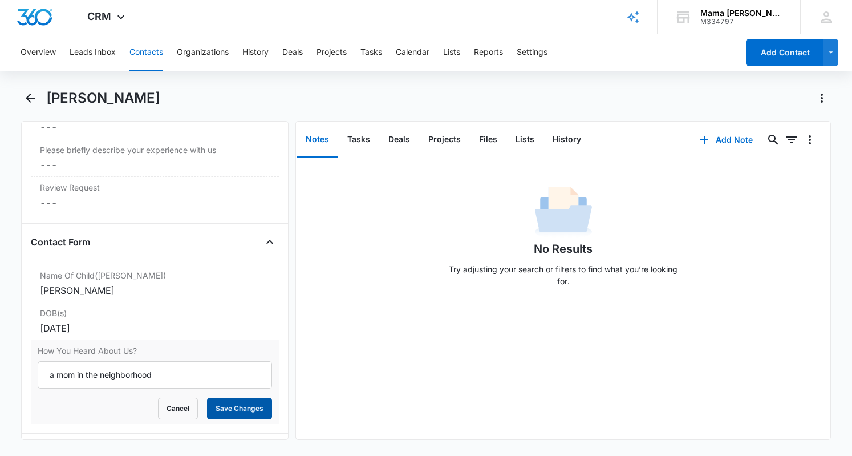
click at [243, 406] on button "Save Changes" at bounding box center [239, 409] width 65 height 22
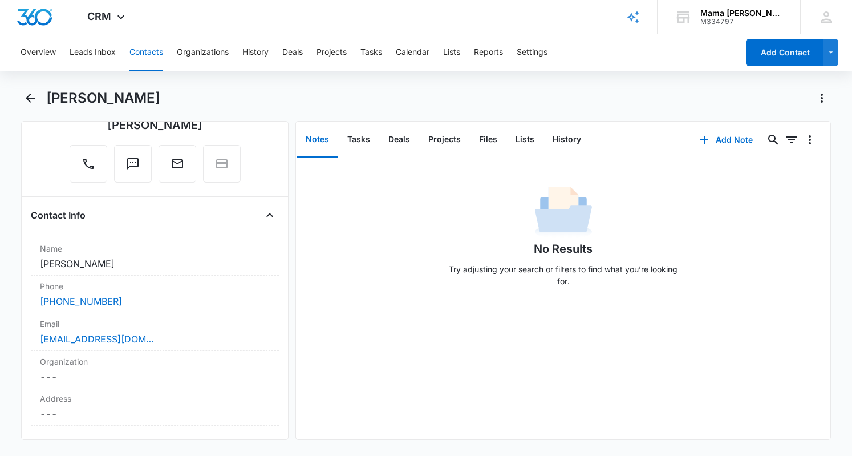
scroll to position [0, 0]
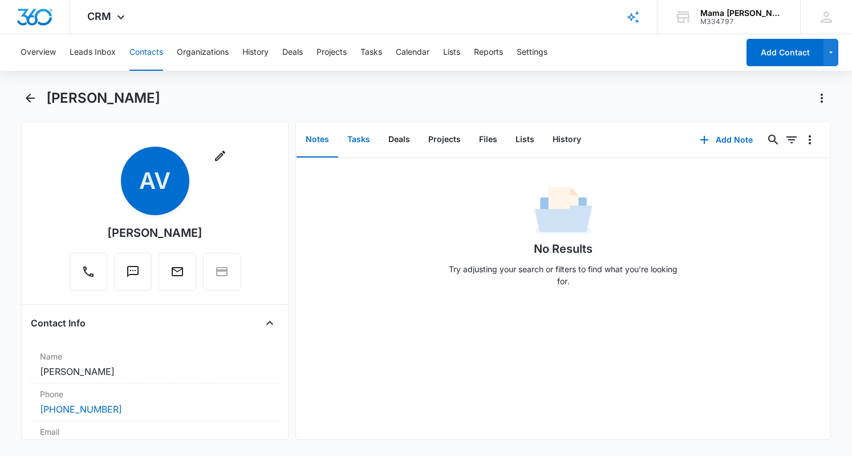
click at [367, 138] on button "Tasks" at bounding box center [358, 139] width 41 height 35
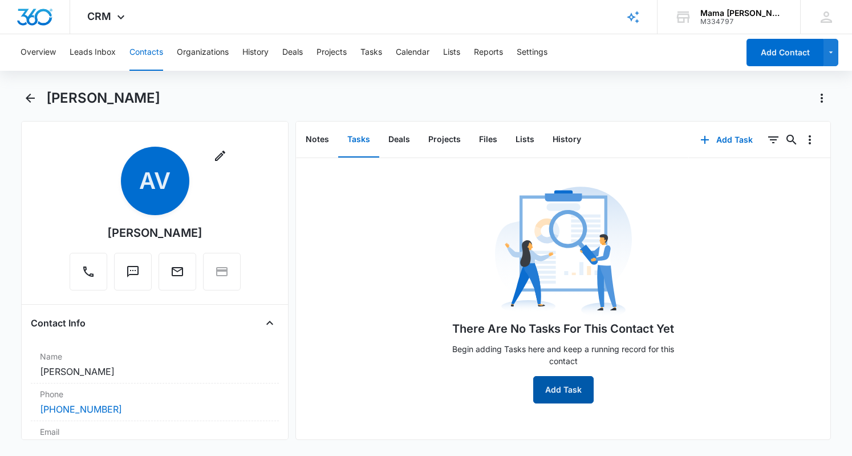
click at [559, 394] on button "Add Task" at bounding box center [564, 389] width 60 height 27
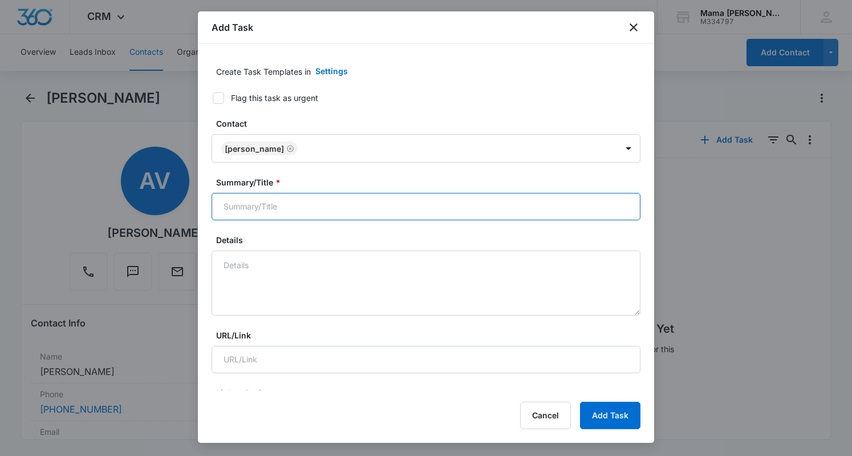
click at [275, 201] on input "Summary/Title *" at bounding box center [426, 206] width 429 height 27
type input "follow up half day drop in enrollment"
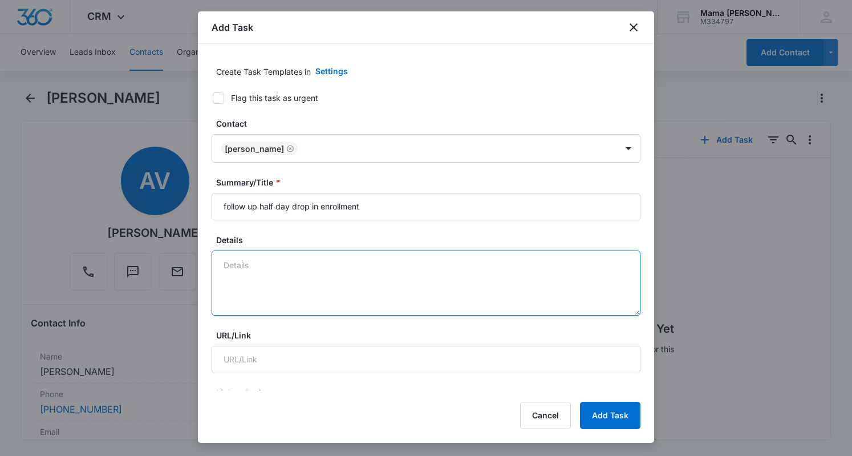
click at [245, 268] on textarea "Details" at bounding box center [426, 282] width 429 height 65
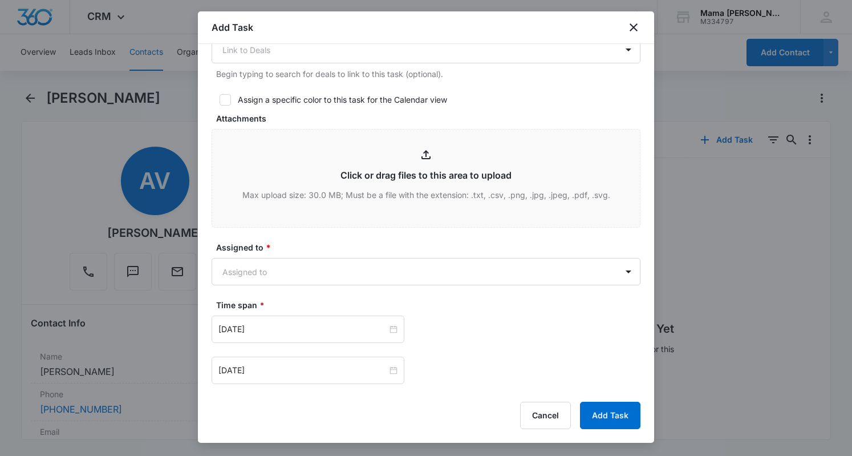
scroll to position [467, 0]
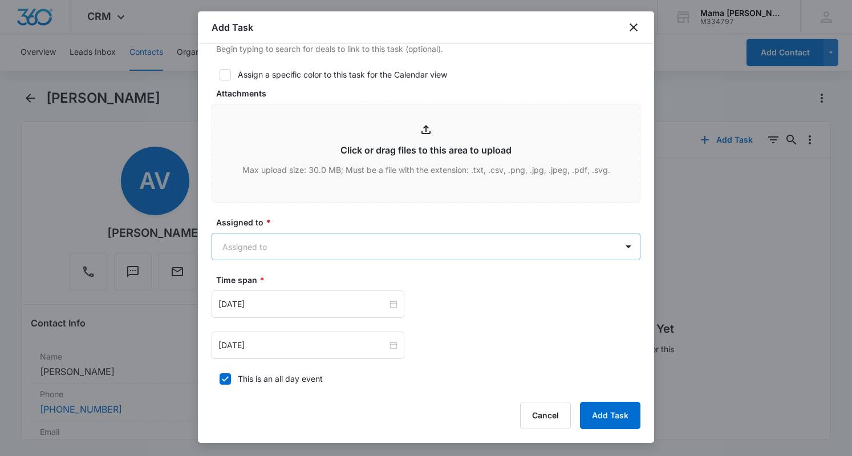
type textarea "interested in enrolling for 1/2 day drop ins"
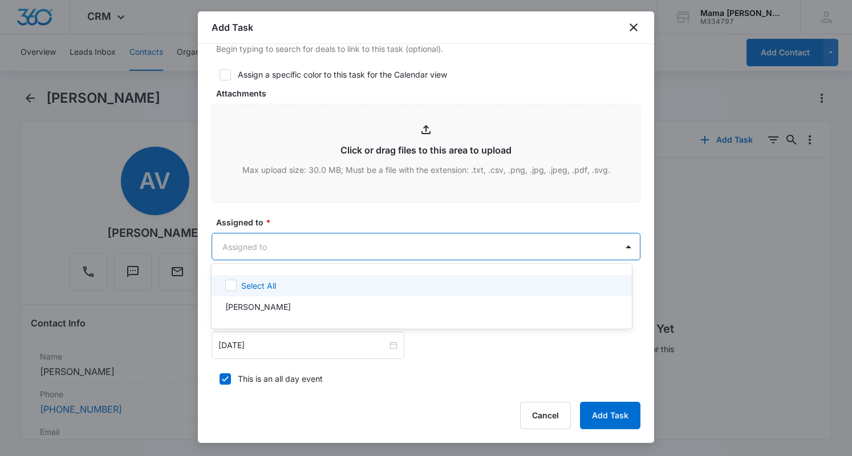
click at [258, 244] on body "CRM Apps Reputation Websites Forms CRM Email Social POS Content Ads Intelligenc…" at bounding box center [426, 228] width 852 height 456
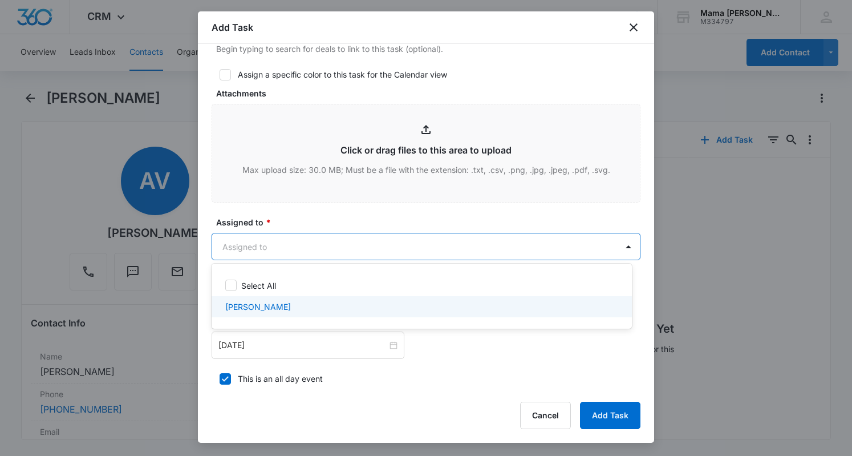
click at [253, 308] on p "[PERSON_NAME]" at bounding box center [258, 307] width 66 height 12
checkbox input "true"
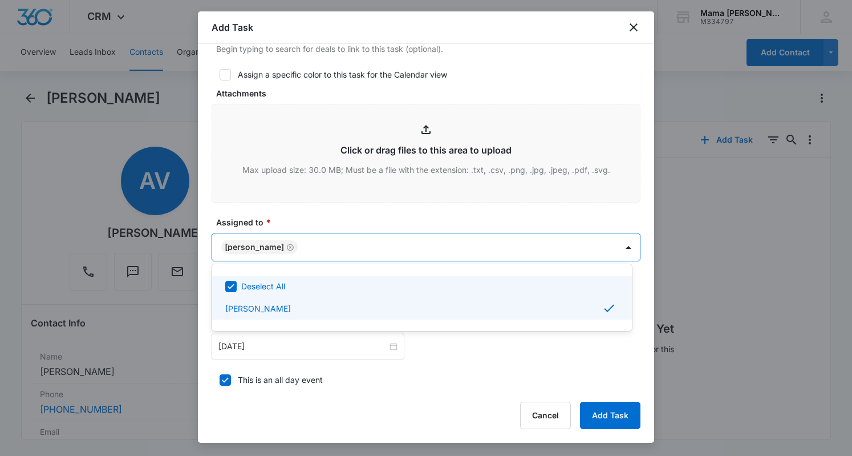
click at [305, 204] on div at bounding box center [426, 228] width 852 height 456
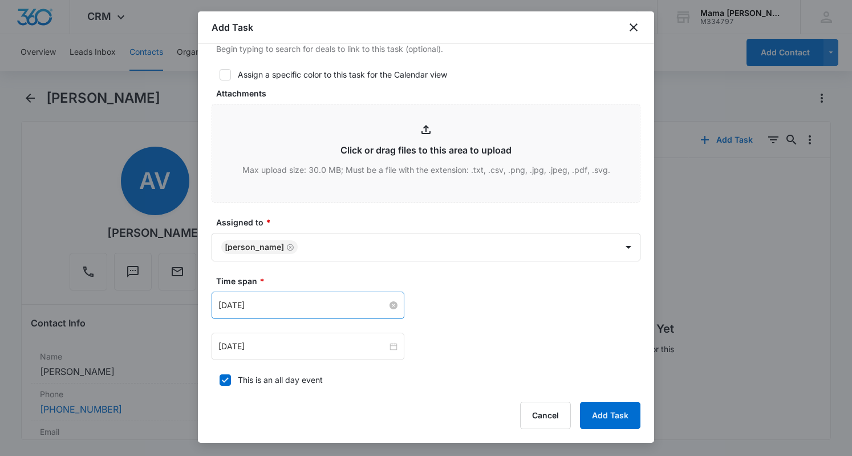
click at [336, 308] on input "[DATE]" at bounding box center [303, 305] width 169 height 13
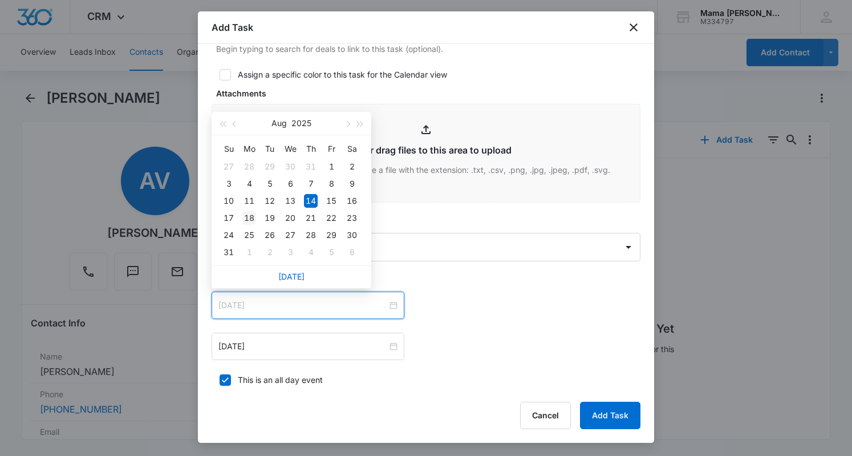
type input "[DATE]"
click at [248, 212] on div "18" at bounding box center [250, 218] width 14 height 14
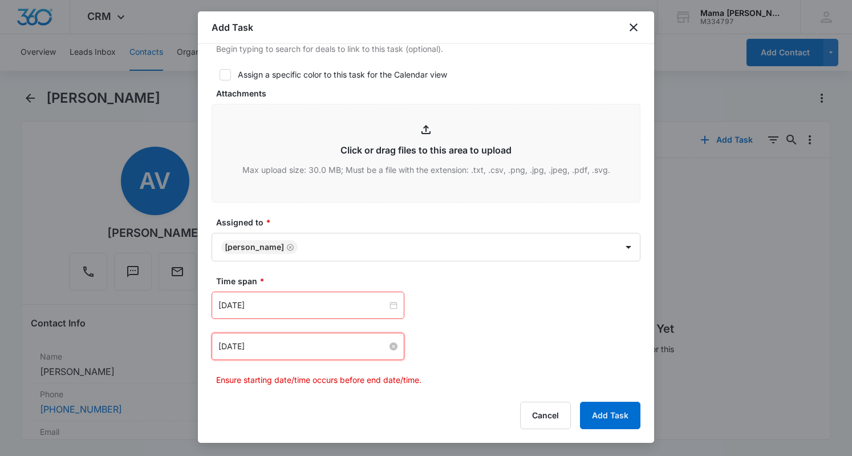
click at [257, 343] on input "[DATE]" at bounding box center [303, 346] width 169 height 13
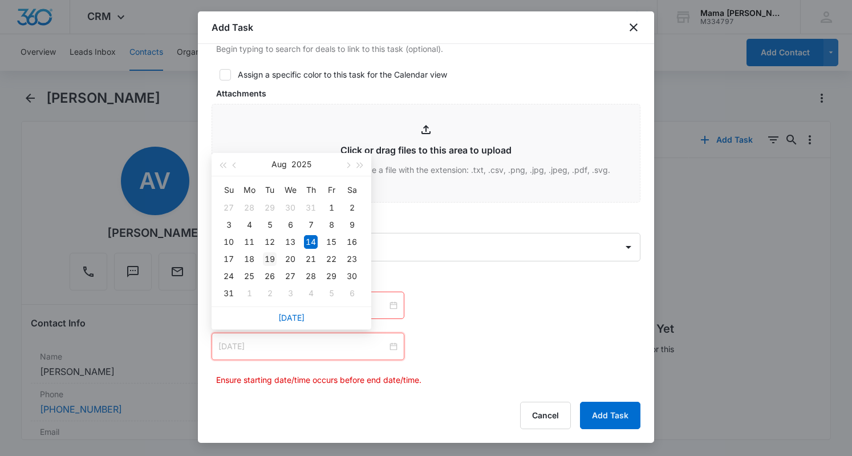
type input "[DATE]"
click at [268, 260] on div "19" at bounding box center [270, 259] width 14 height 14
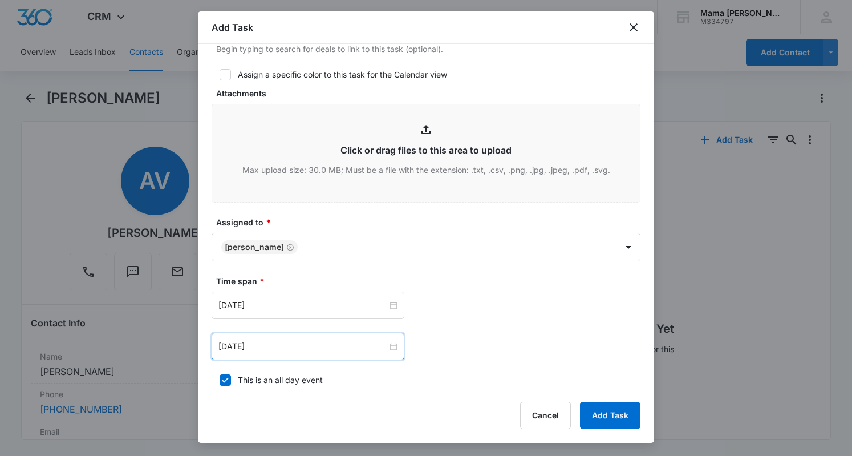
click at [421, 308] on div "[DATE] [DATE] Su Mo Tu We Th Fr Sa 27 28 29 30 31 1 2 3 4 5 6 7 8 9 10 11 12 13…" at bounding box center [319, 305] width 215 height 27
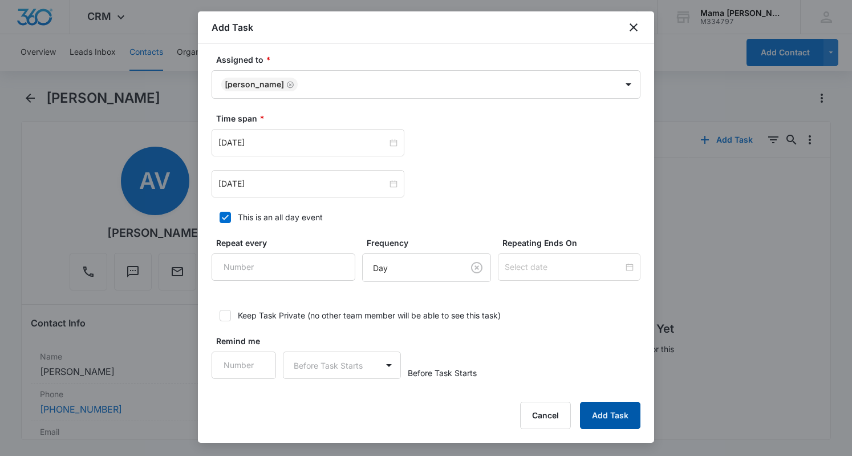
click at [605, 421] on button "Add Task" at bounding box center [610, 415] width 60 height 27
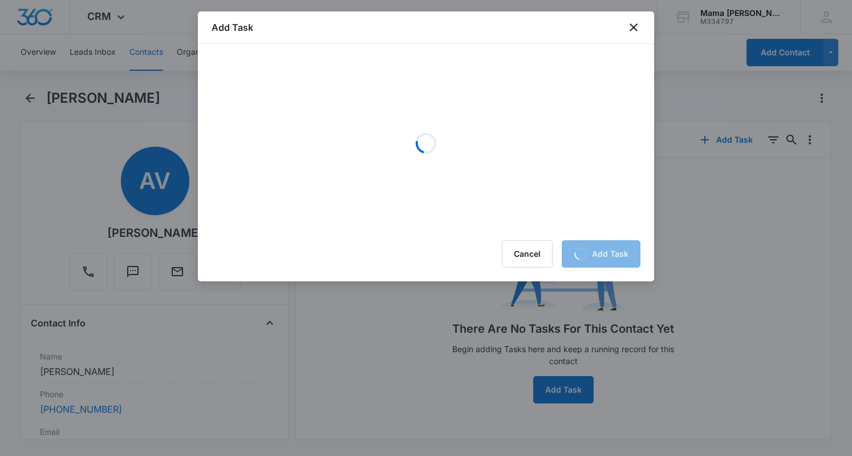
scroll to position [0, 0]
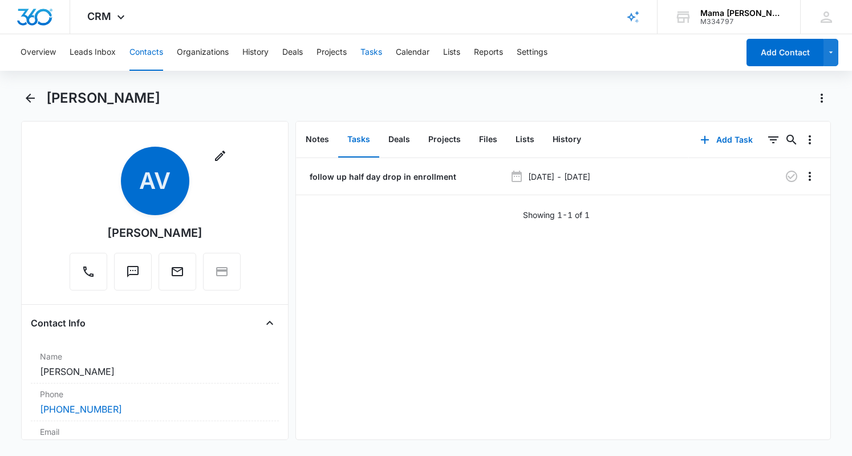
click at [379, 46] on button "Tasks" at bounding box center [372, 52] width 22 height 37
